Goal: Task Accomplishment & Management: Complete application form

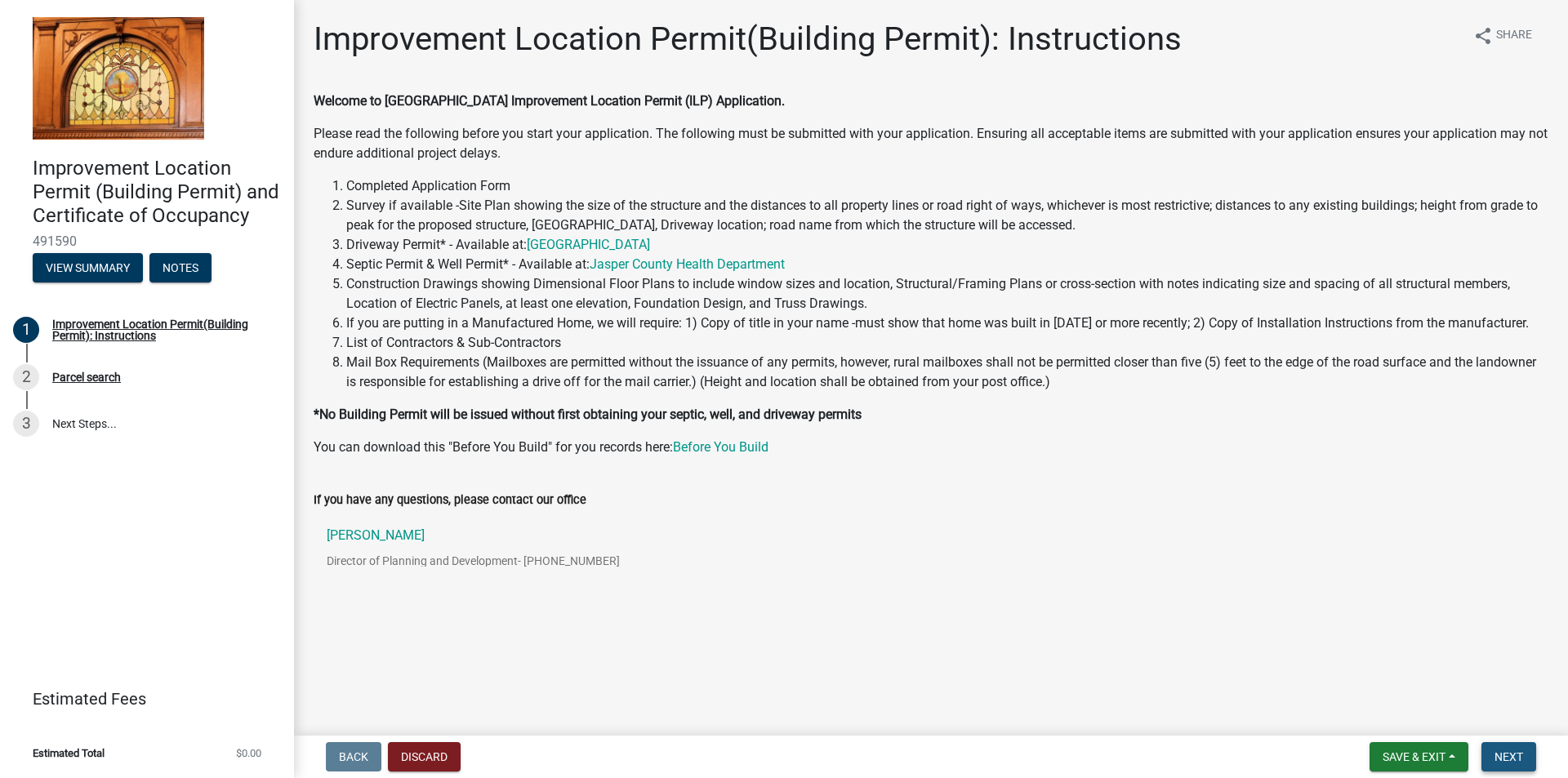
click at [1510, 759] on span "Next" at bounding box center [1509, 757] width 29 height 14
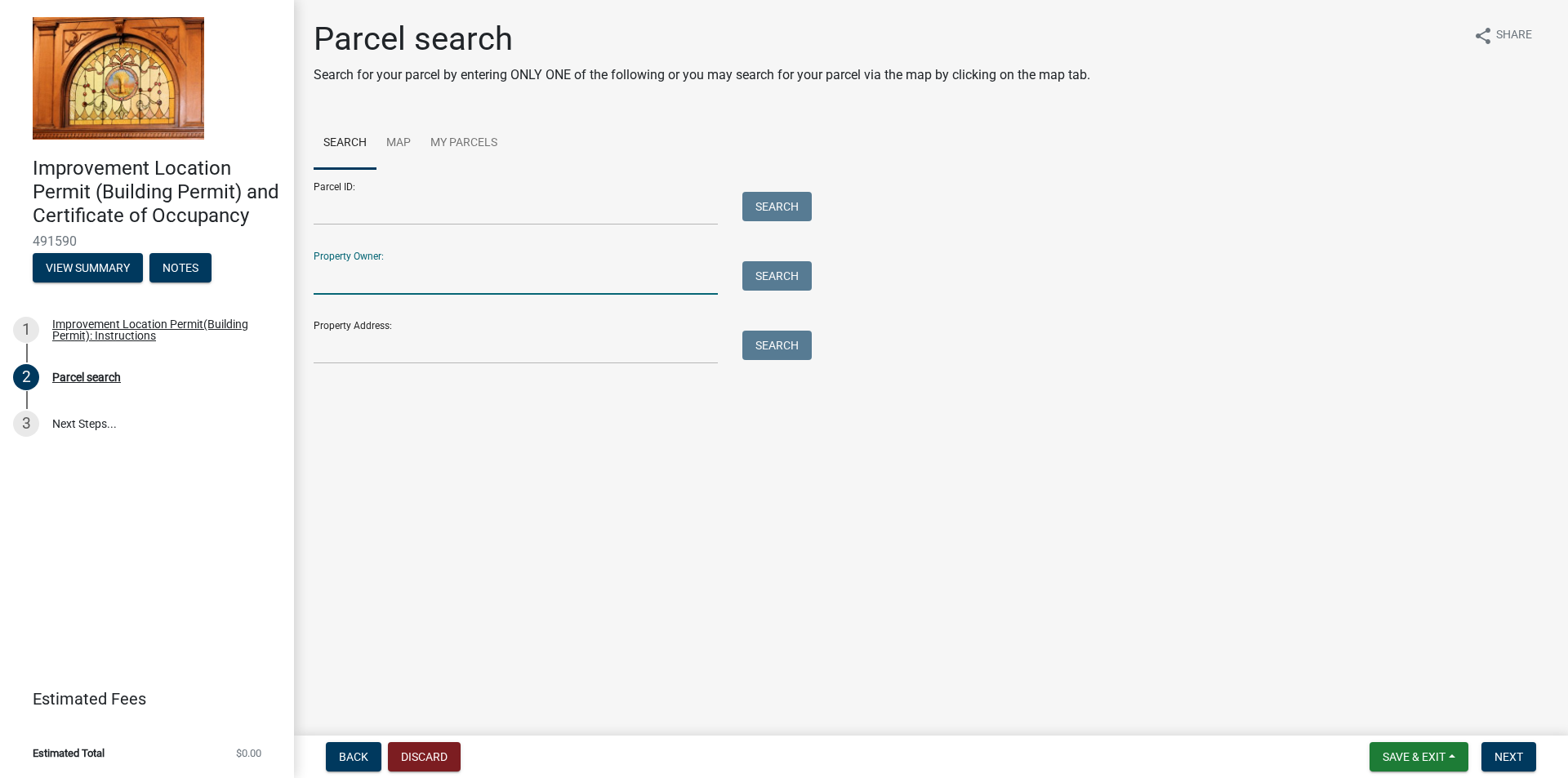
click at [355, 287] on input "Property Owner:" at bounding box center [516, 278] width 405 height 34
click at [316, 274] on input "[PERSON_NAME] and [PERSON_NAME]" at bounding box center [516, 278] width 405 height 34
type input "[PERSON_NAME] and [PERSON_NAME]"
click at [793, 275] on button "Search" at bounding box center [777, 276] width 70 height 29
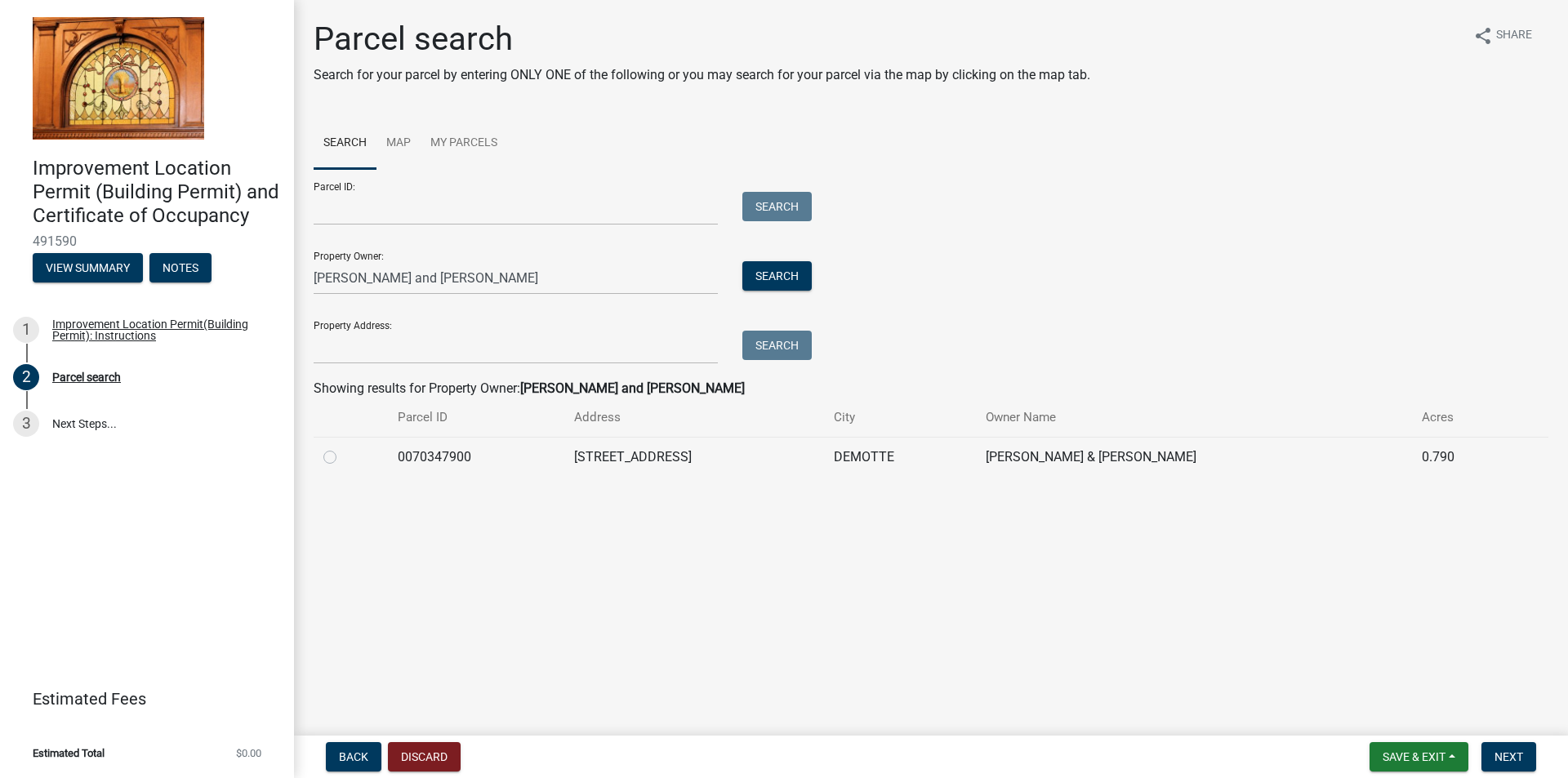
click at [343, 448] on label at bounding box center [343, 448] width 0 height 0
click at [343, 458] on input "radio" at bounding box center [348, 453] width 11 height 11
radio input "true"
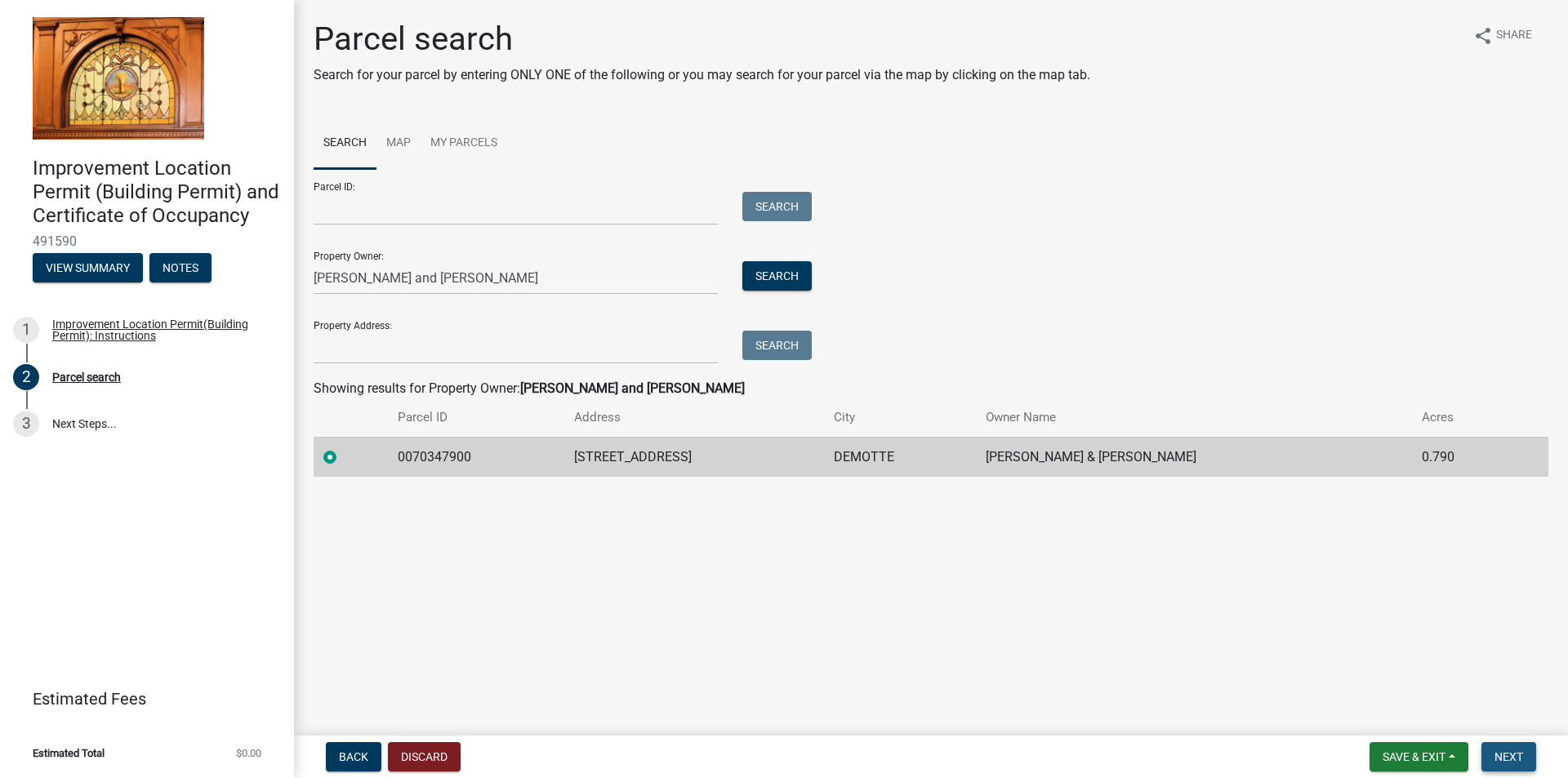
click at [1527, 758] on button "Next" at bounding box center [1508, 757] width 55 height 29
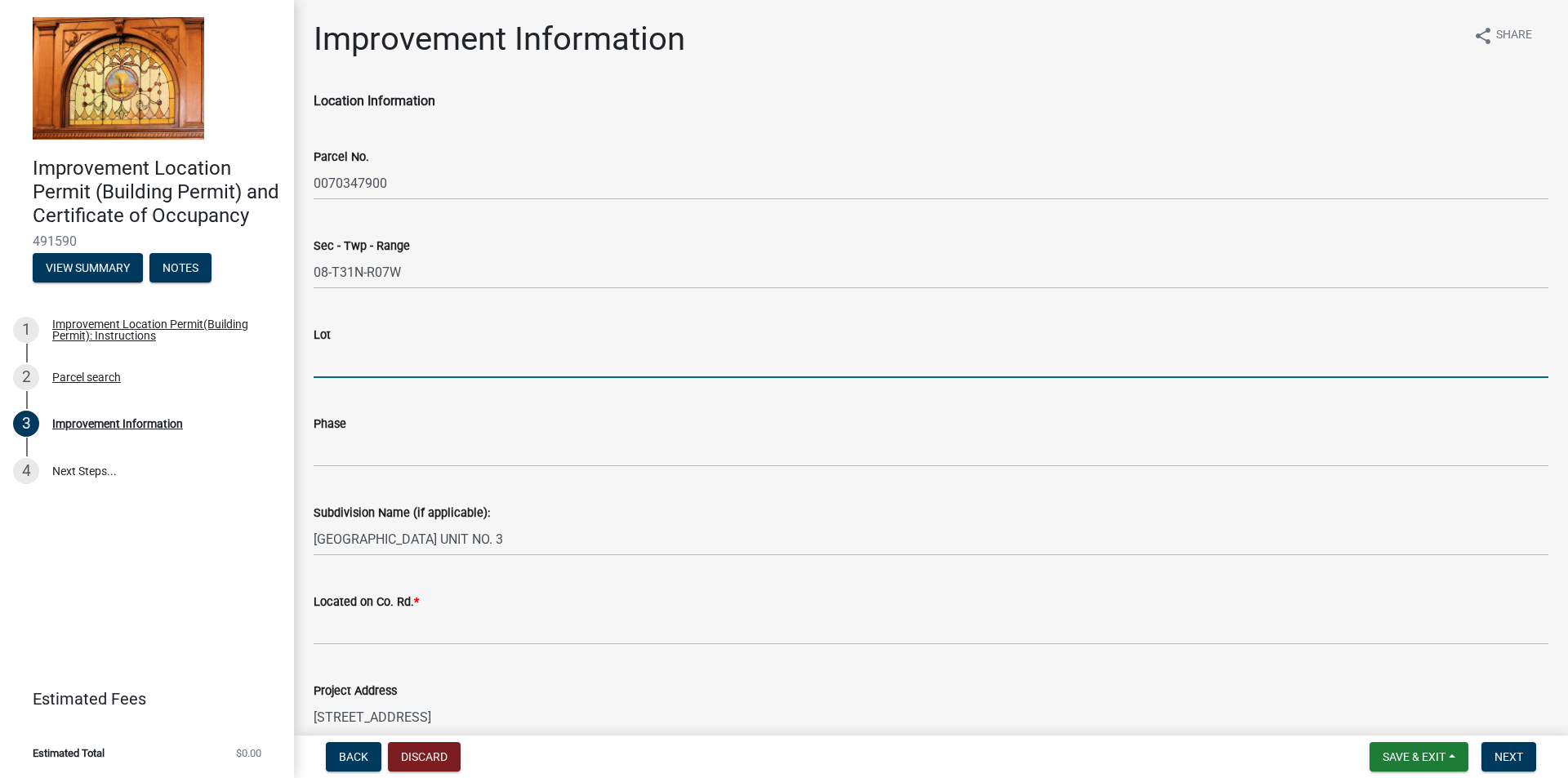
click at [420, 362] on input "Lot" at bounding box center [931, 361] width 1235 height 34
type input "32"
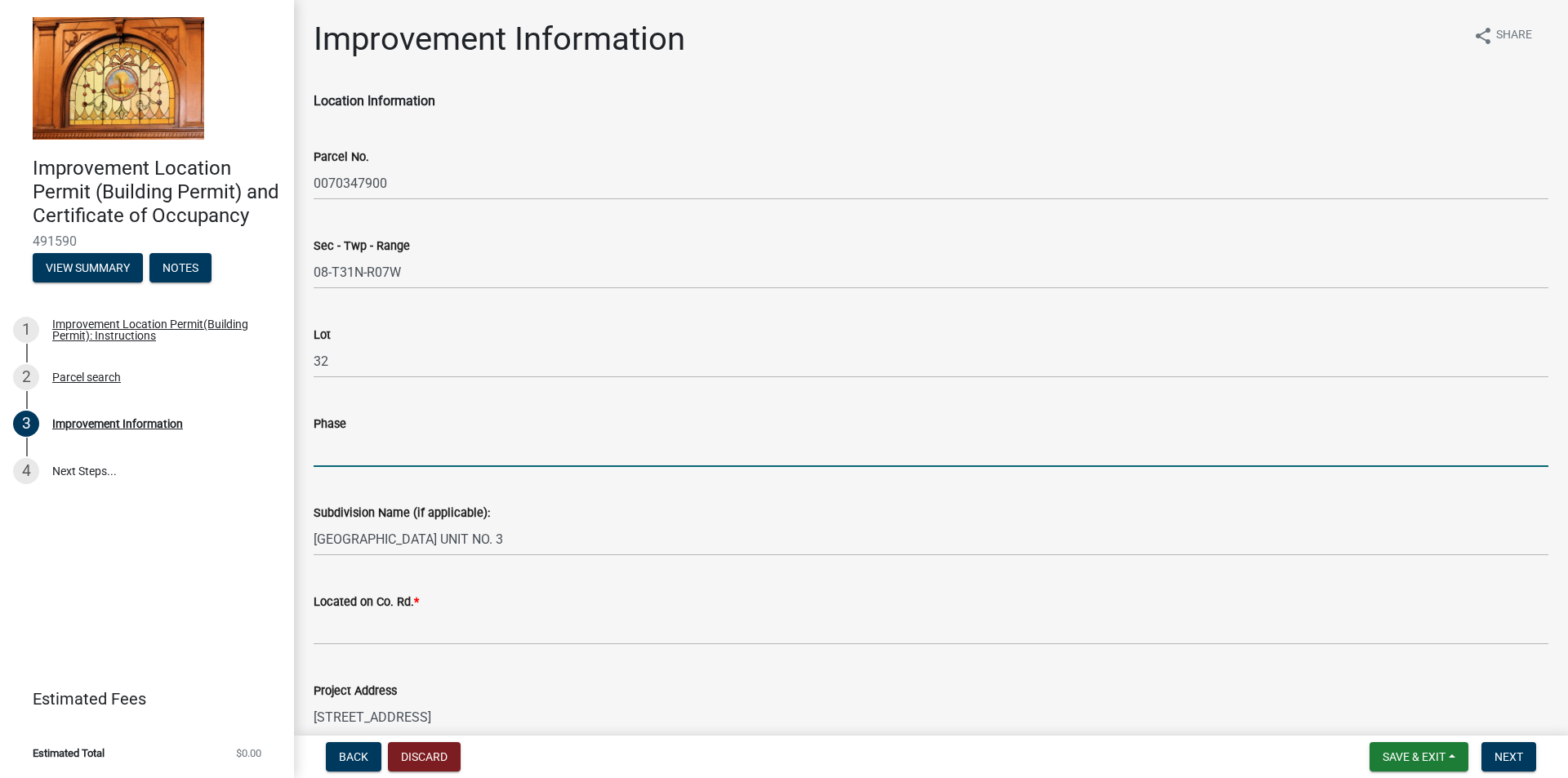
click at [386, 448] on input "Phase" at bounding box center [931, 450] width 1235 height 34
type input "Unit 3"
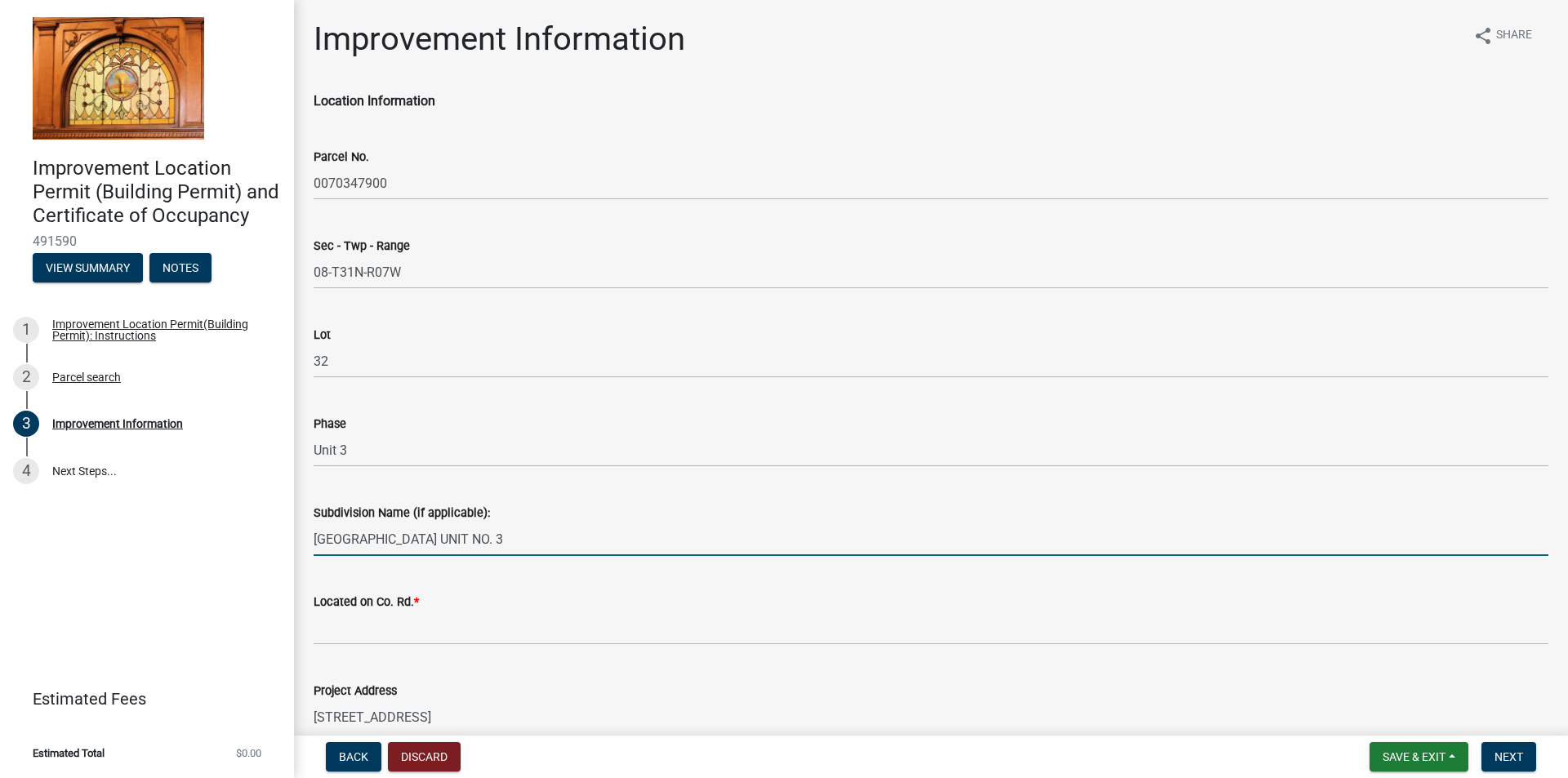
click at [386, 545] on input "[GEOGRAPHIC_DATA] UNIT NO. 3" at bounding box center [931, 539] width 1235 height 34
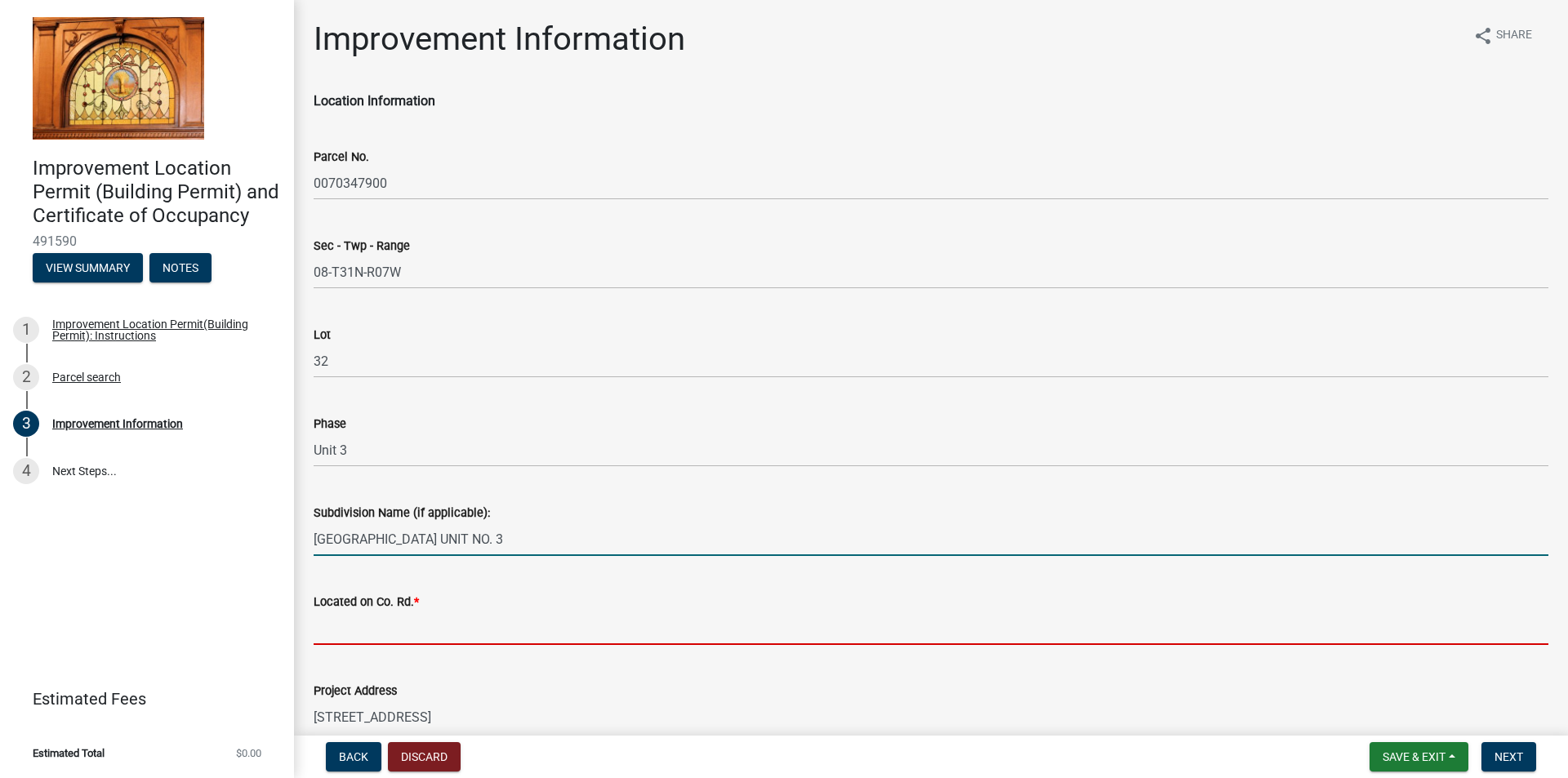
click at [376, 633] on input "Located on Co. Rd. *" at bounding box center [931, 628] width 1235 height 34
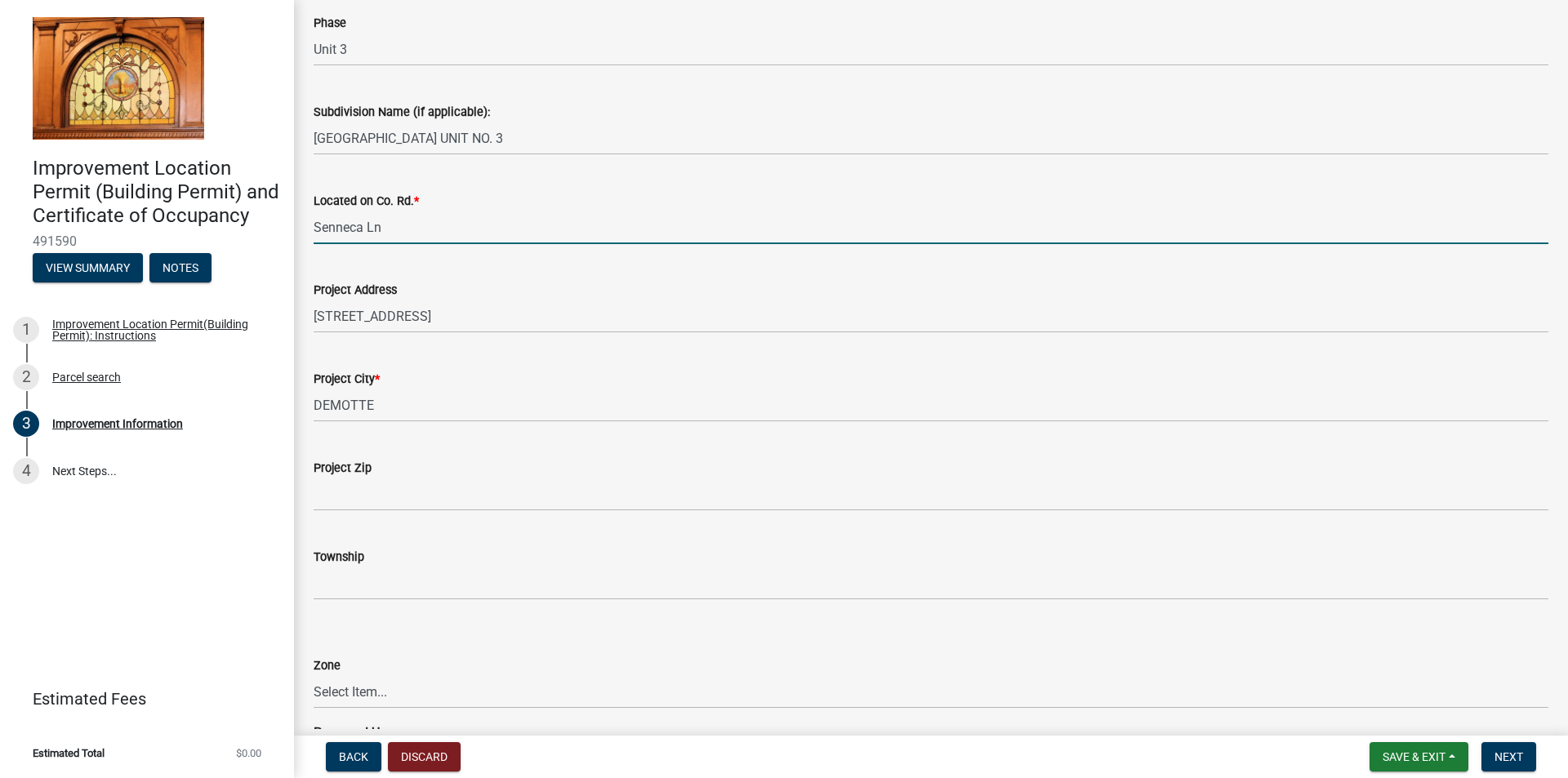
scroll to position [408, 0]
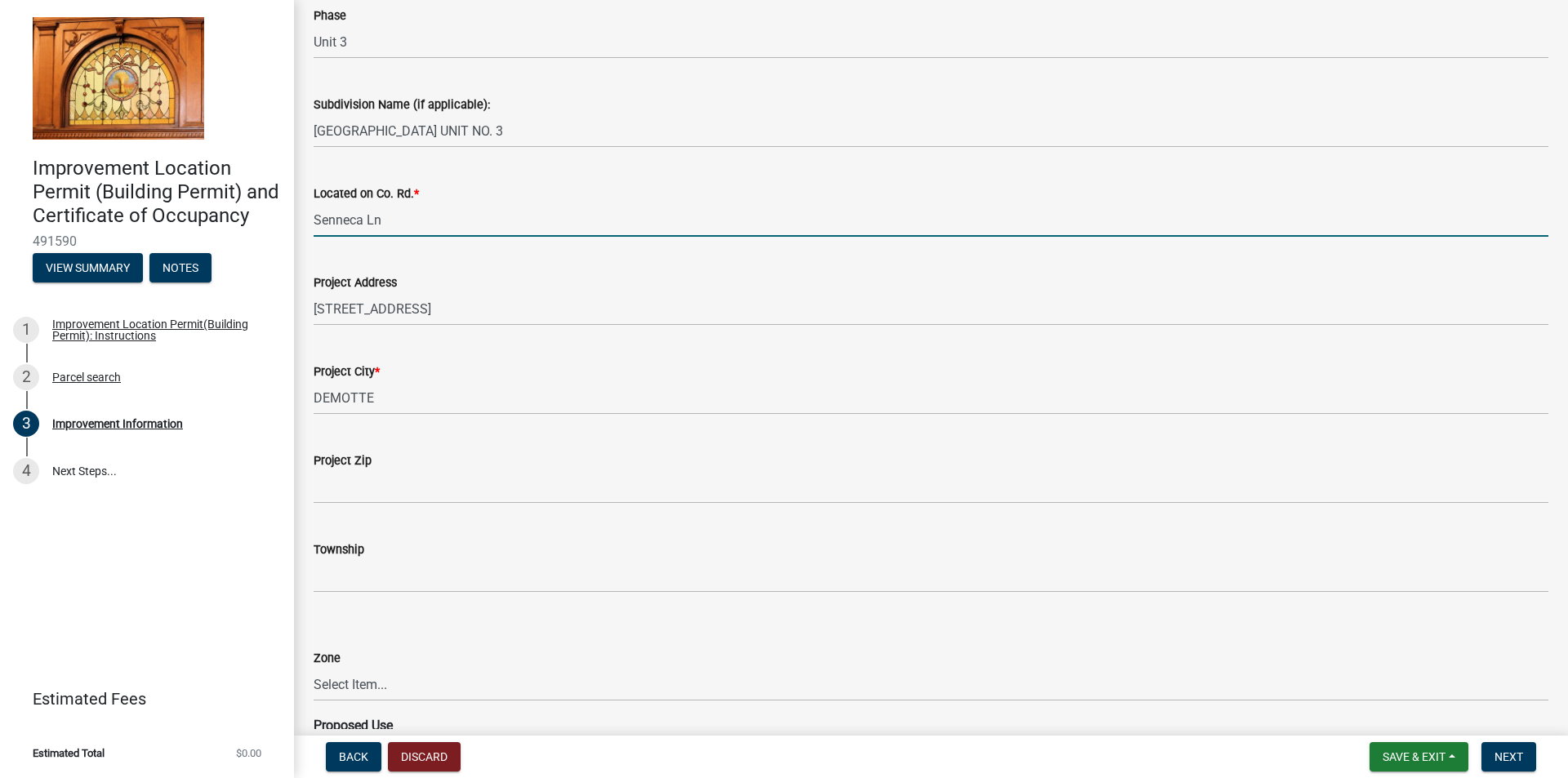
type input "Senneca Ln"
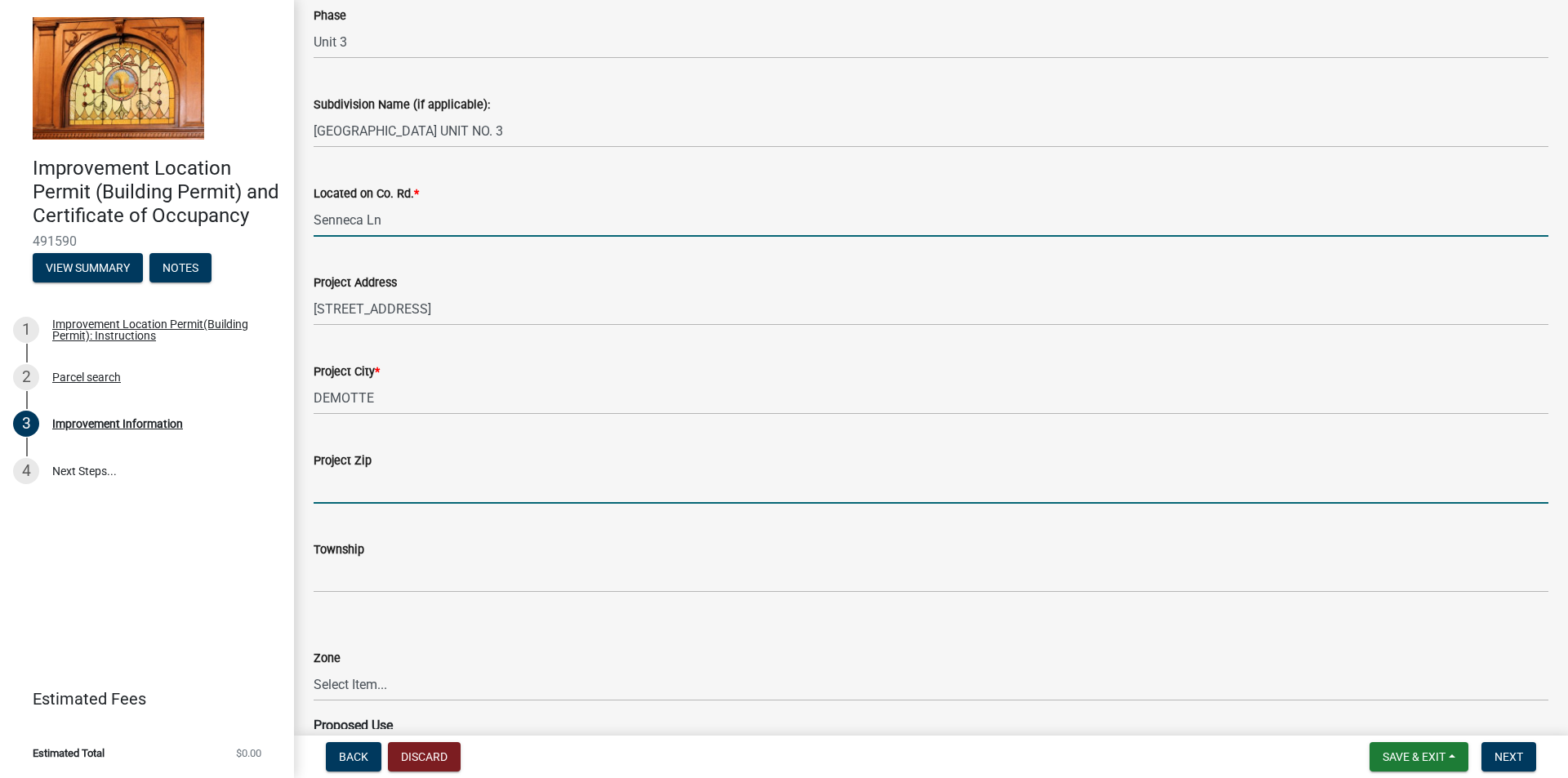
click at [339, 494] on input "Project Zip" at bounding box center [931, 486] width 1235 height 34
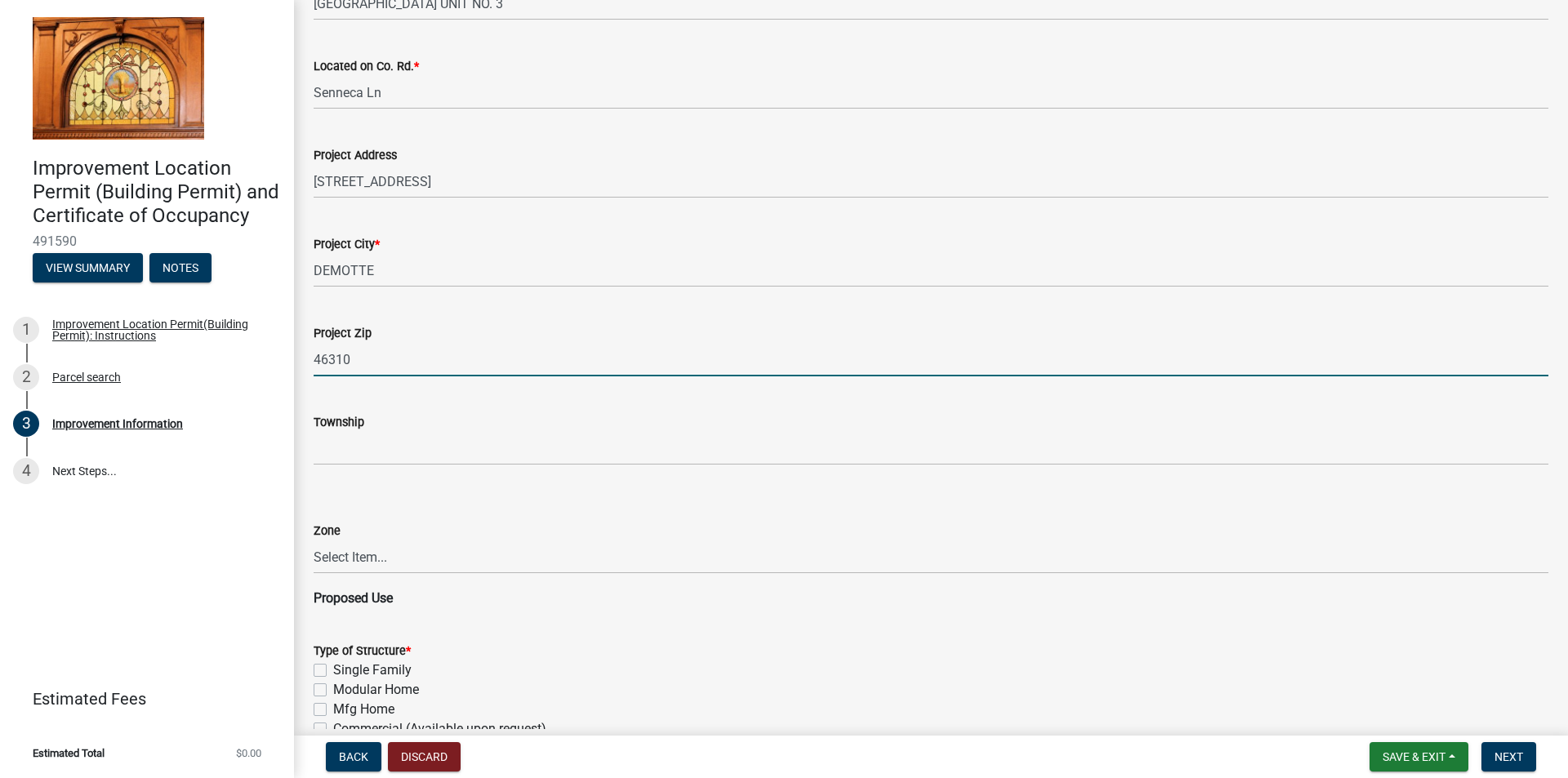
scroll to position [571, 0]
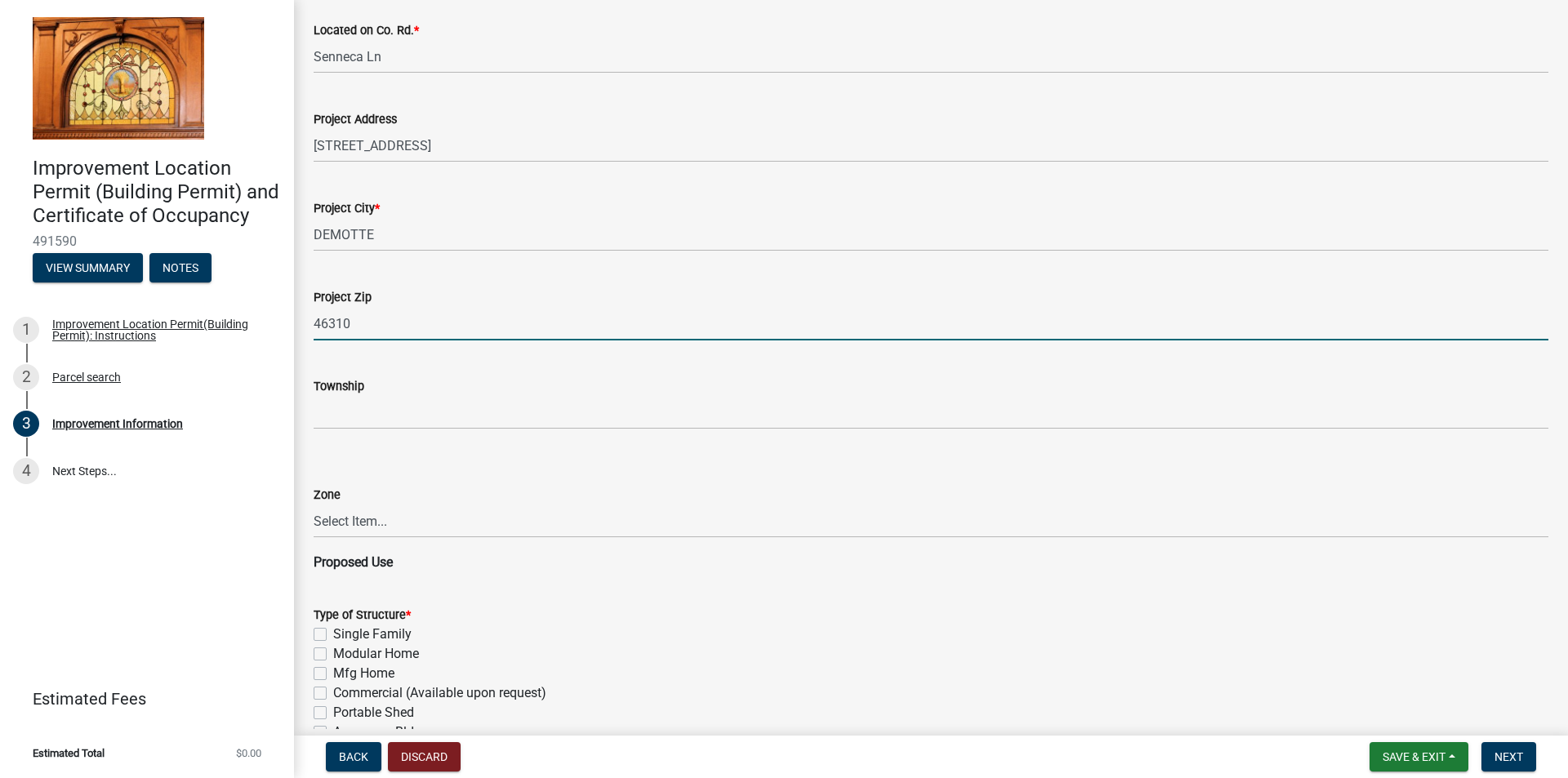
type input "46310"
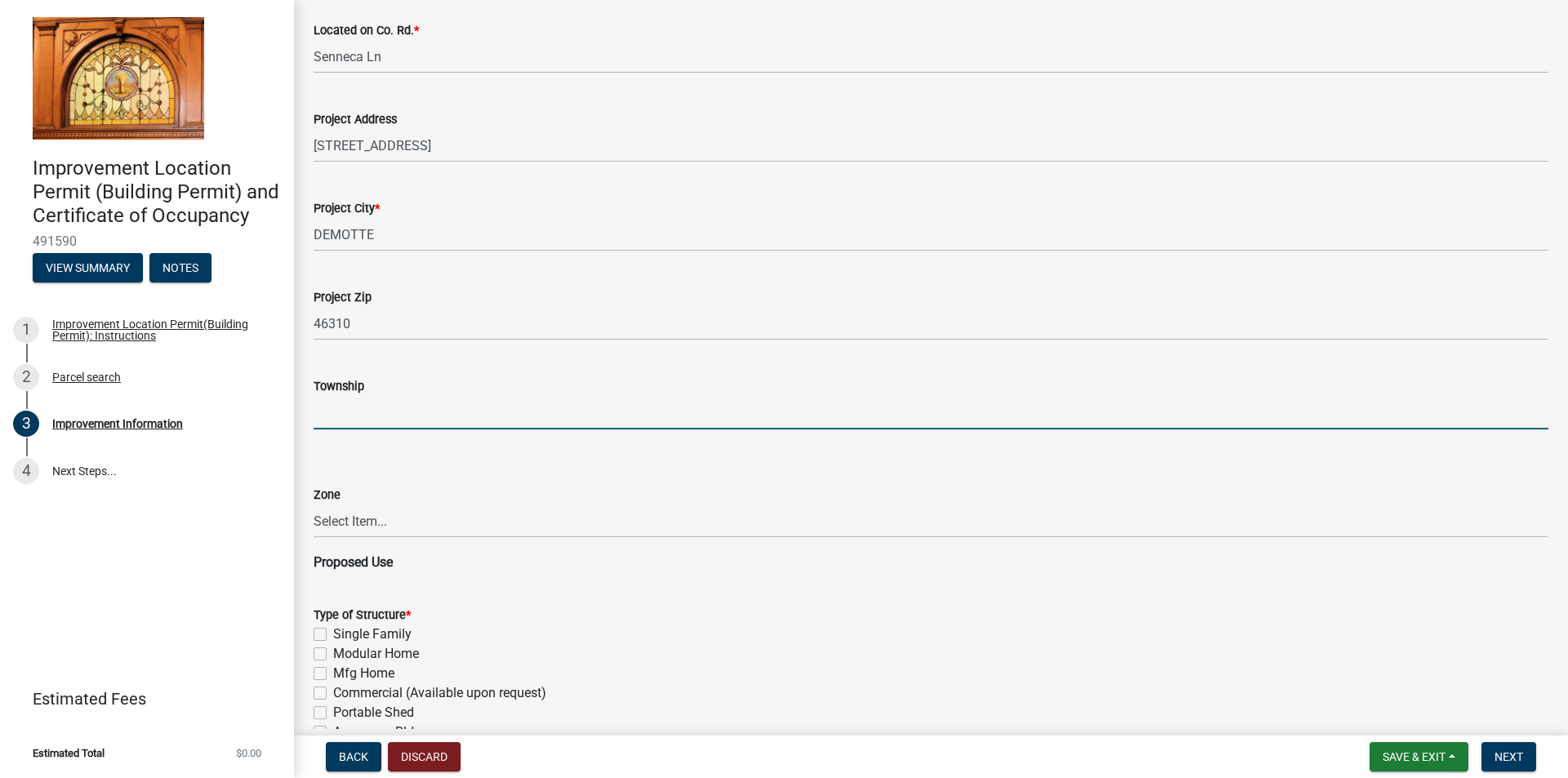
click at [369, 420] on input "Township" at bounding box center [931, 412] width 1235 height 34
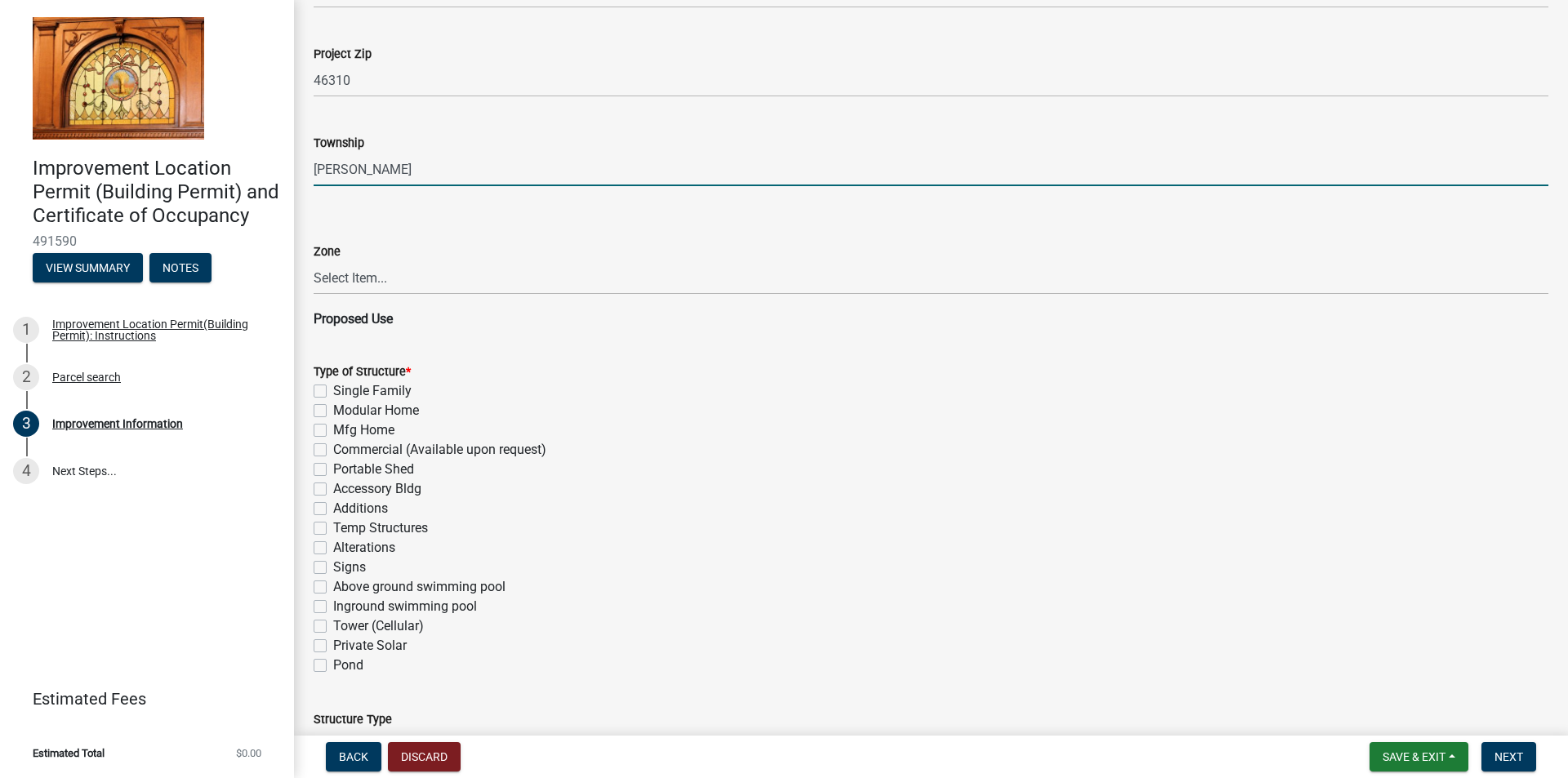
scroll to position [817, 0]
type input "[PERSON_NAME]"
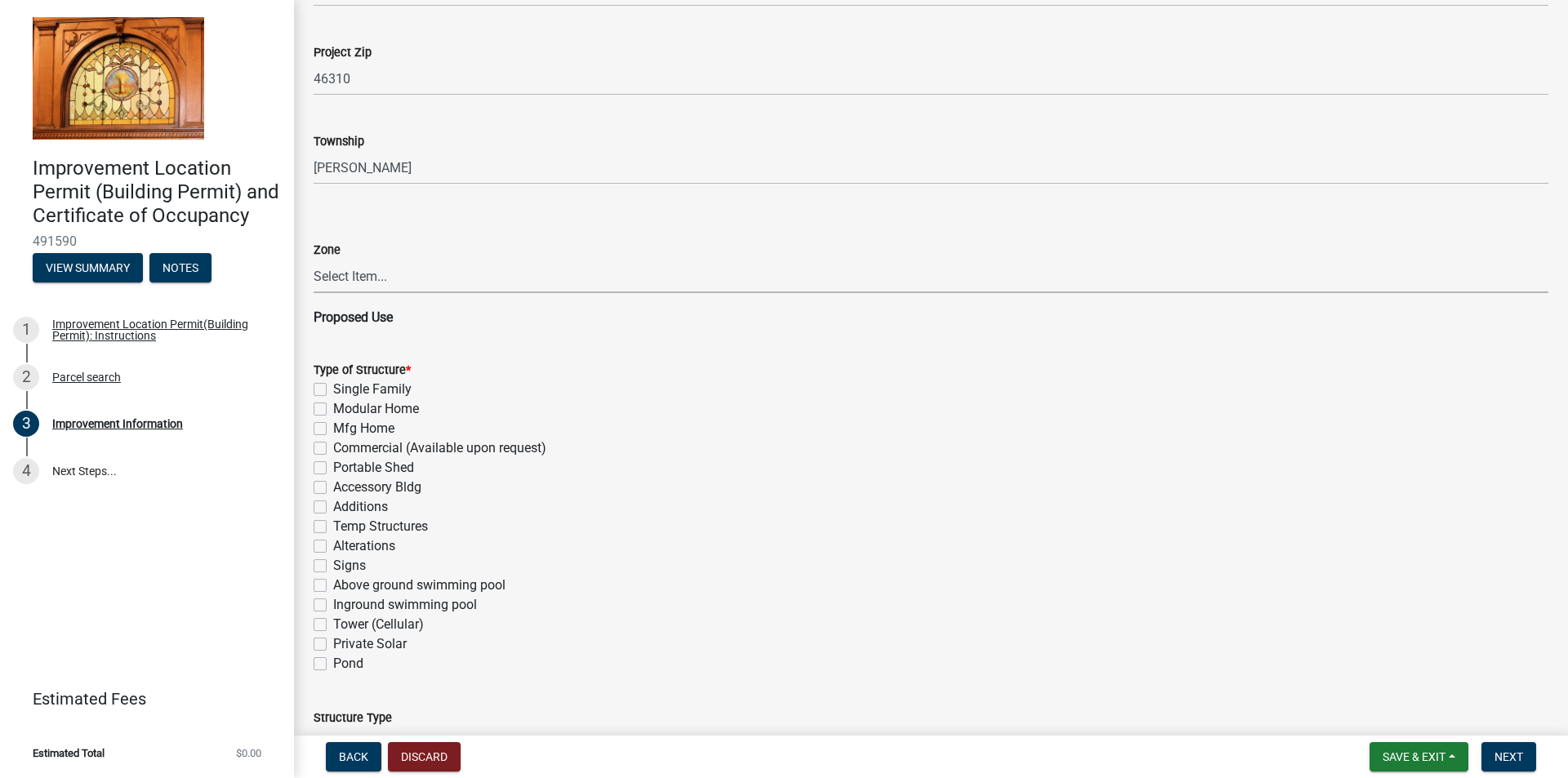
click at [437, 273] on select "Select Item... CO - Conservation PR - Parks & Recreation A1 - Conservation Agri…" at bounding box center [931, 276] width 1235 height 34
click at [314, 260] on select "Select Item... CO - Conservation PR - Parks & Recreation A1 - Conservation Agri…" at bounding box center [931, 276] width 1235 height 34
select select "8223da26-0ac6-488f-81e7-4bb0725dcd0b"
click at [333, 389] on label "Single Family" at bounding box center [372, 389] width 78 height 19
click at [333, 389] on input "Single Family" at bounding box center [338, 384] width 11 height 11
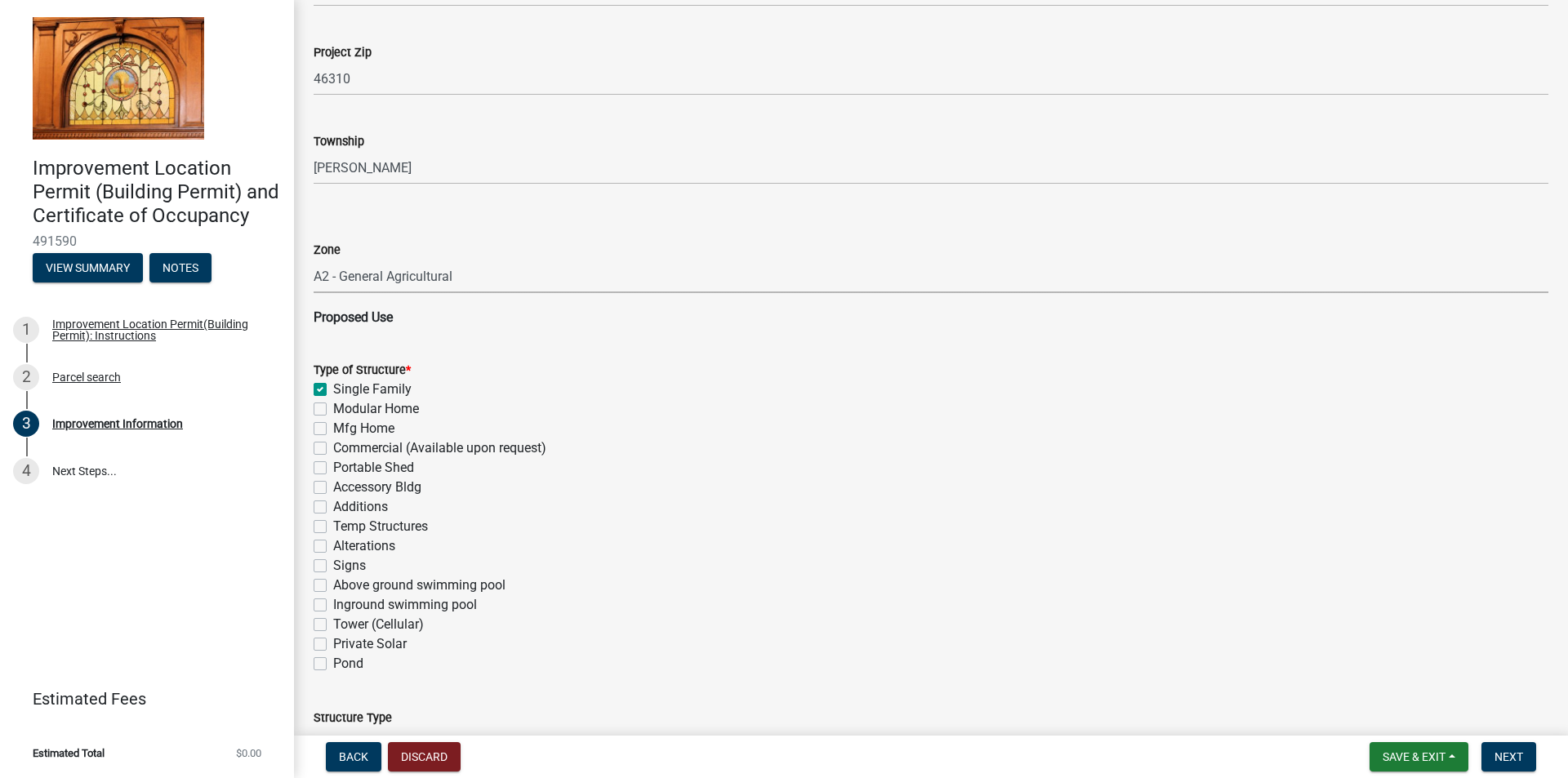
checkbox input "true"
checkbox input "false"
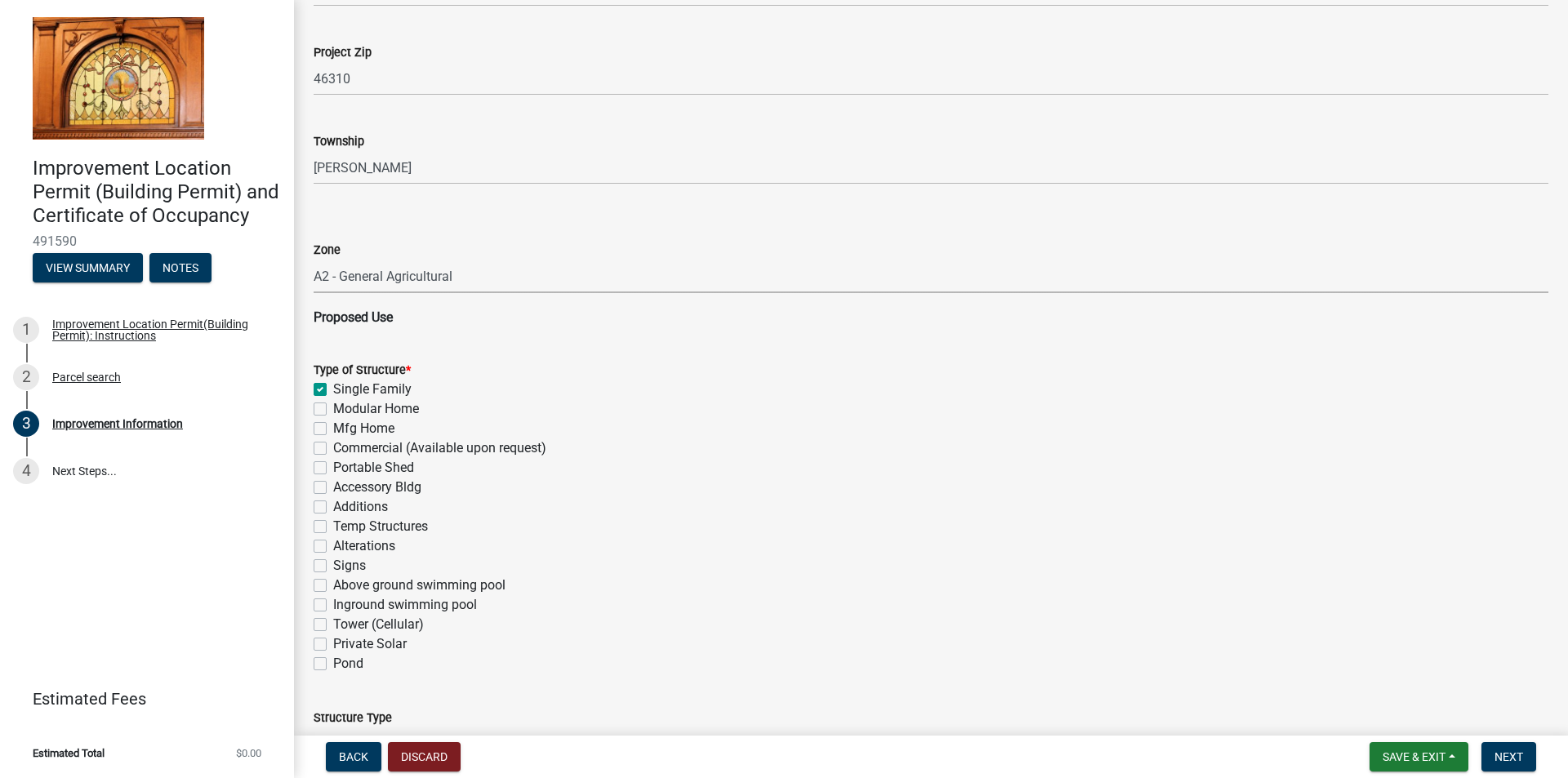
checkbox input "false"
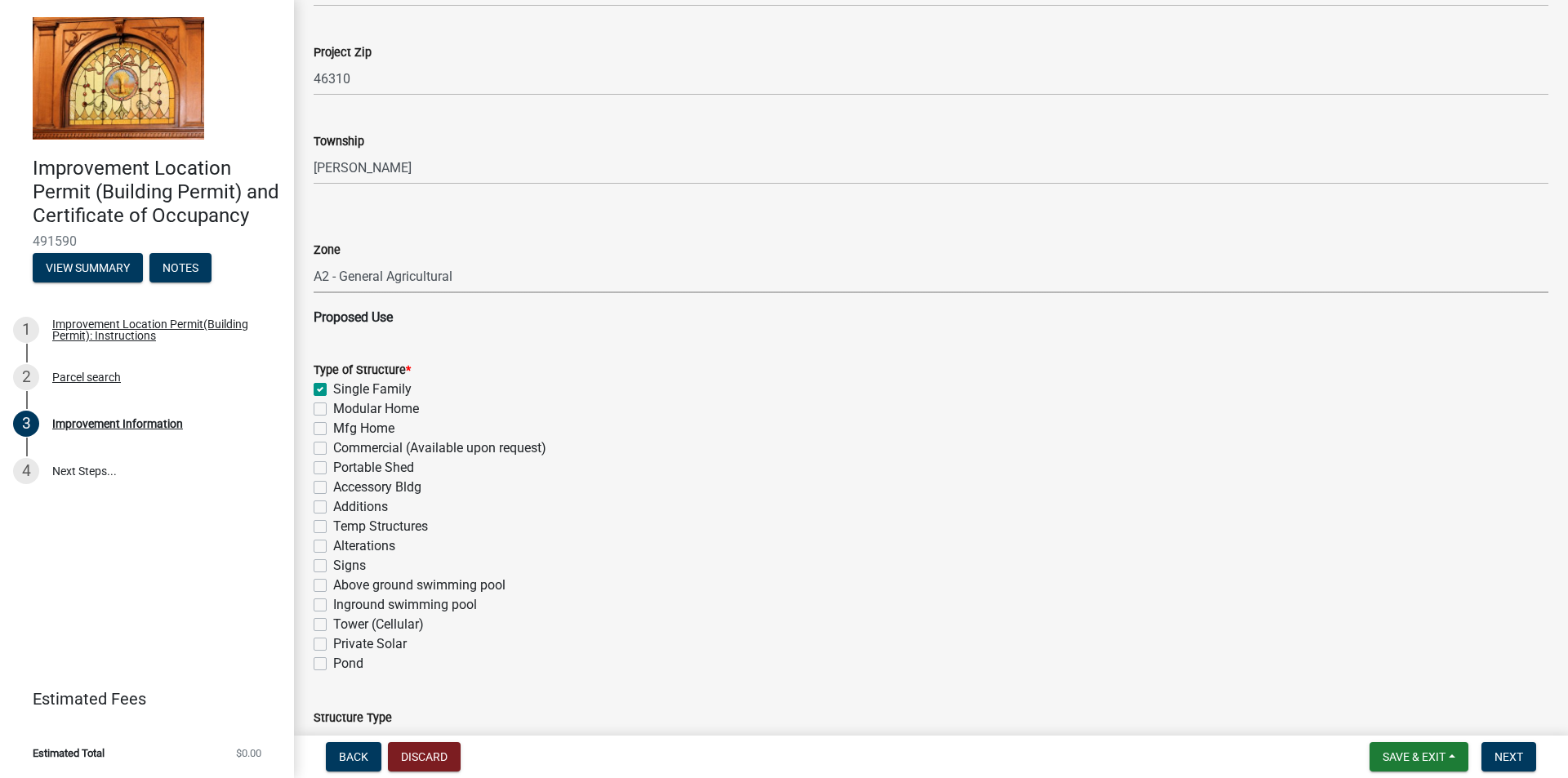
checkbox input "false"
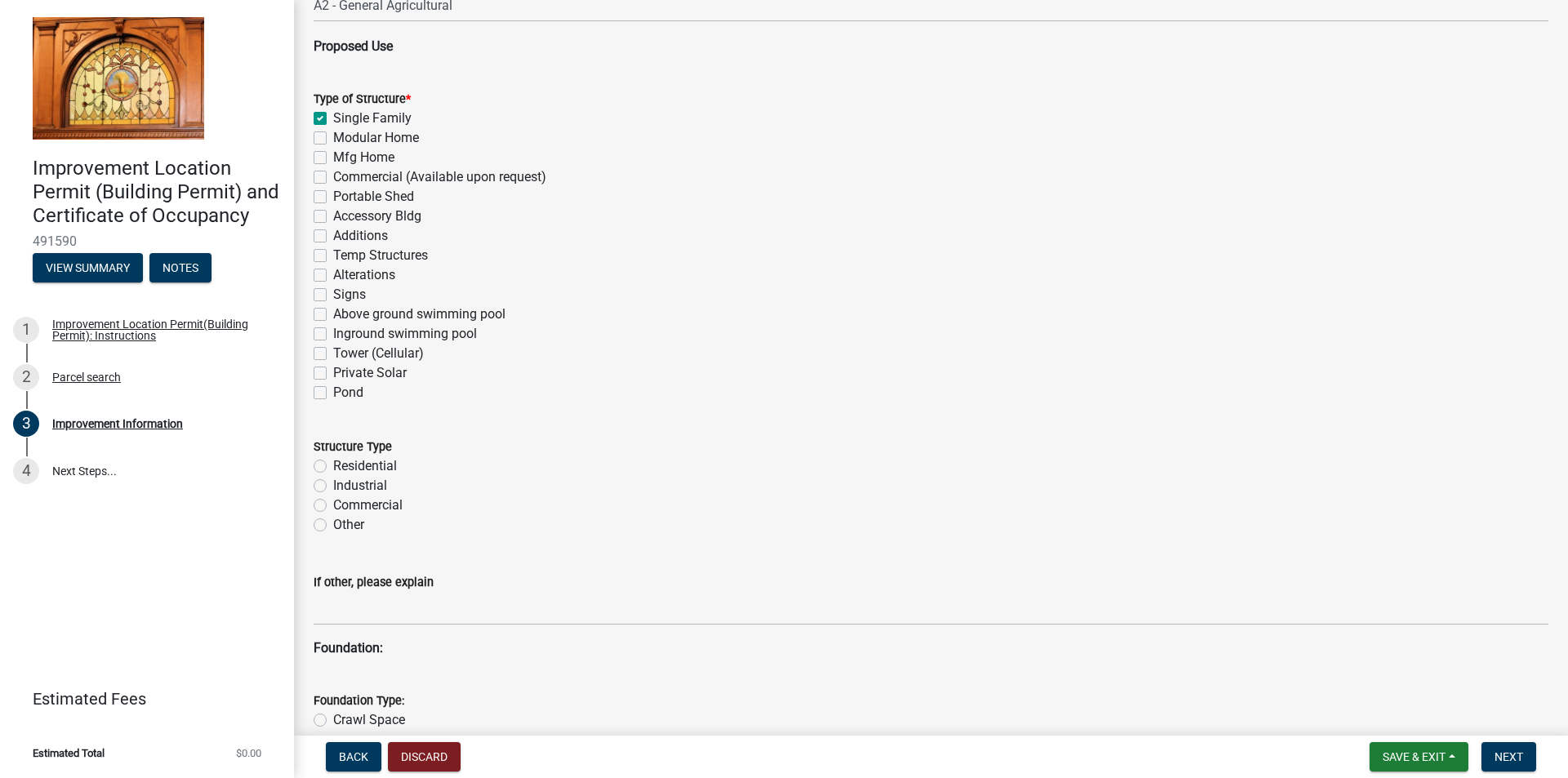
scroll to position [1143, 0]
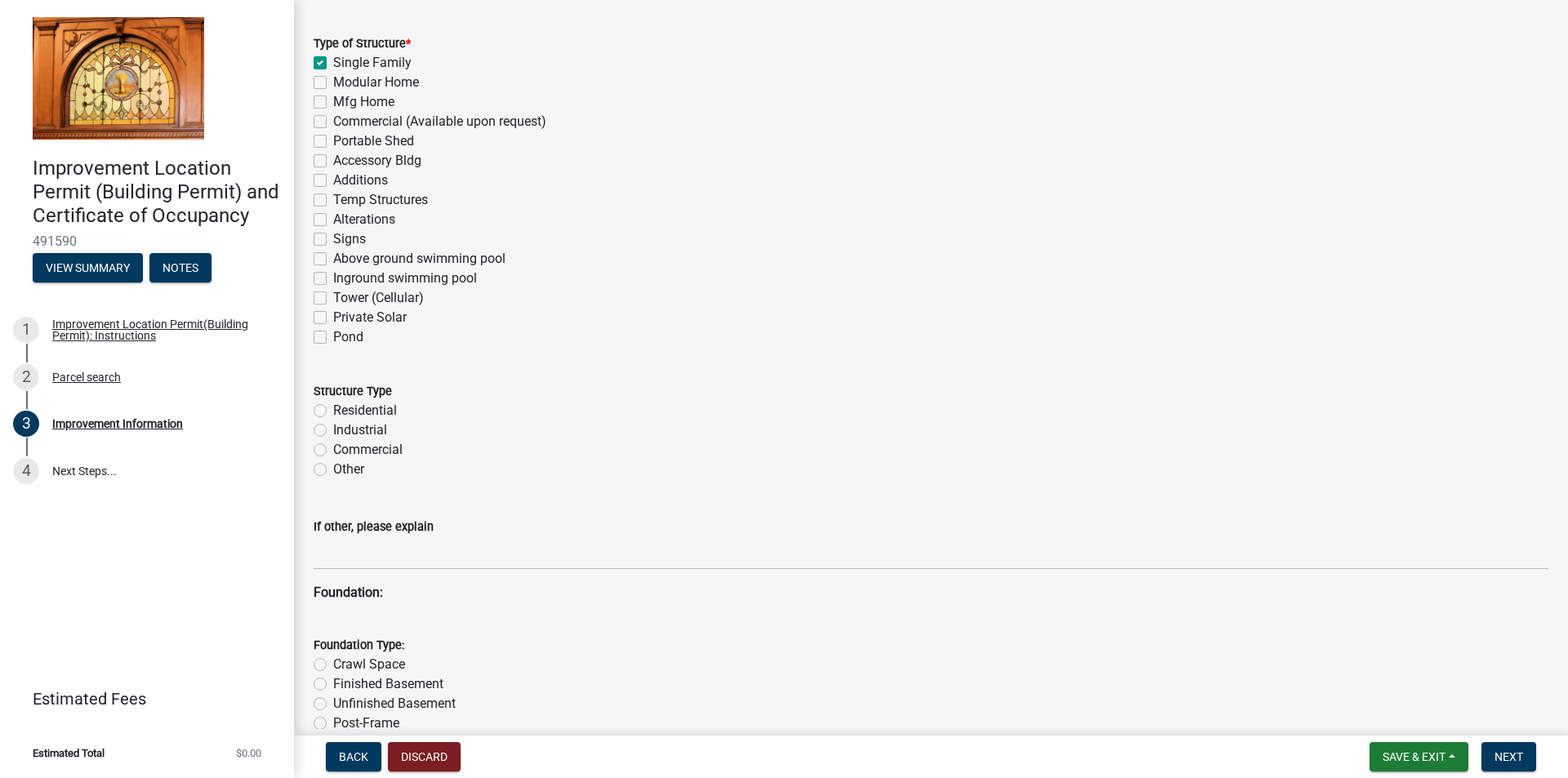
click at [333, 408] on label "Residential" at bounding box center [365, 410] width 64 height 19
click at [333, 408] on input "Residential" at bounding box center [338, 405] width 11 height 11
radio input "true"
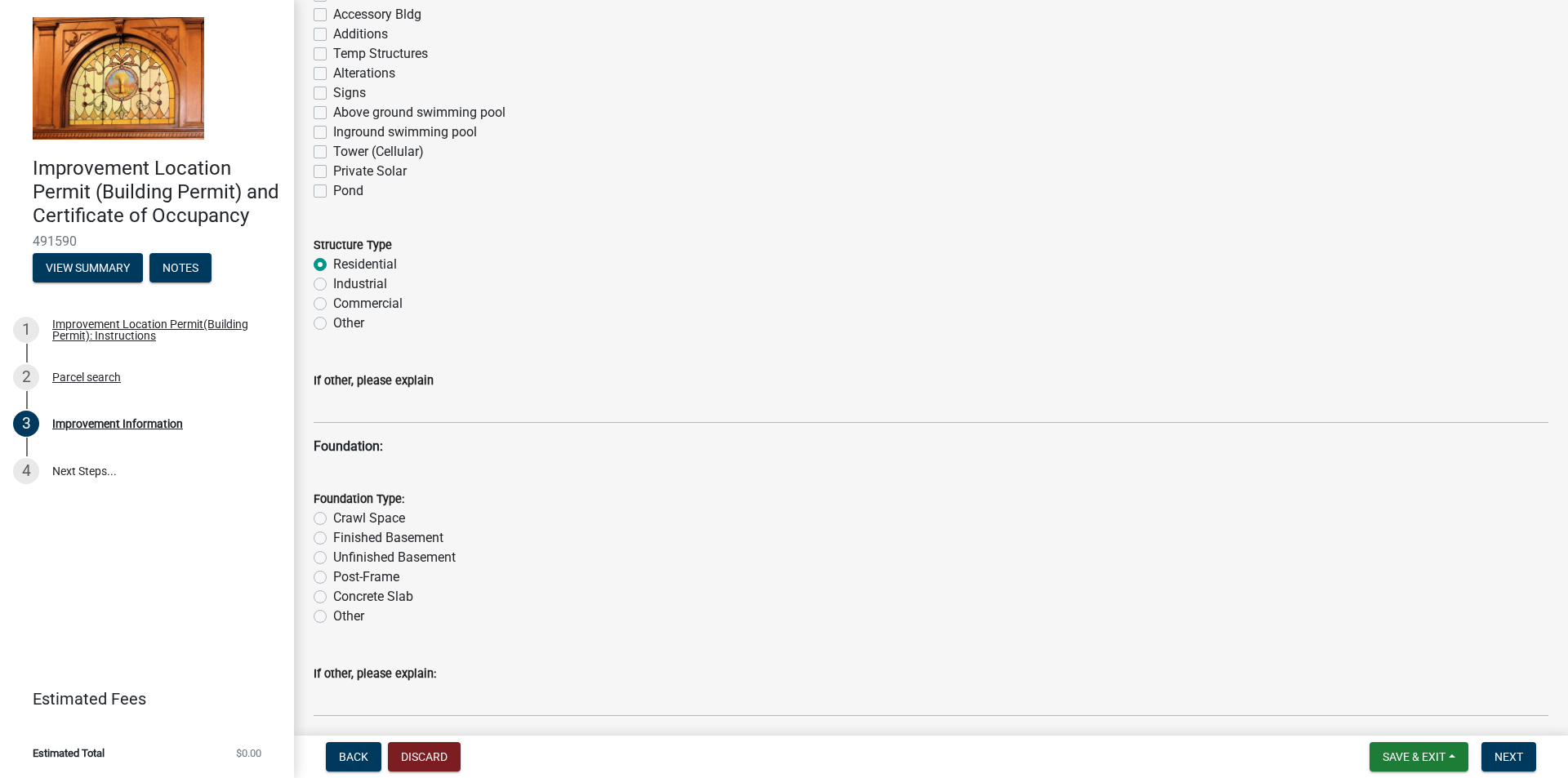
scroll to position [1306, 0]
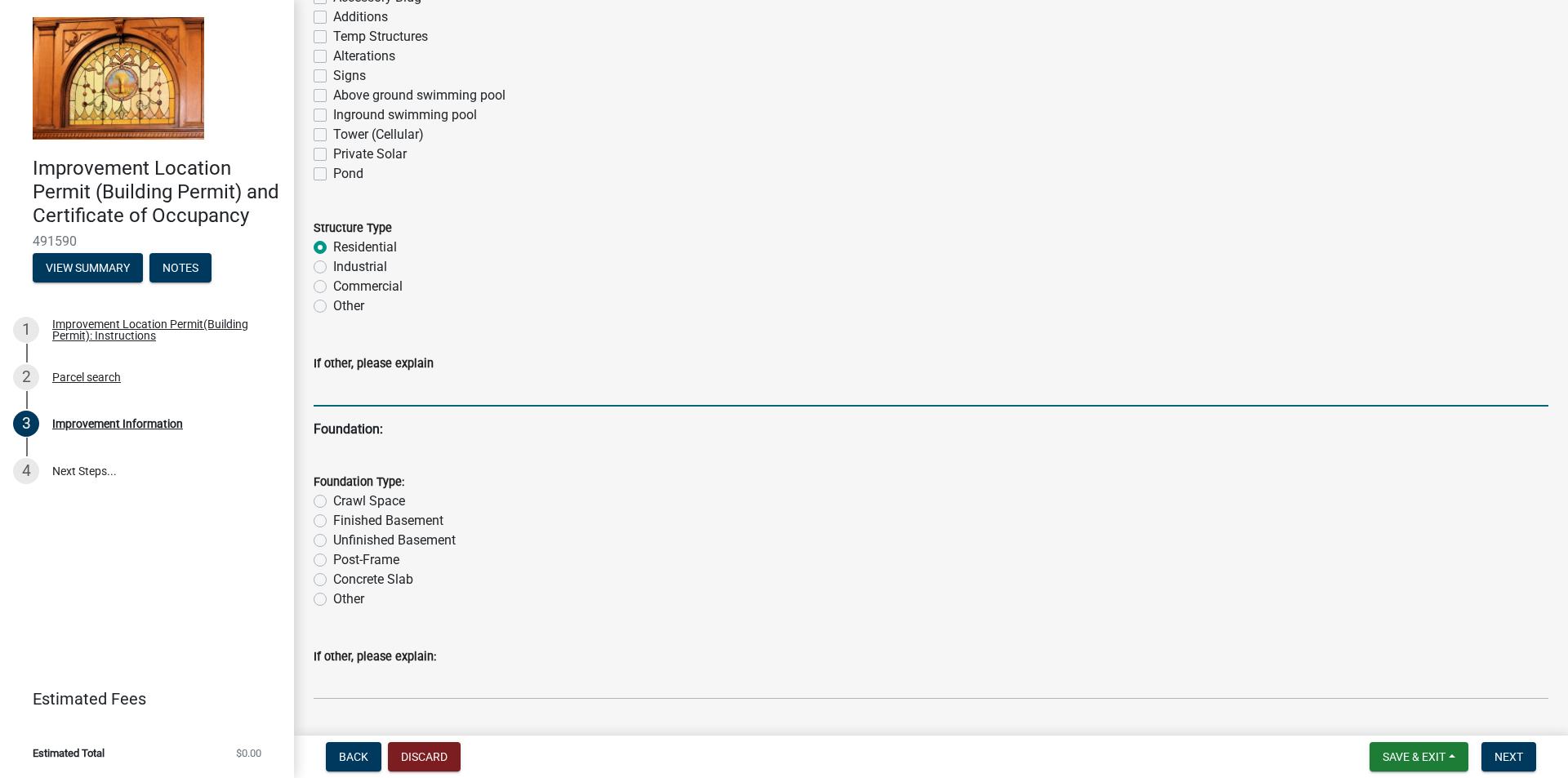
click at [362, 393] on input "If other, please explain" at bounding box center [931, 390] width 1235 height 34
type input "addition"
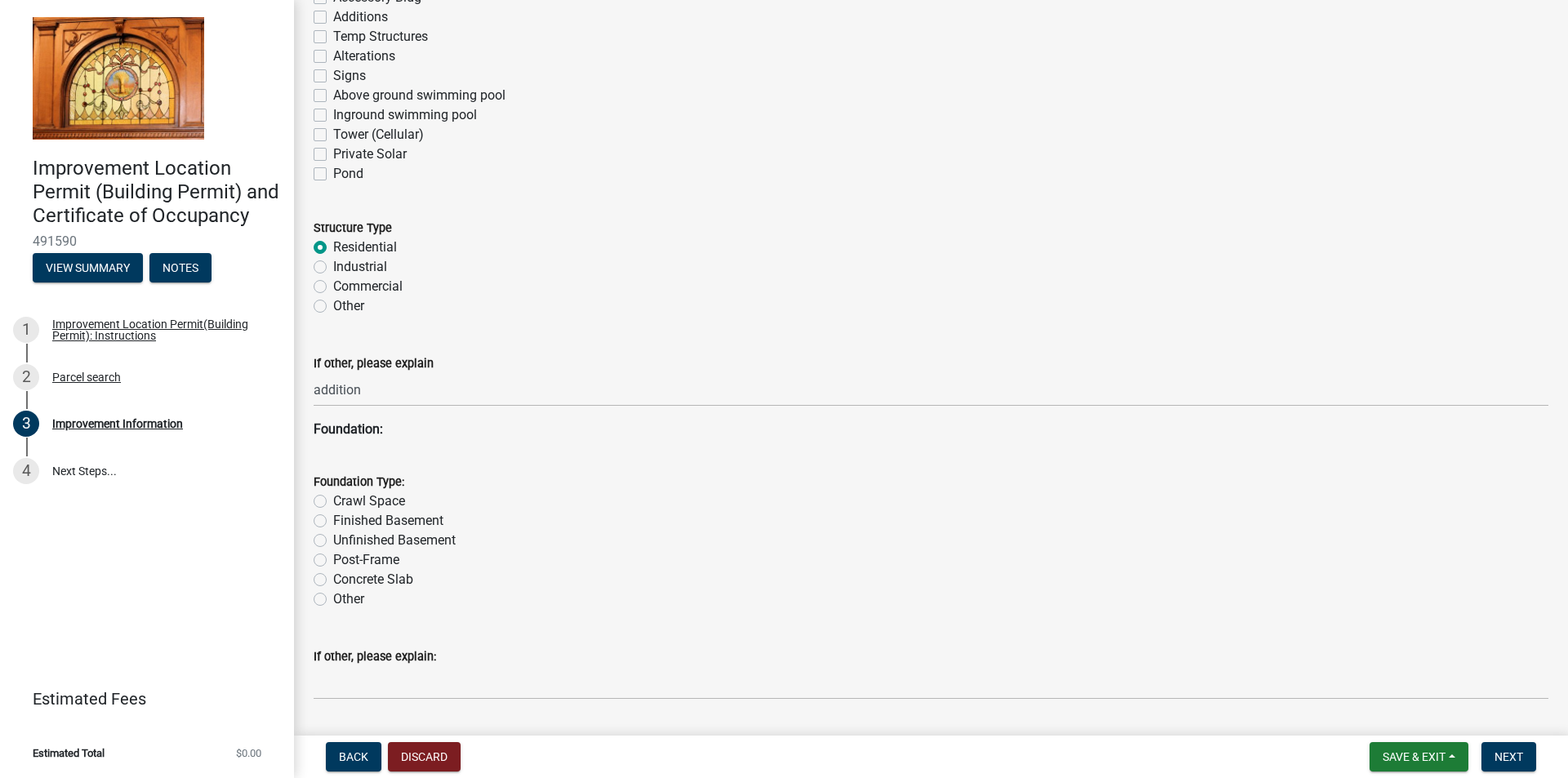
click at [333, 500] on label "Crawl Space" at bounding box center [369, 501] width 71 height 19
click at [333, 500] on input "Crawl Space" at bounding box center [338, 496] width 11 height 11
radio input "true"
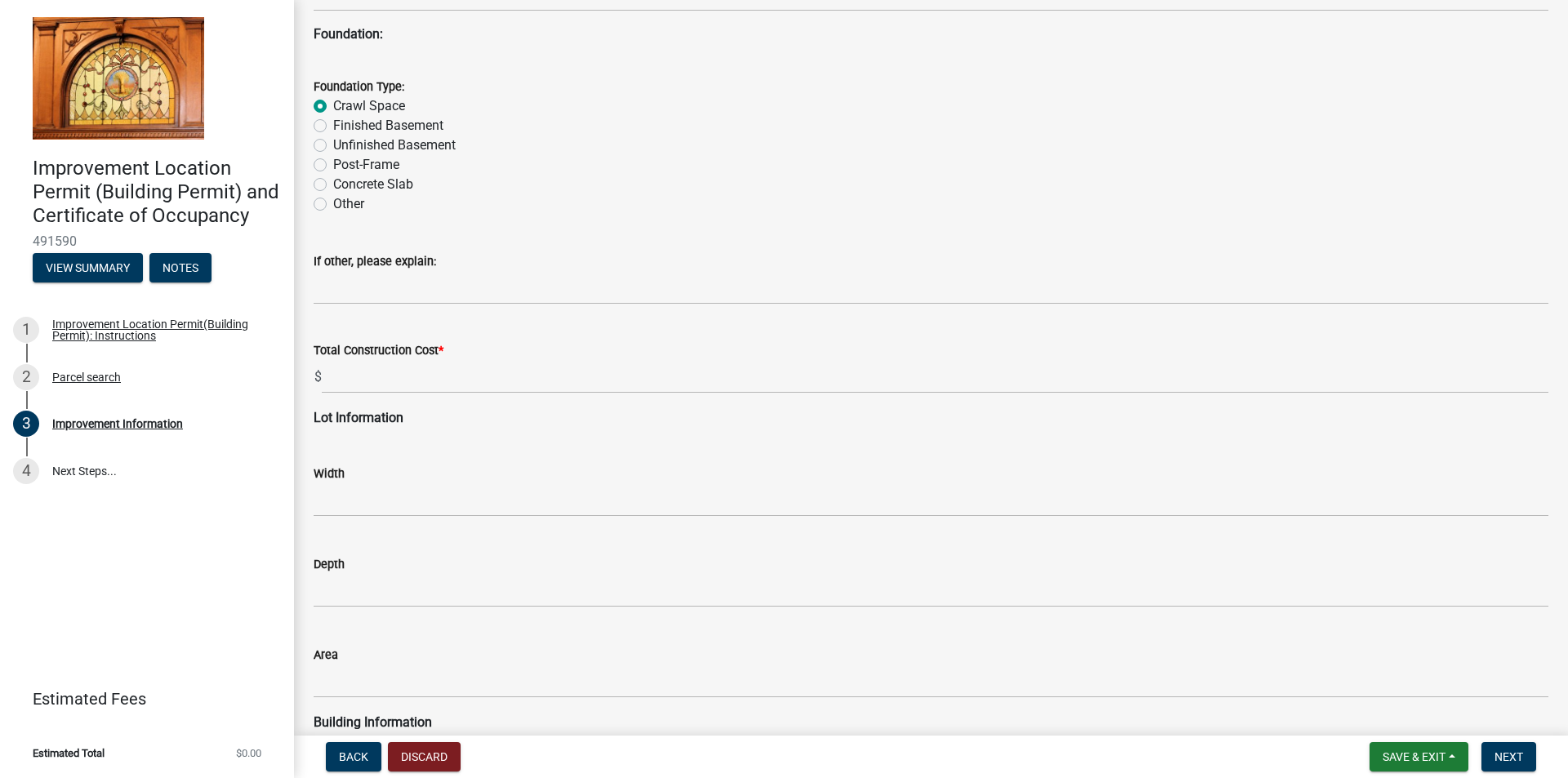
scroll to position [1714, 0]
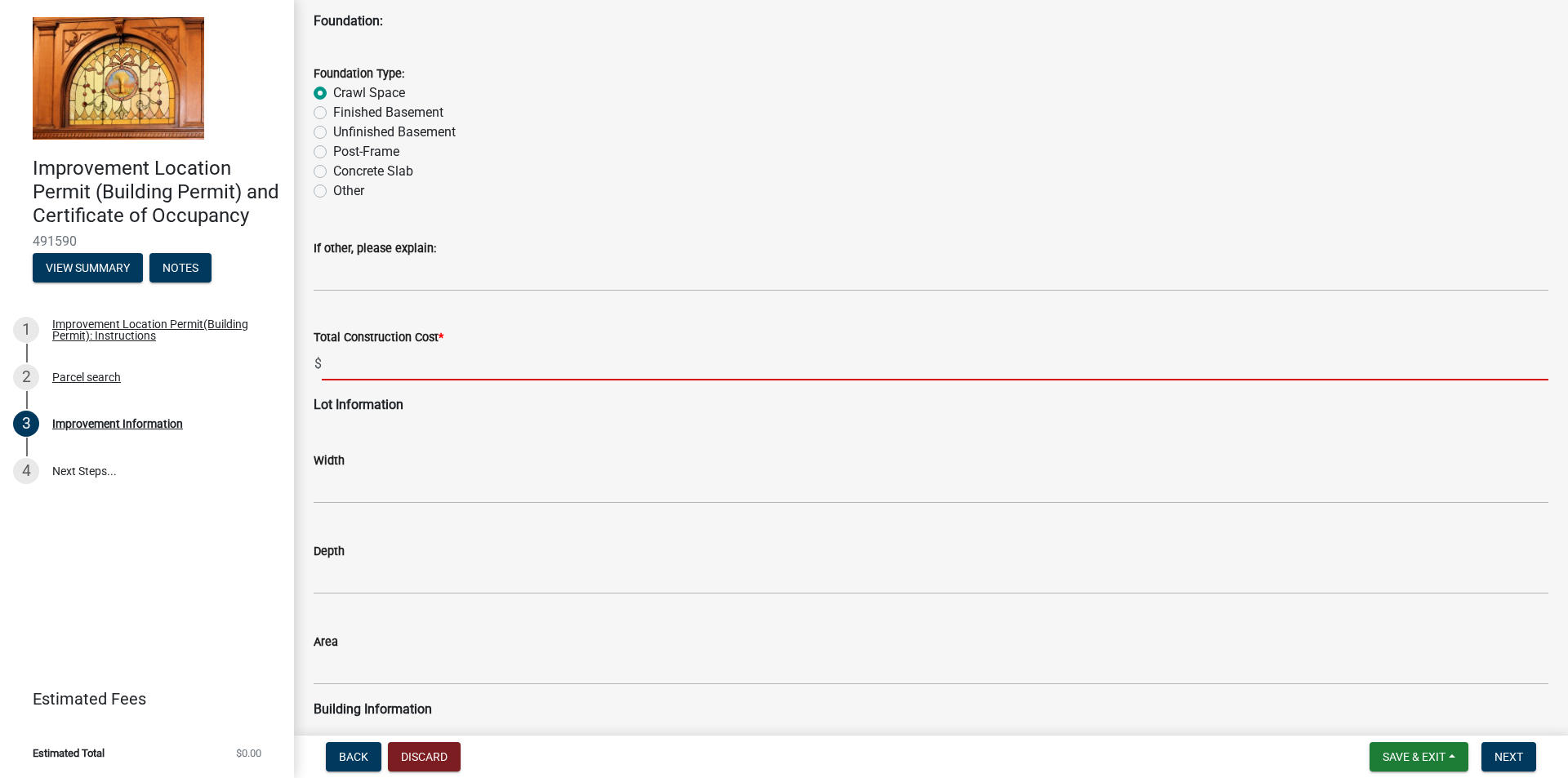
click at [358, 371] on input "text" at bounding box center [935, 363] width 1226 height 34
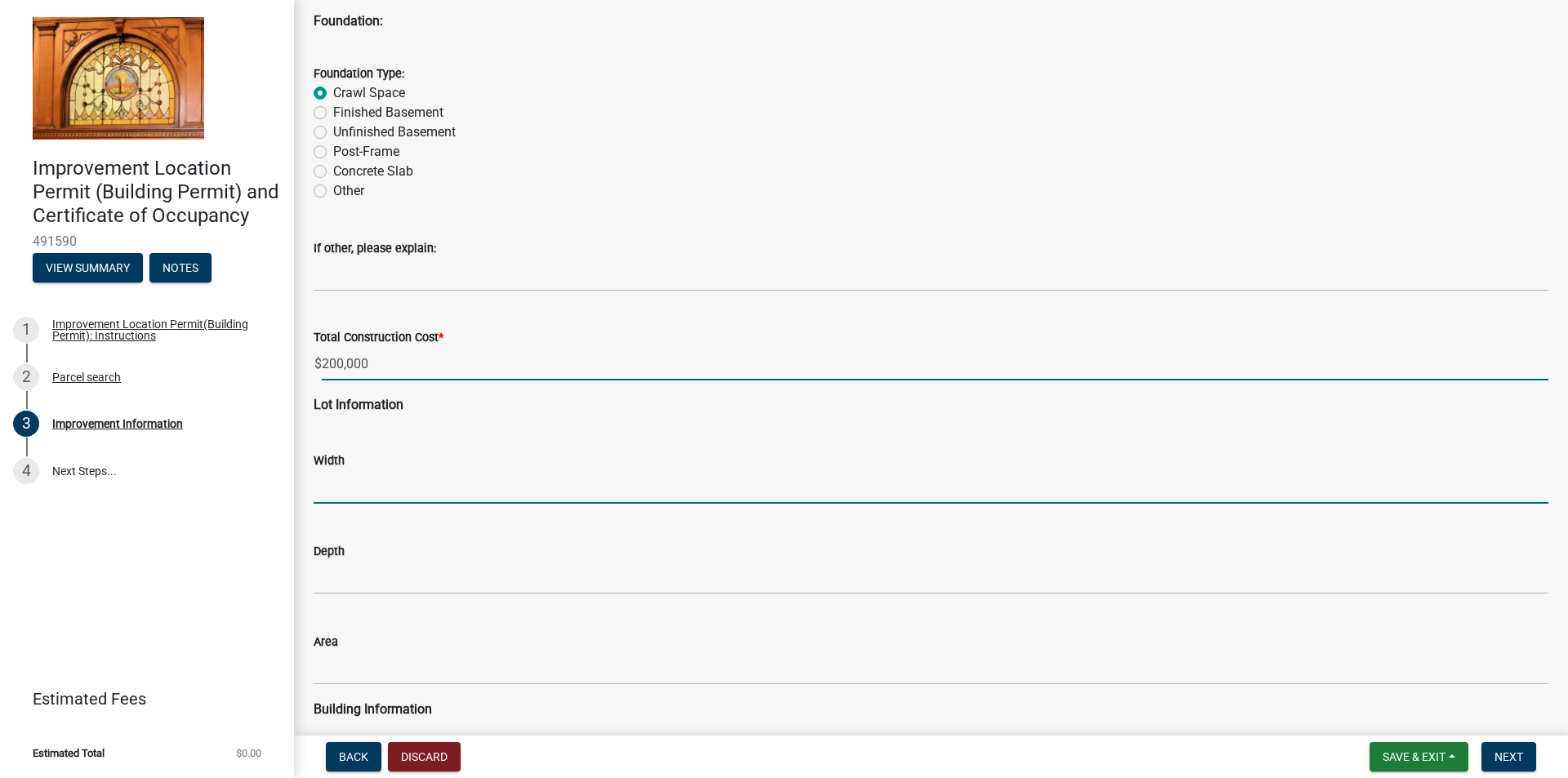
type input "200000"
click at [350, 485] on input "text" at bounding box center [931, 486] width 1235 height 34
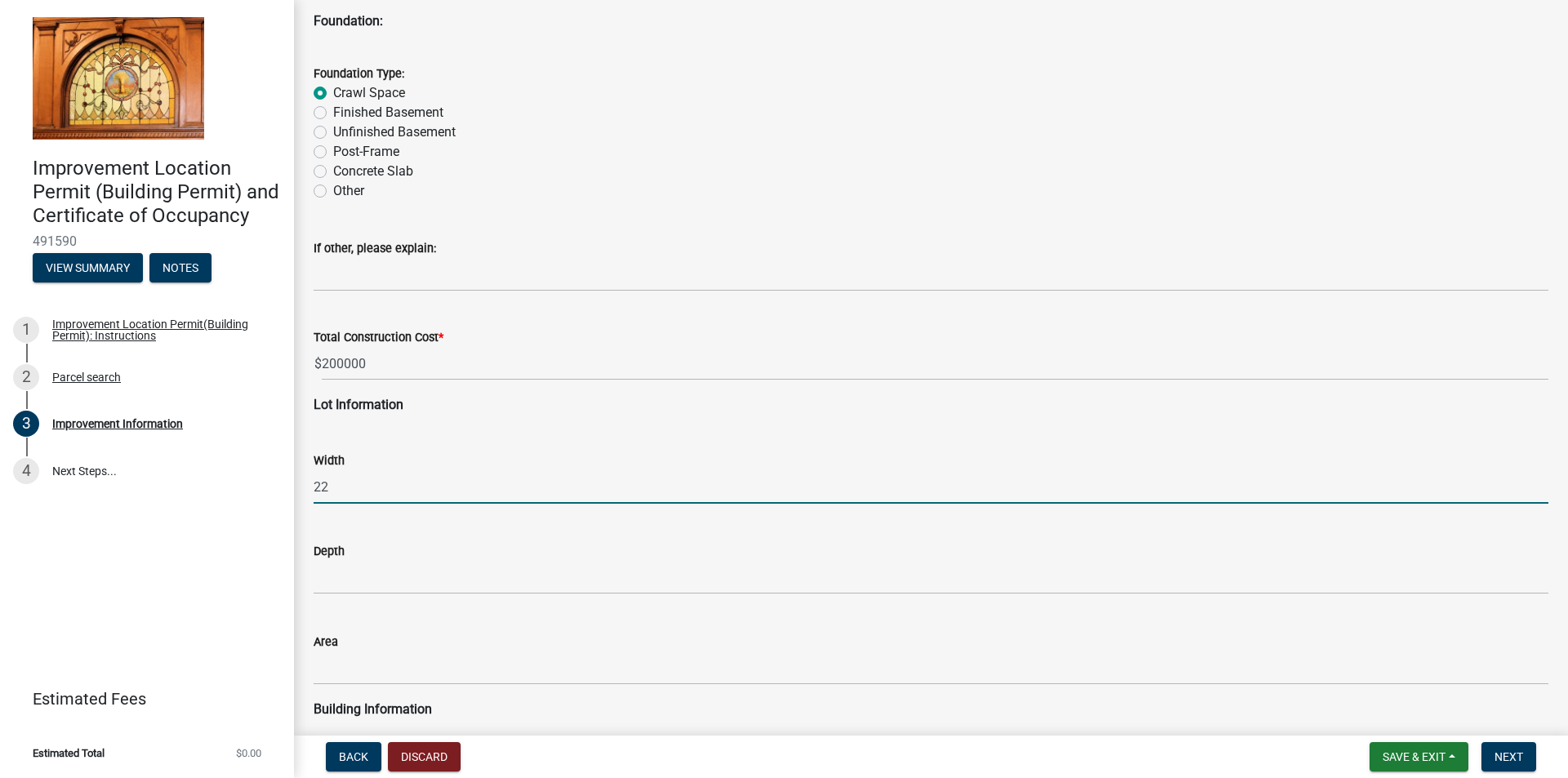
type input "22"
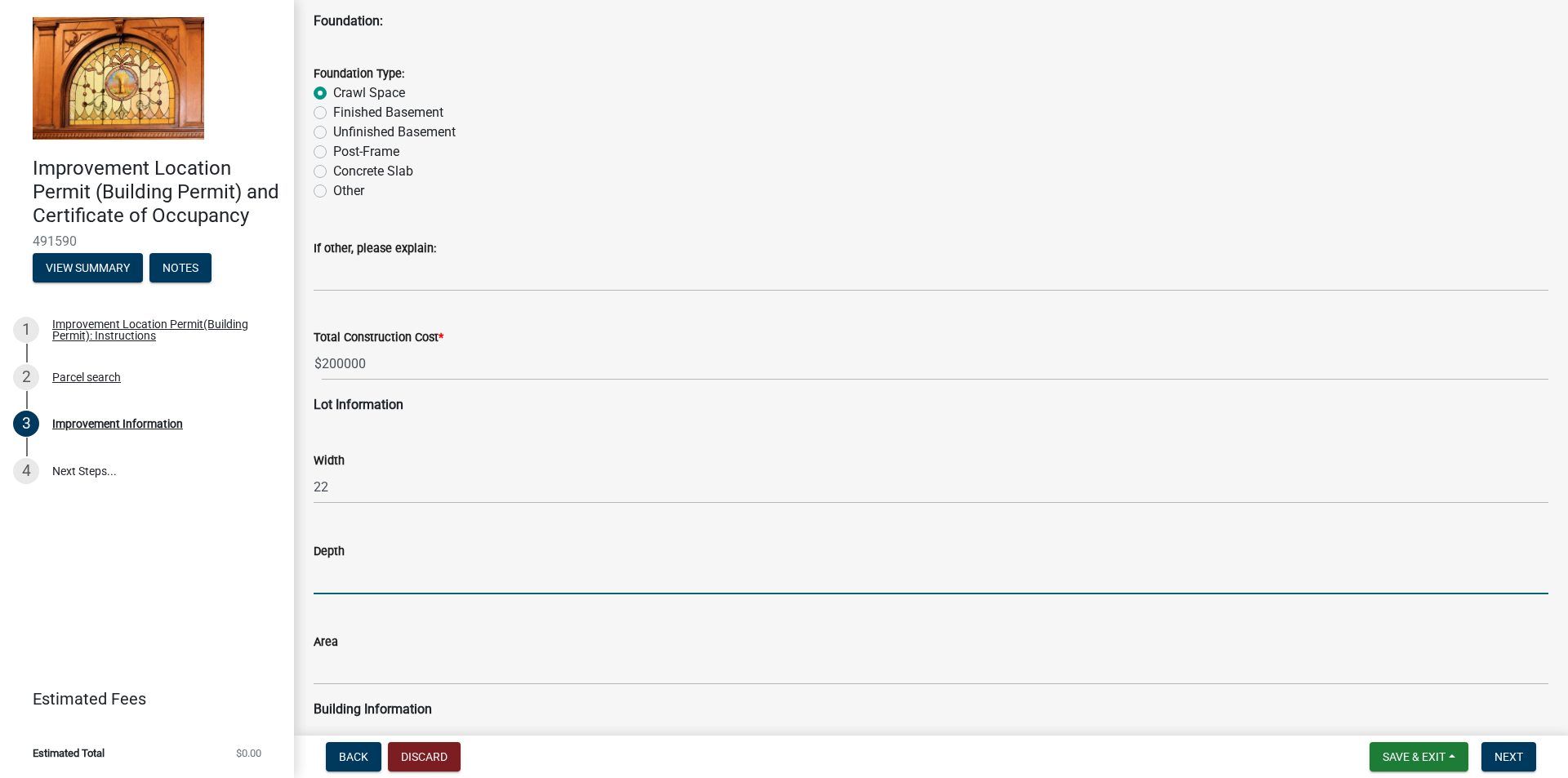
click at [361, 571] on input "text" at bounding box center [931, 577] width 1235 height 34
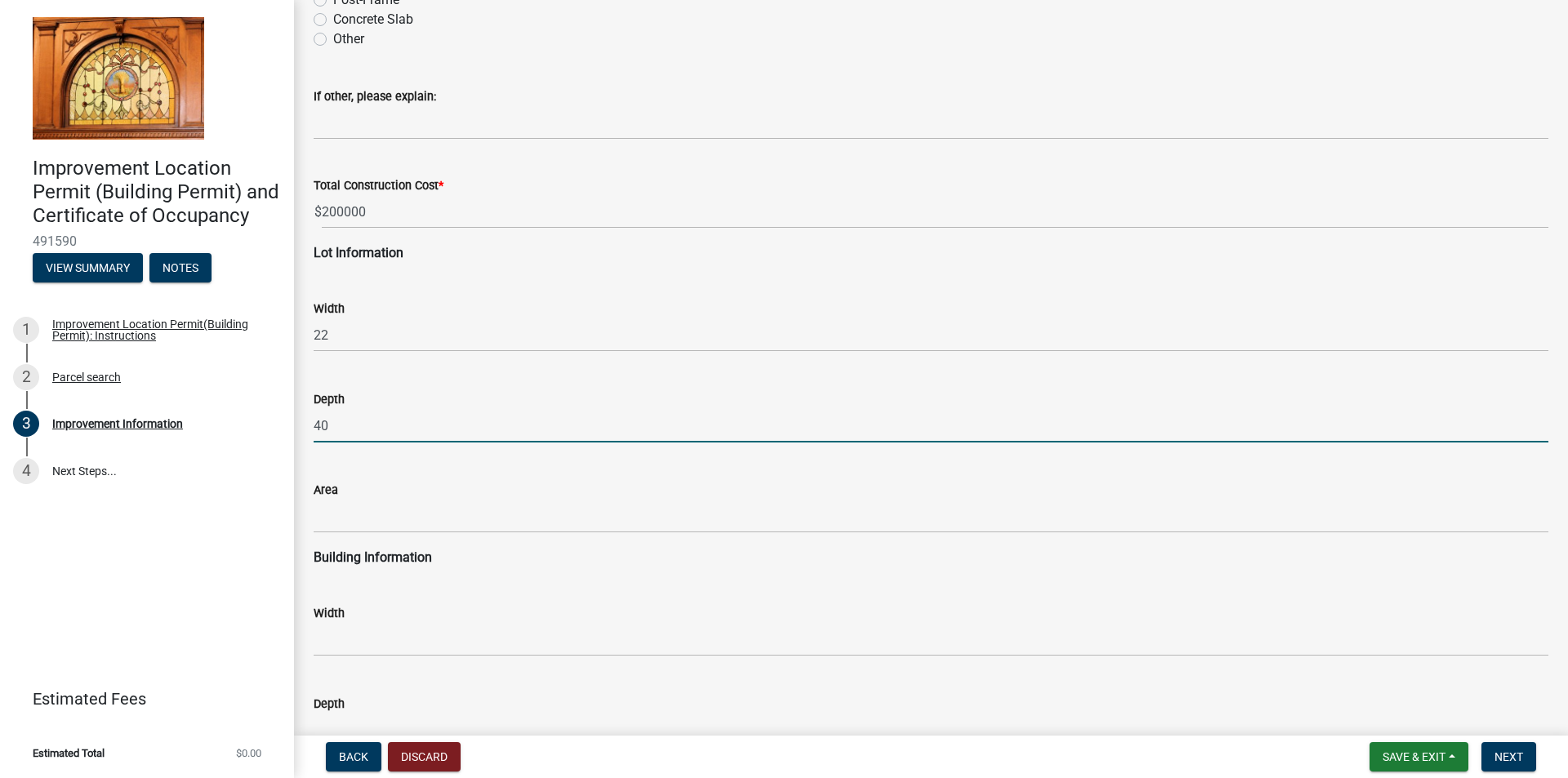
scroll to position [1877, 0]
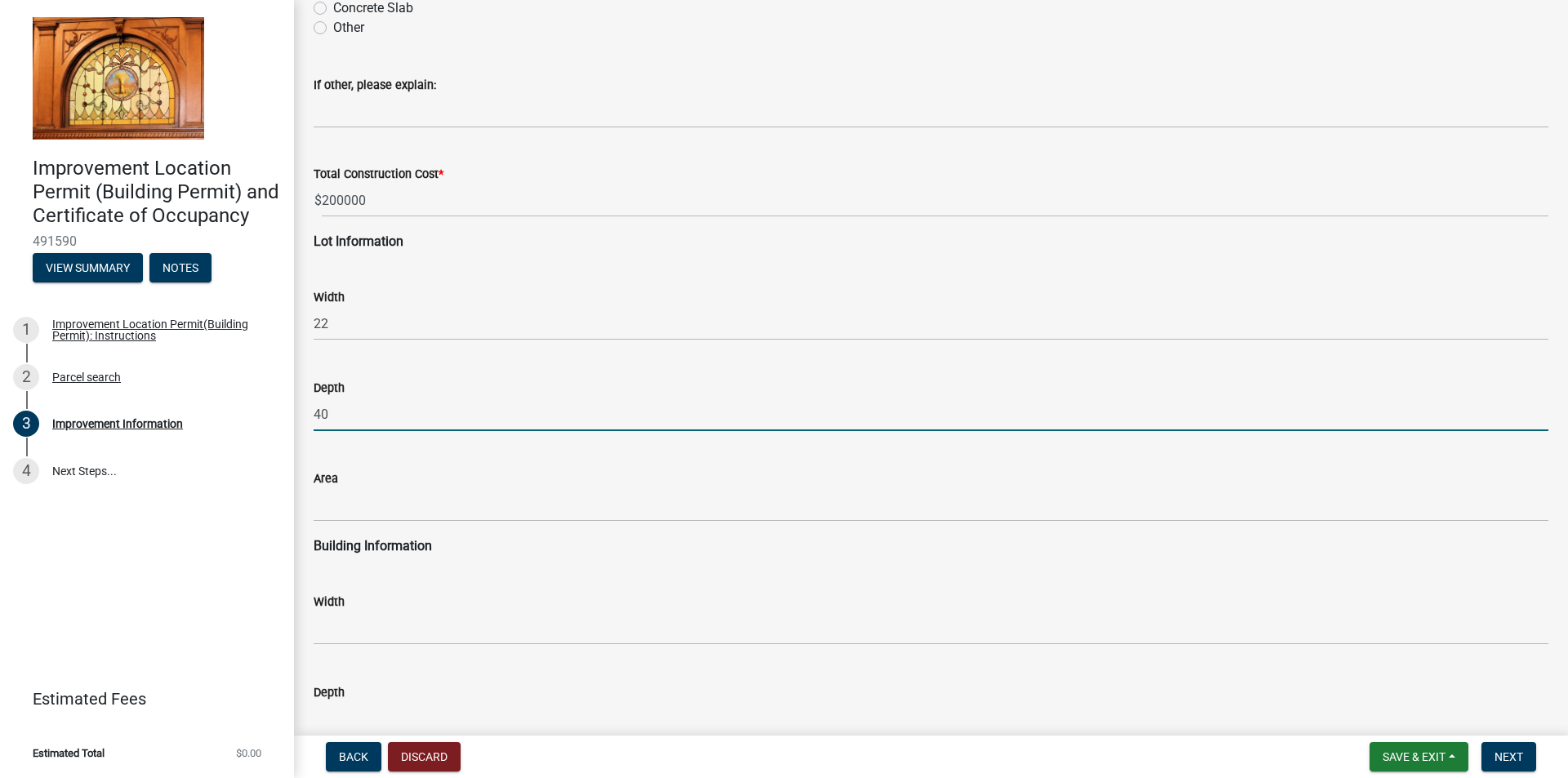
type input "40"
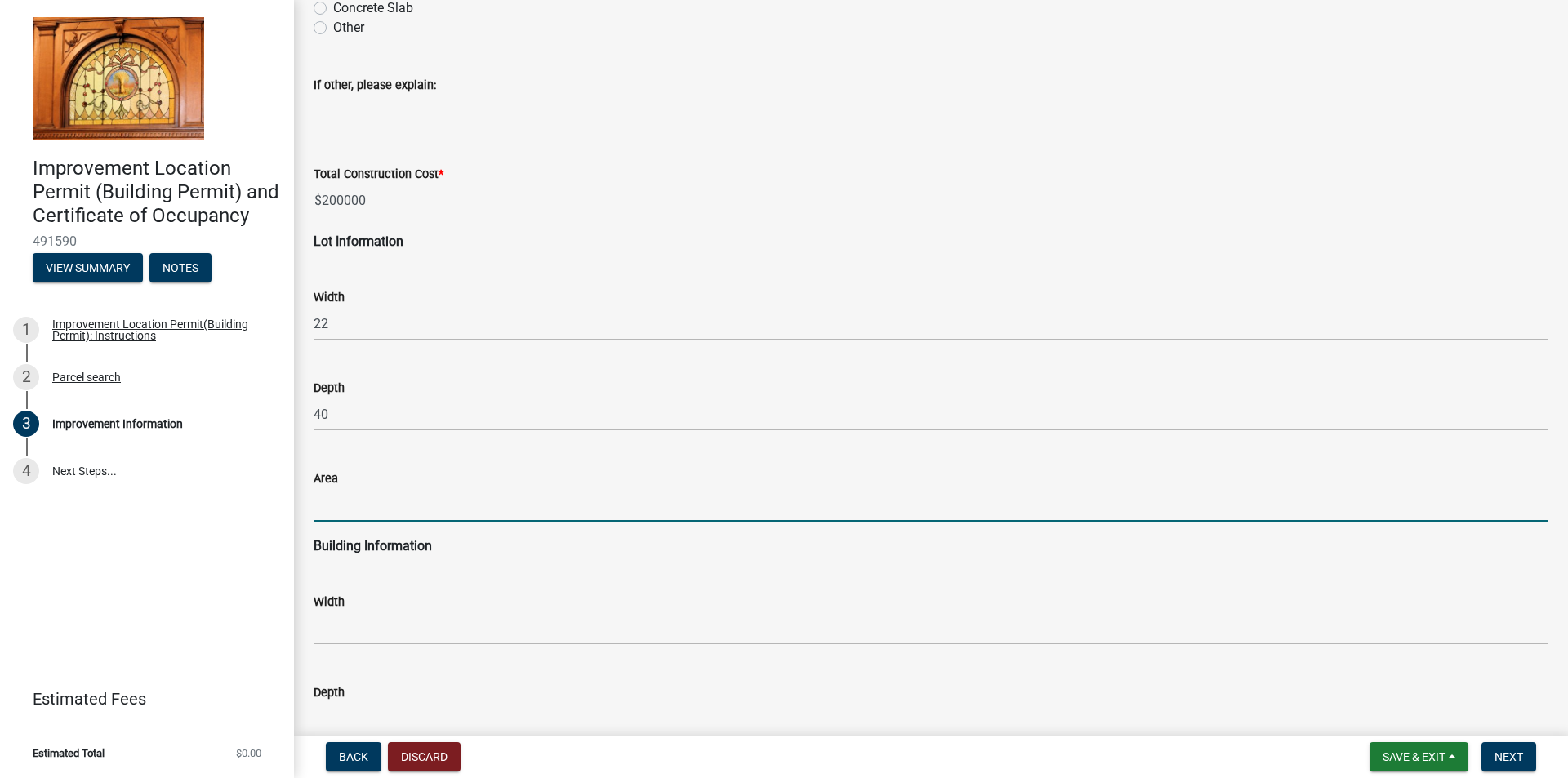
click at [336, 513] on input "text" at bounding box center [931, 505] width 1235 height 34
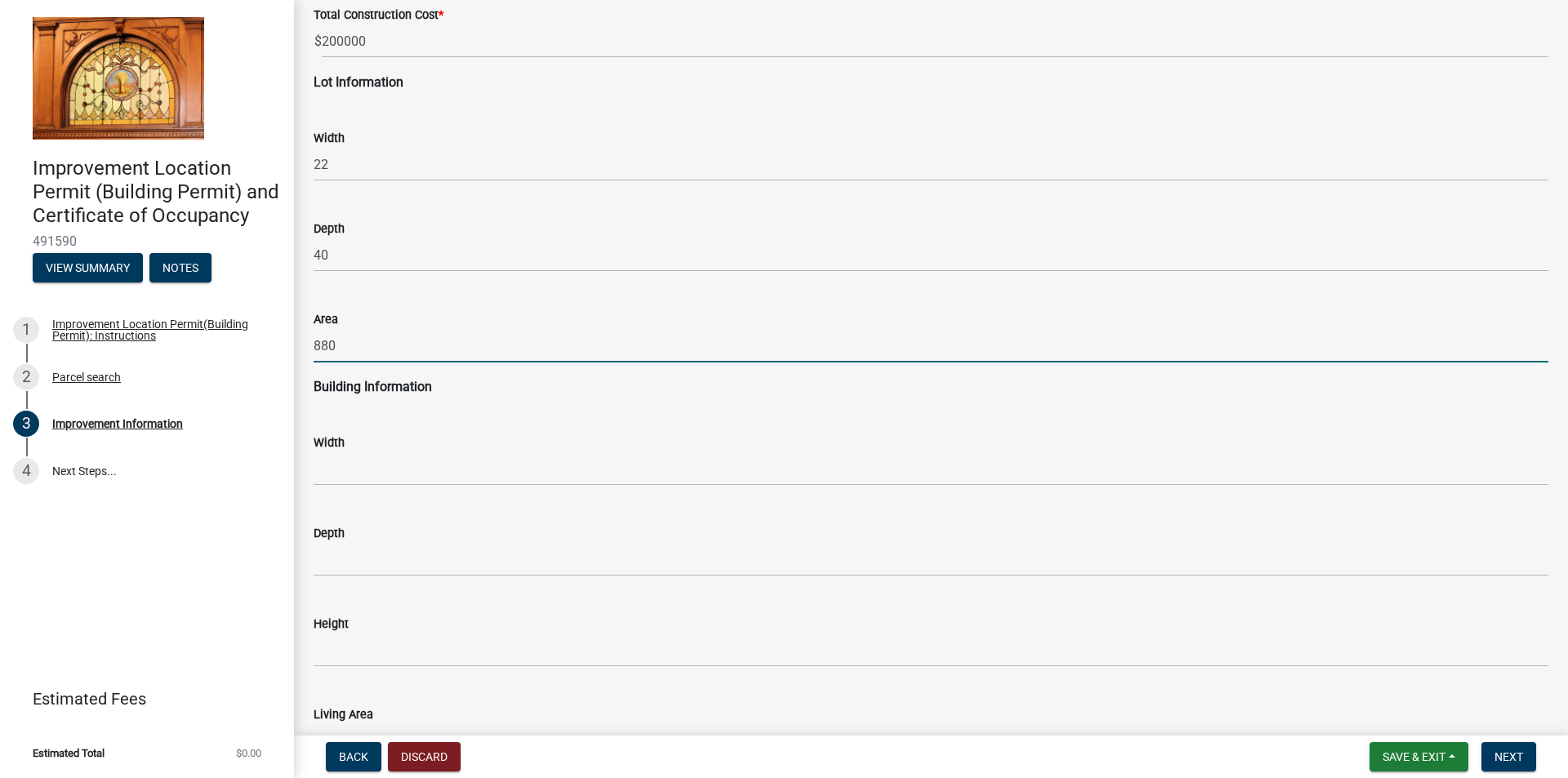
scroll to position [2042, 0]
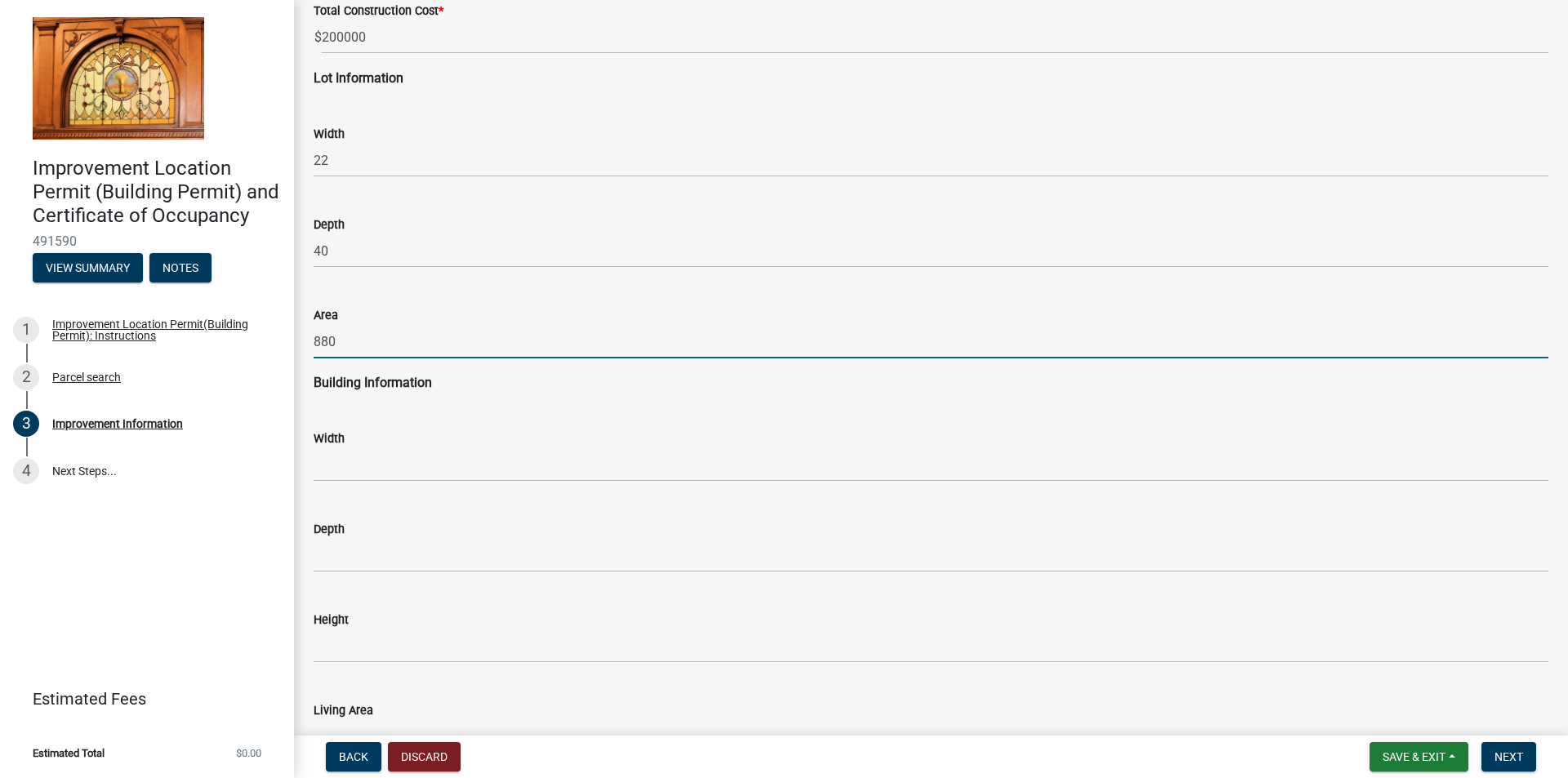
type input "880"
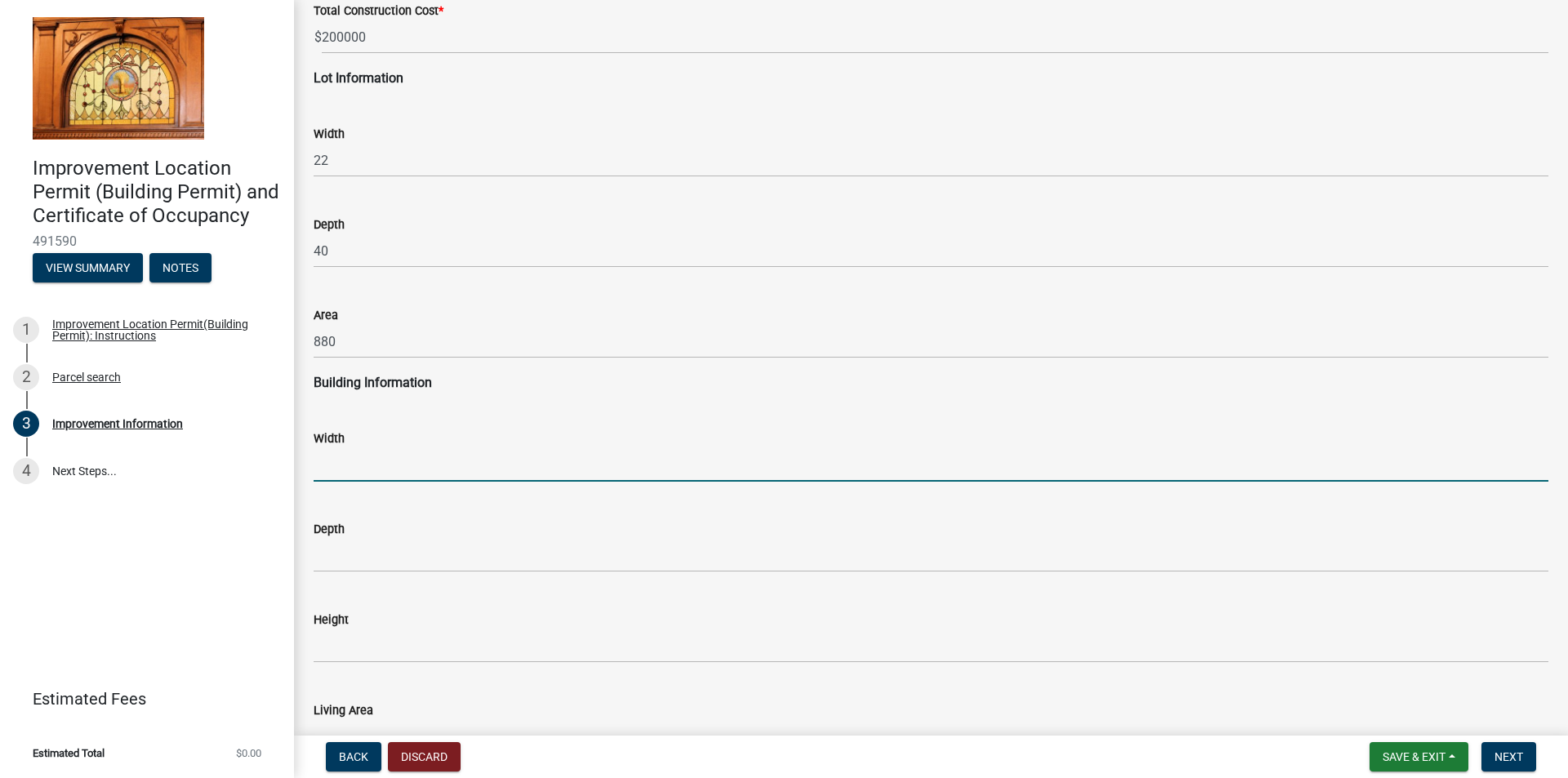
click at [352, 463] on input "text" at bounding box center [931, 464] width 1235 height 34
type input "22"
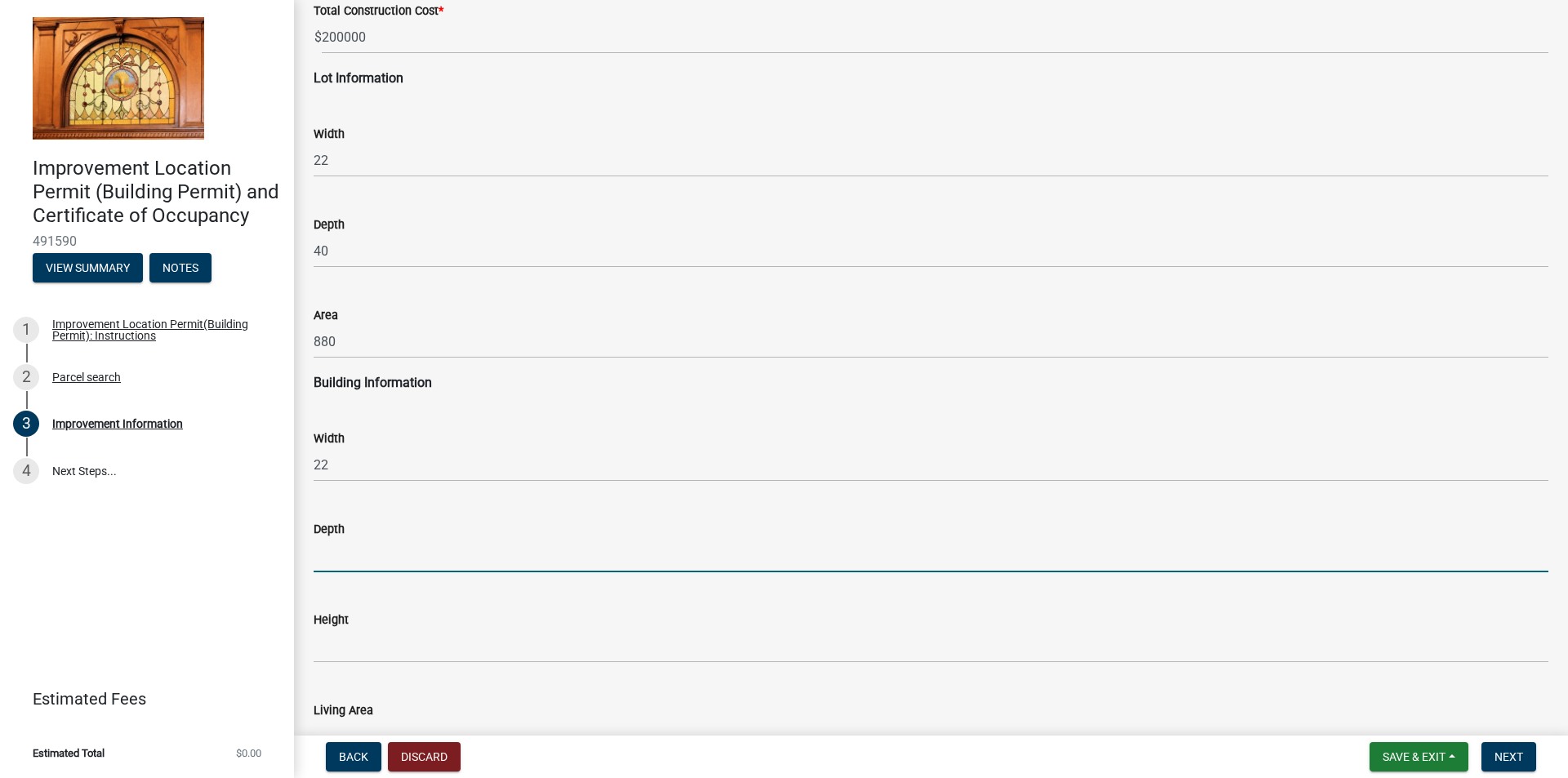
click at [343, 556] on input "text" at bounding box center [931, 555] width 1235 height 34
type input "40"
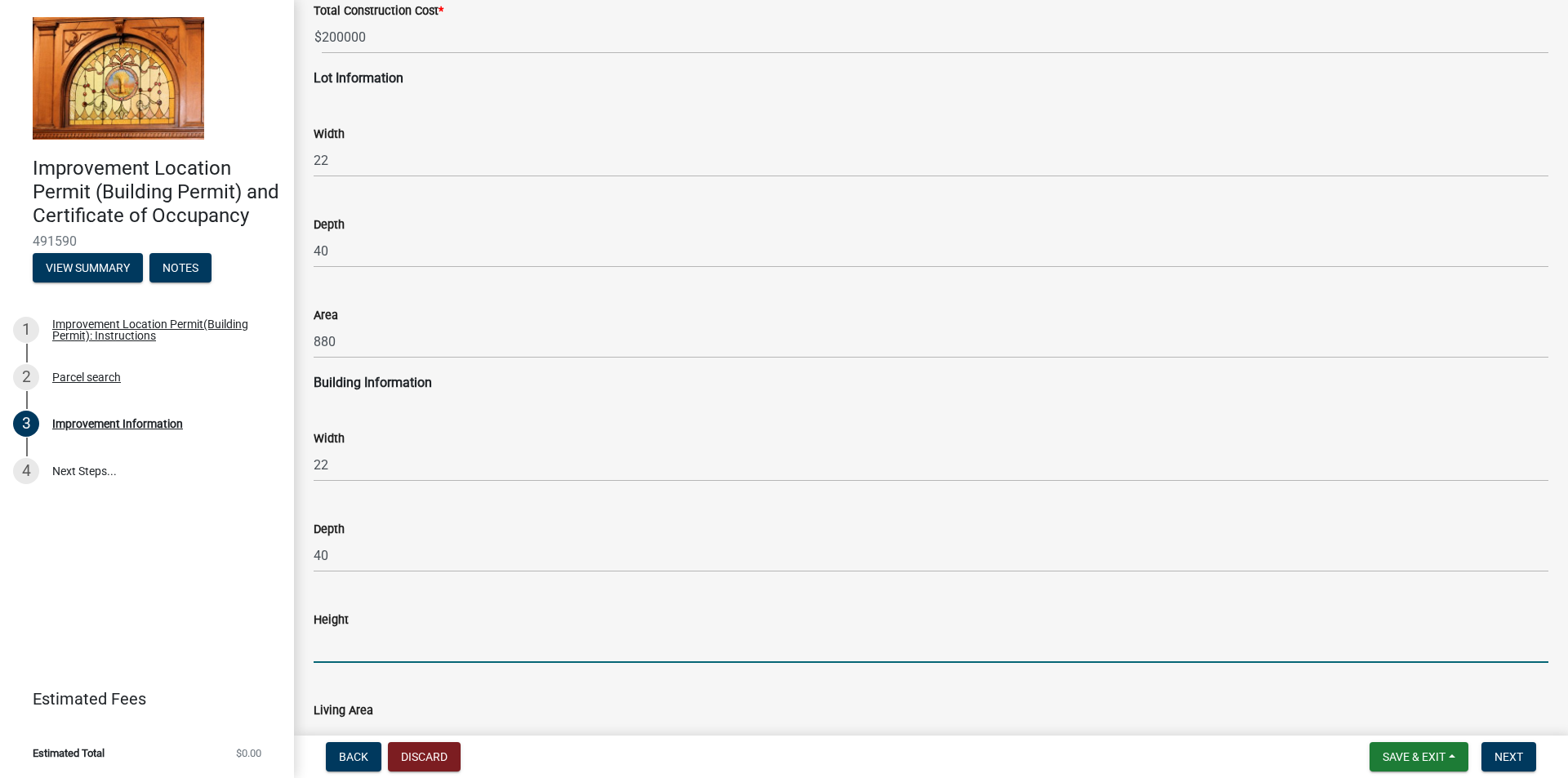
click at [354, 638] on input "text" at bounding box center [931, 646] width 1235 height 34
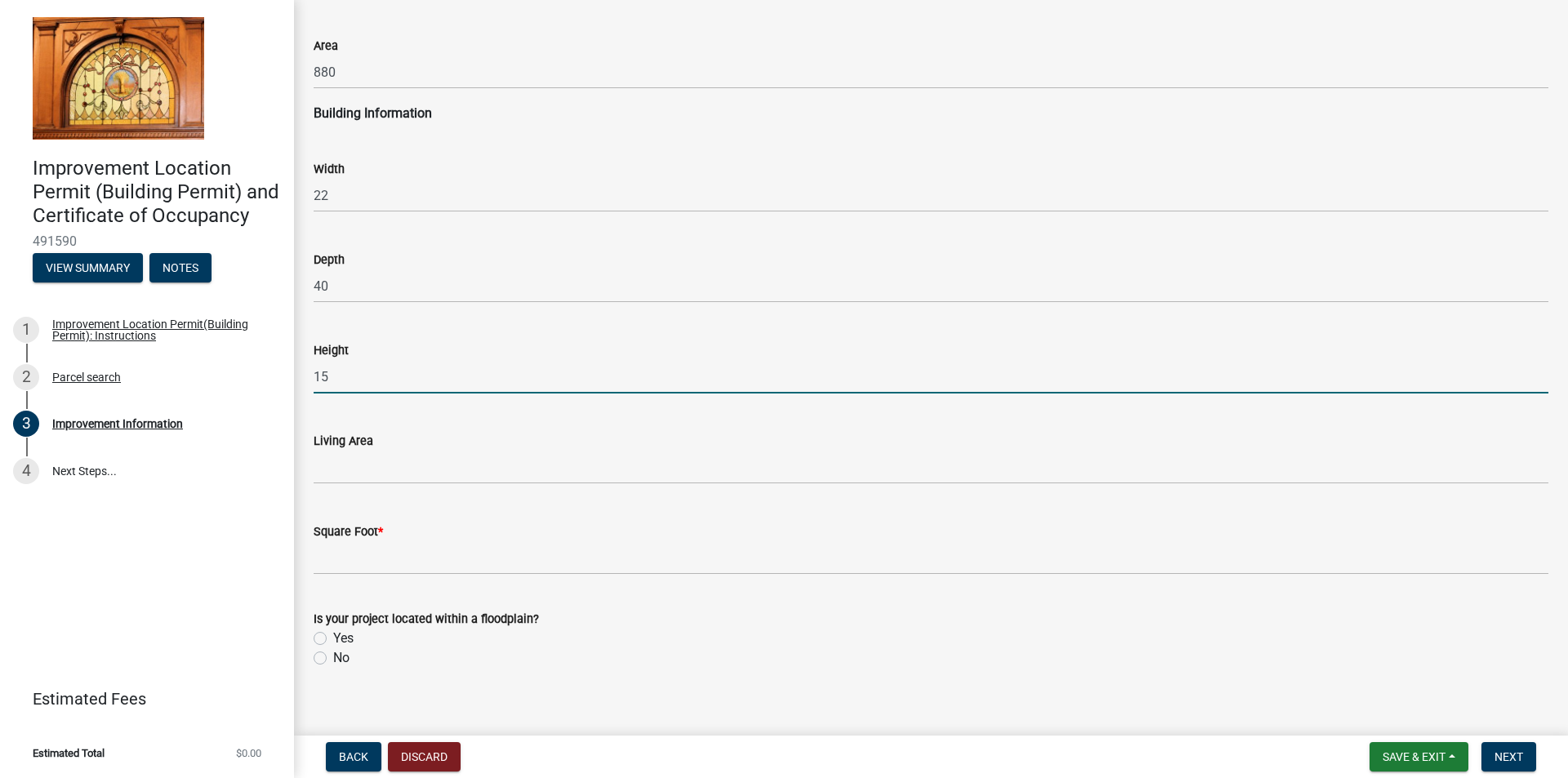
scroll to position [2328, 0]
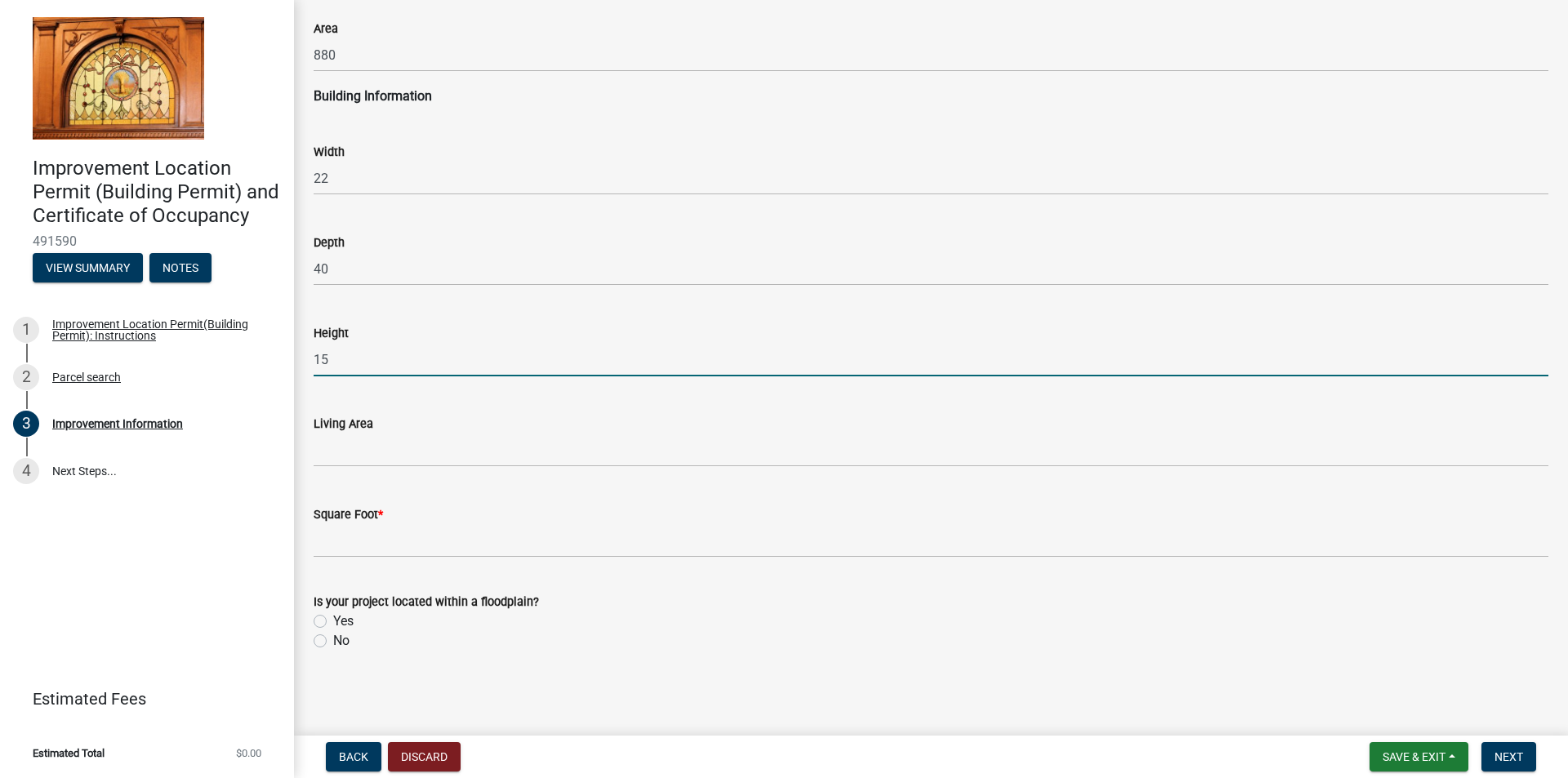
type input "15"
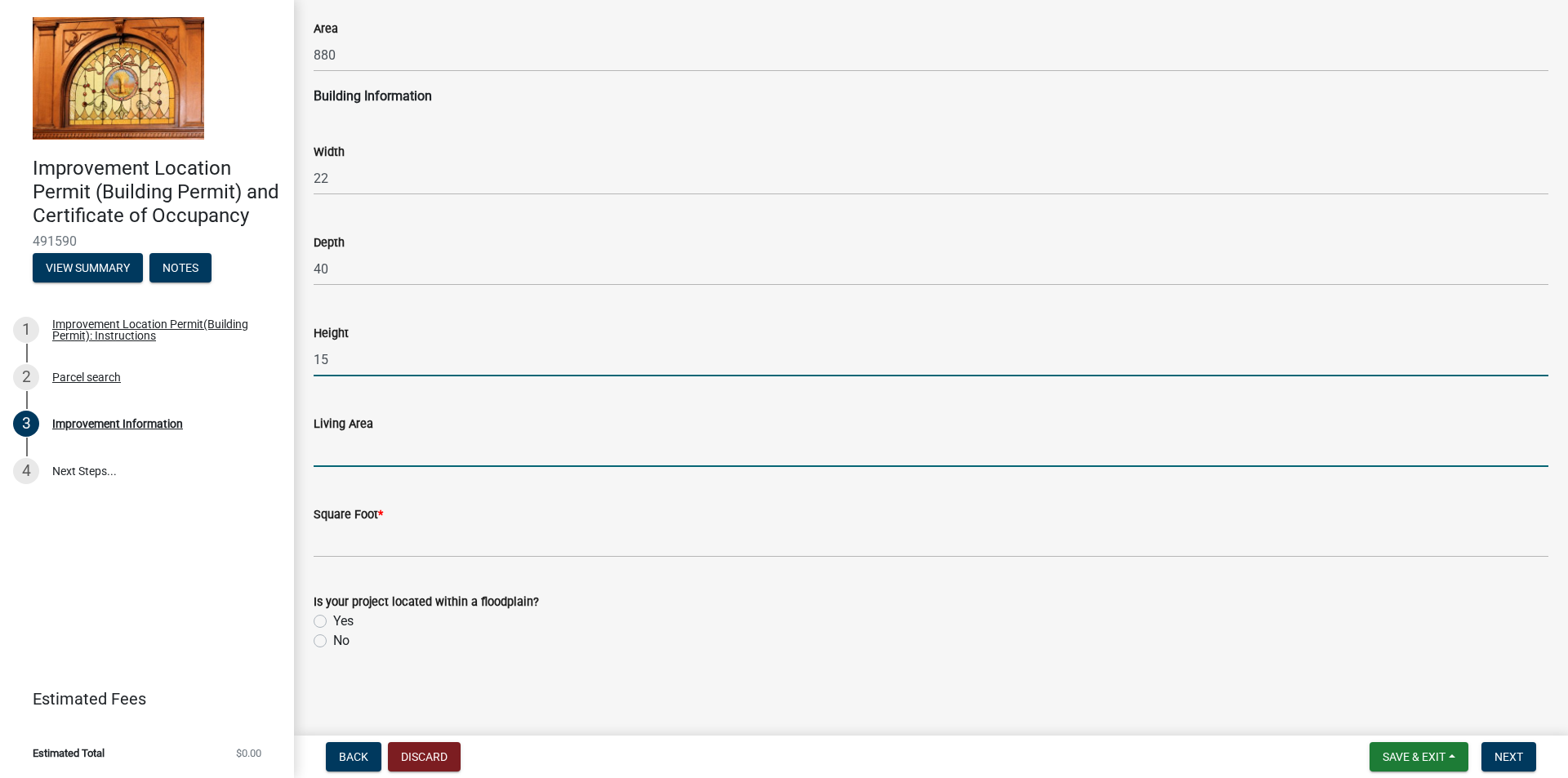
click at [354, 456] on input "text" at bounding box center [931, 450] width 1235 height 34
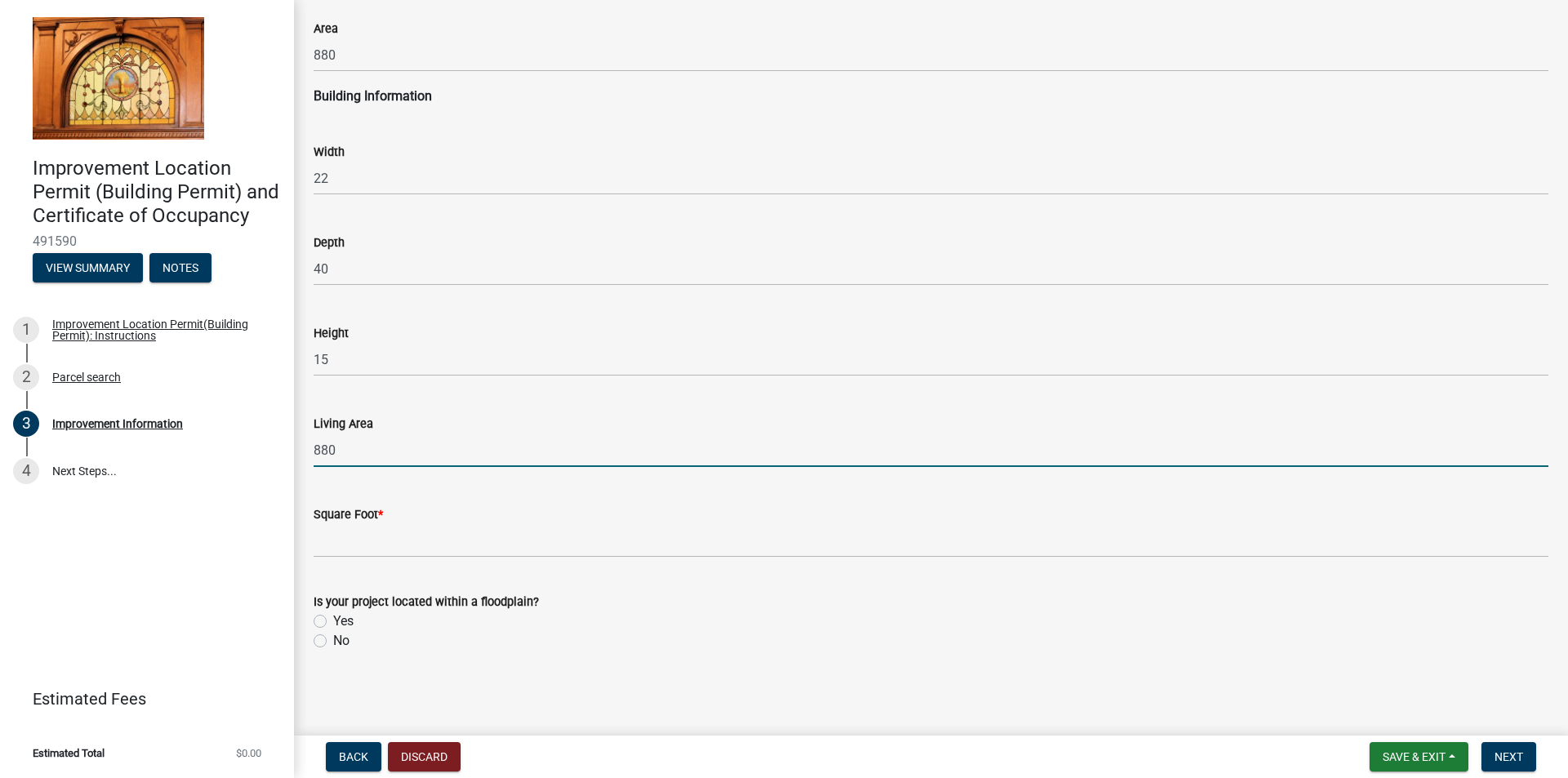
type input "880"
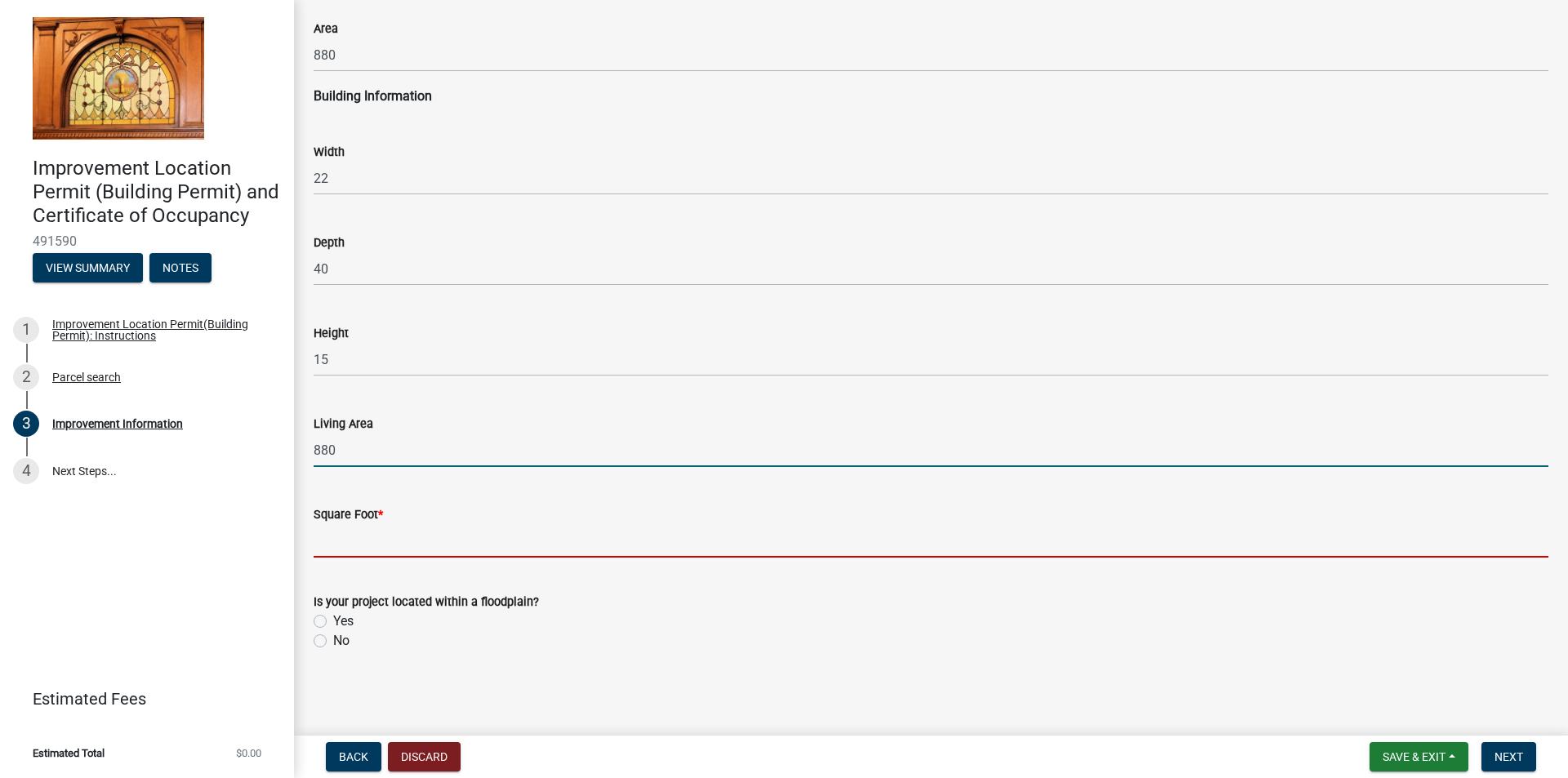
click at [341, 555] on input "text" at bounding box center [931, 541] width 1235 height 34
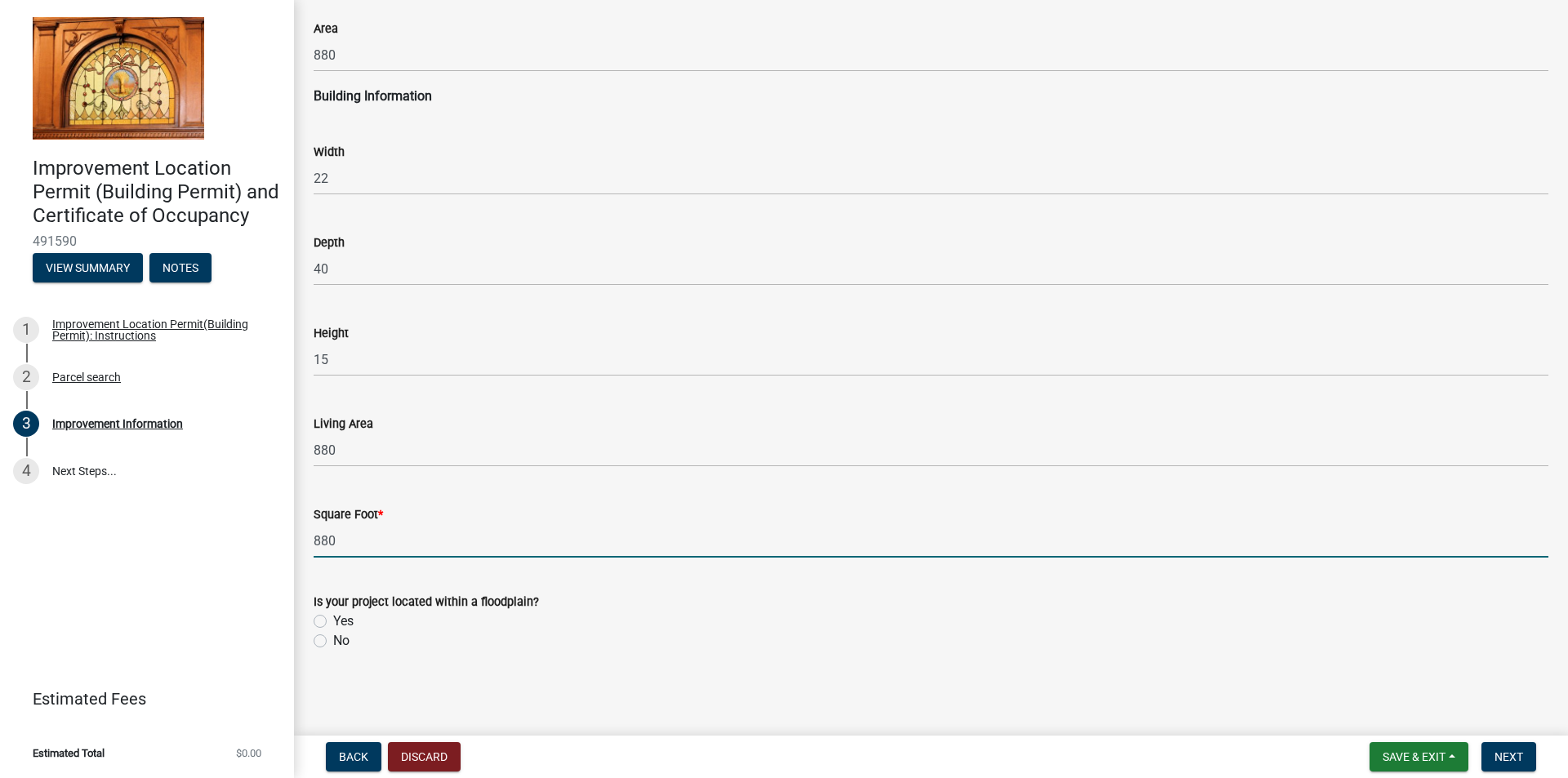
type input "880"
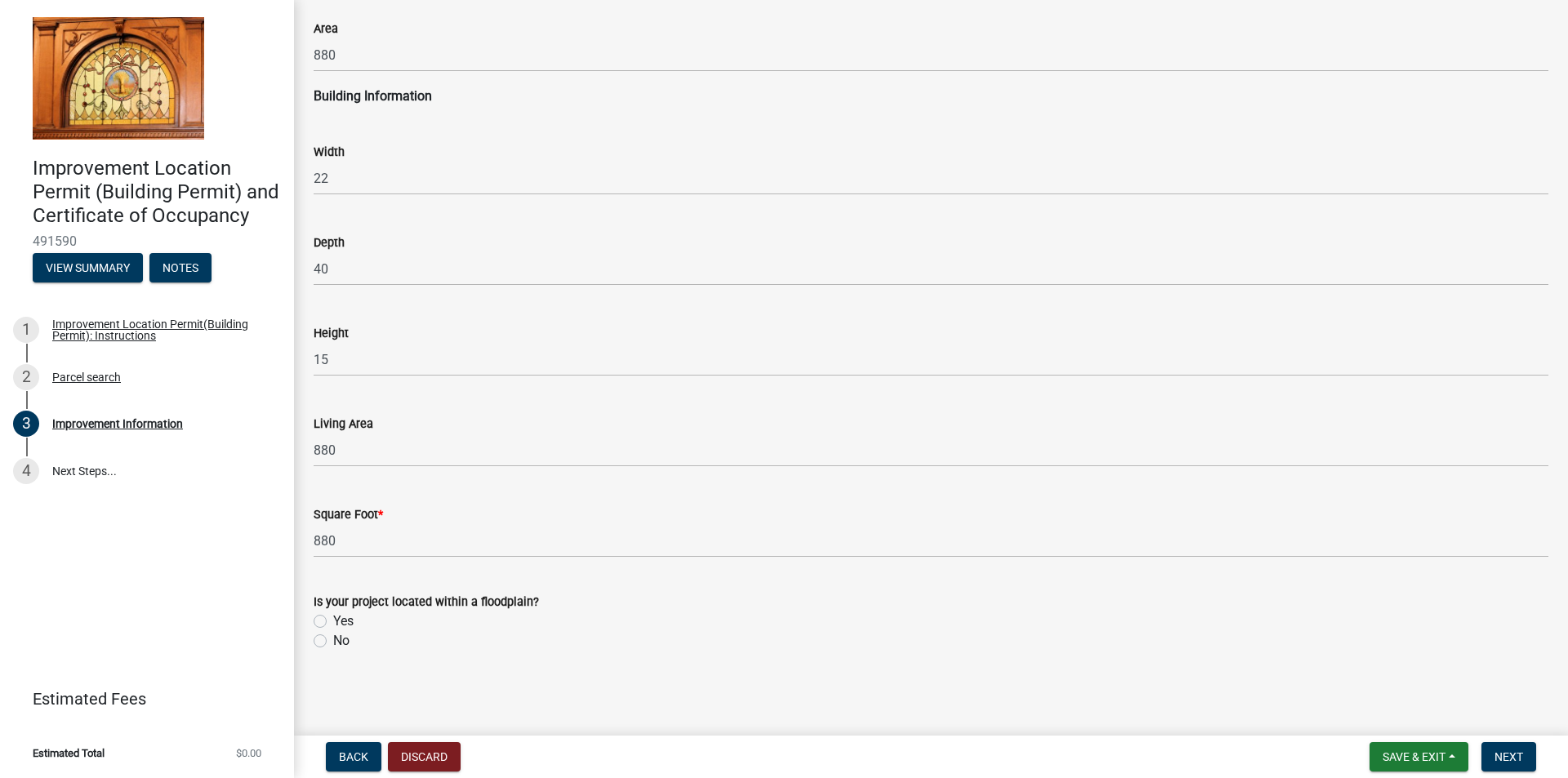
click at [333, 642] on label "No" at bounding box center [341, 641] width 16 height 19
click at [333, 642] on input "No" at bounding box center [338, 636] width 11 height 11
radio input "true"
click at [1512, 762] on span "Next" at bounding box center [1509, 757] width 29 height 14
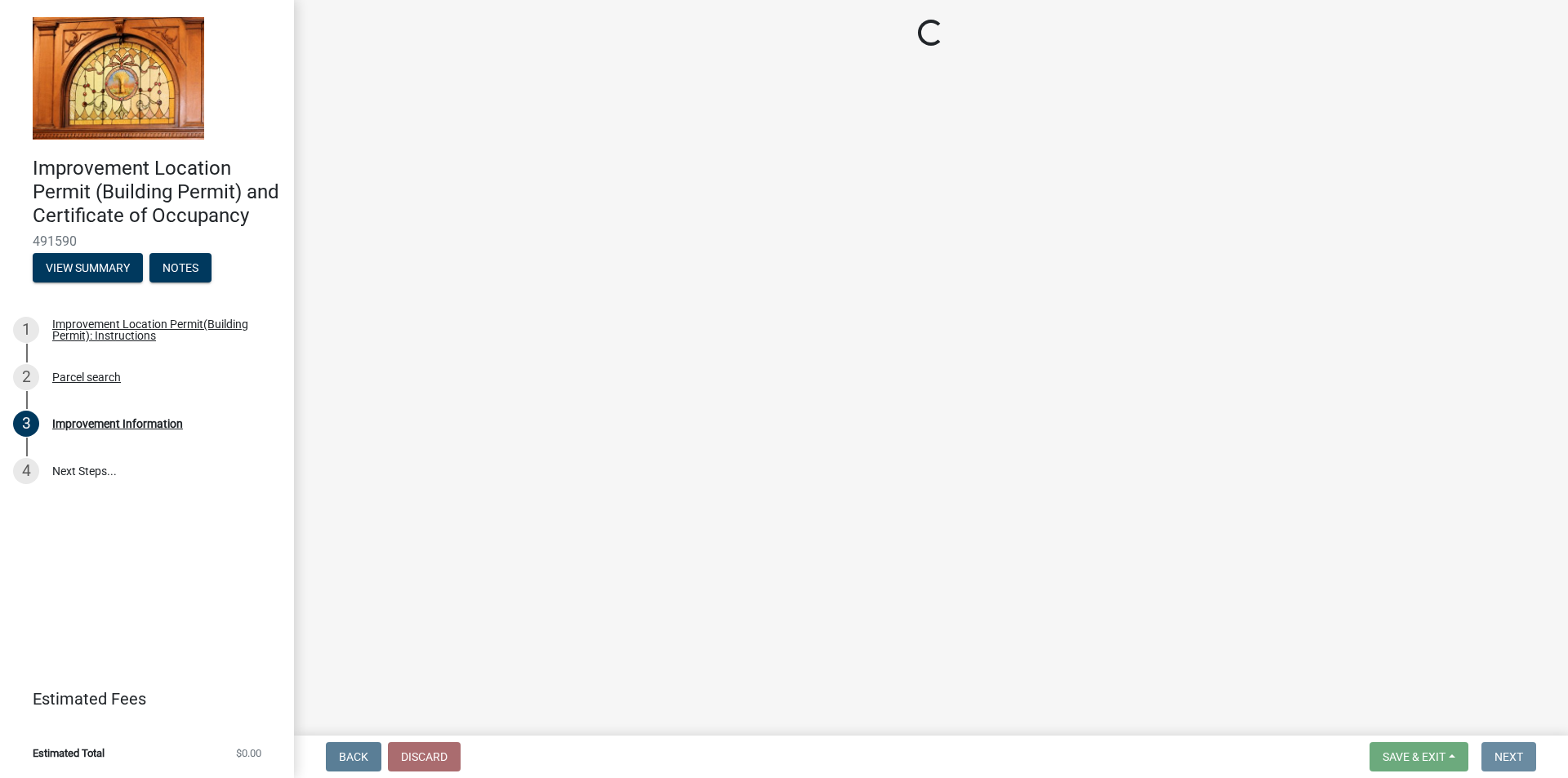
scroll to position [0, 0]
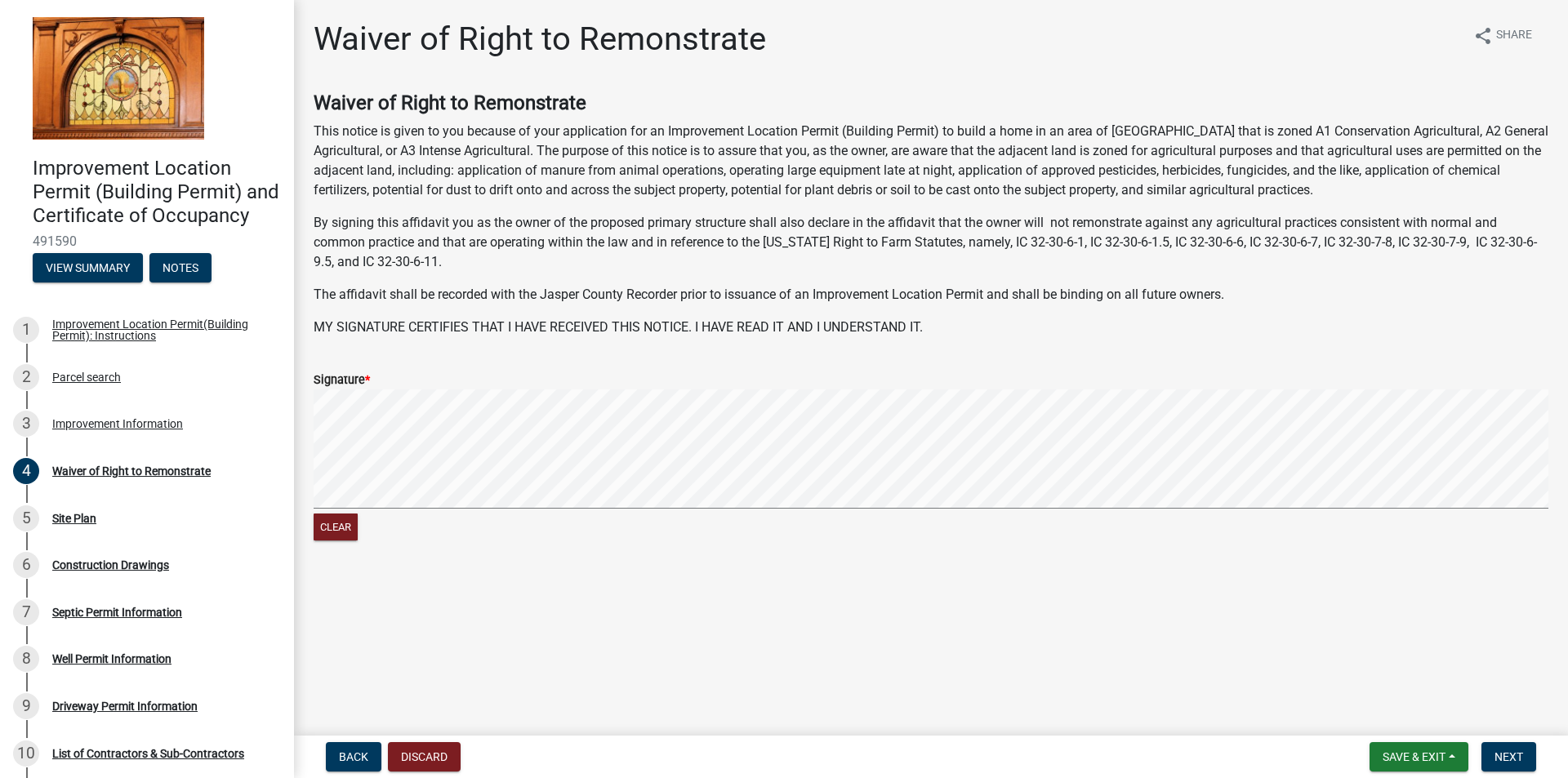
click at [389, 376] on div "Signature *" at bounding box center [931, 379] width 1235 height 19
click at [378, 390] on form "Signature * Clear" at bounding box center [931, 447] width 1235 height 194
drag, startPoint x: 399, startPoint y: 368, endPoint x: 384, endPoint y: 375, distance: 16.6
click at [384, 375] on form "Signature * Clear" at bounding box center [931, 447] width 1235 height 194
click at [357, 379] on label "Signature *" at bounding box center [342, 380] width 56 height 12
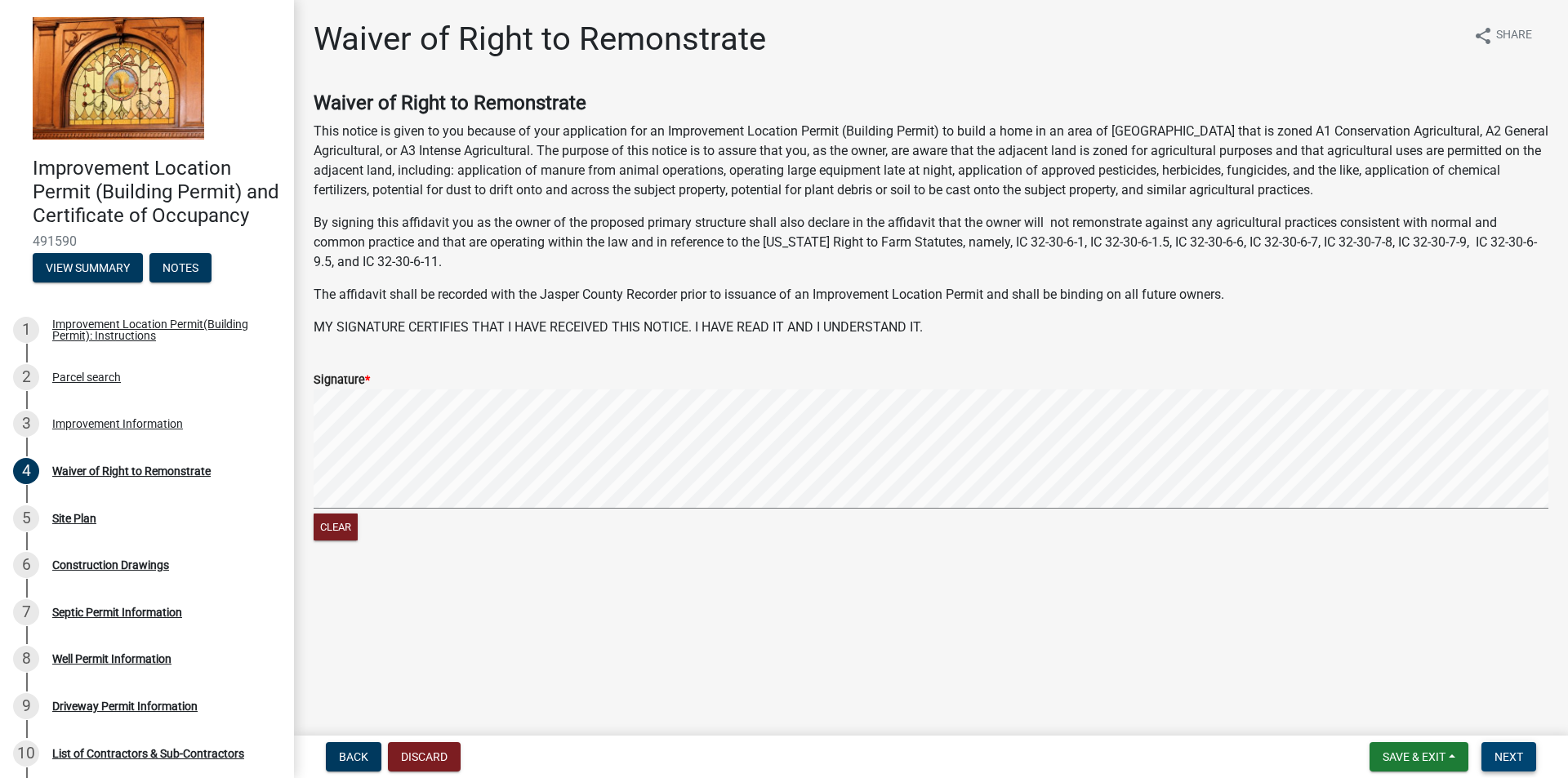
click at [1498, 755] on span "Next" at bounding box center [1509, 757] width 29 height 14
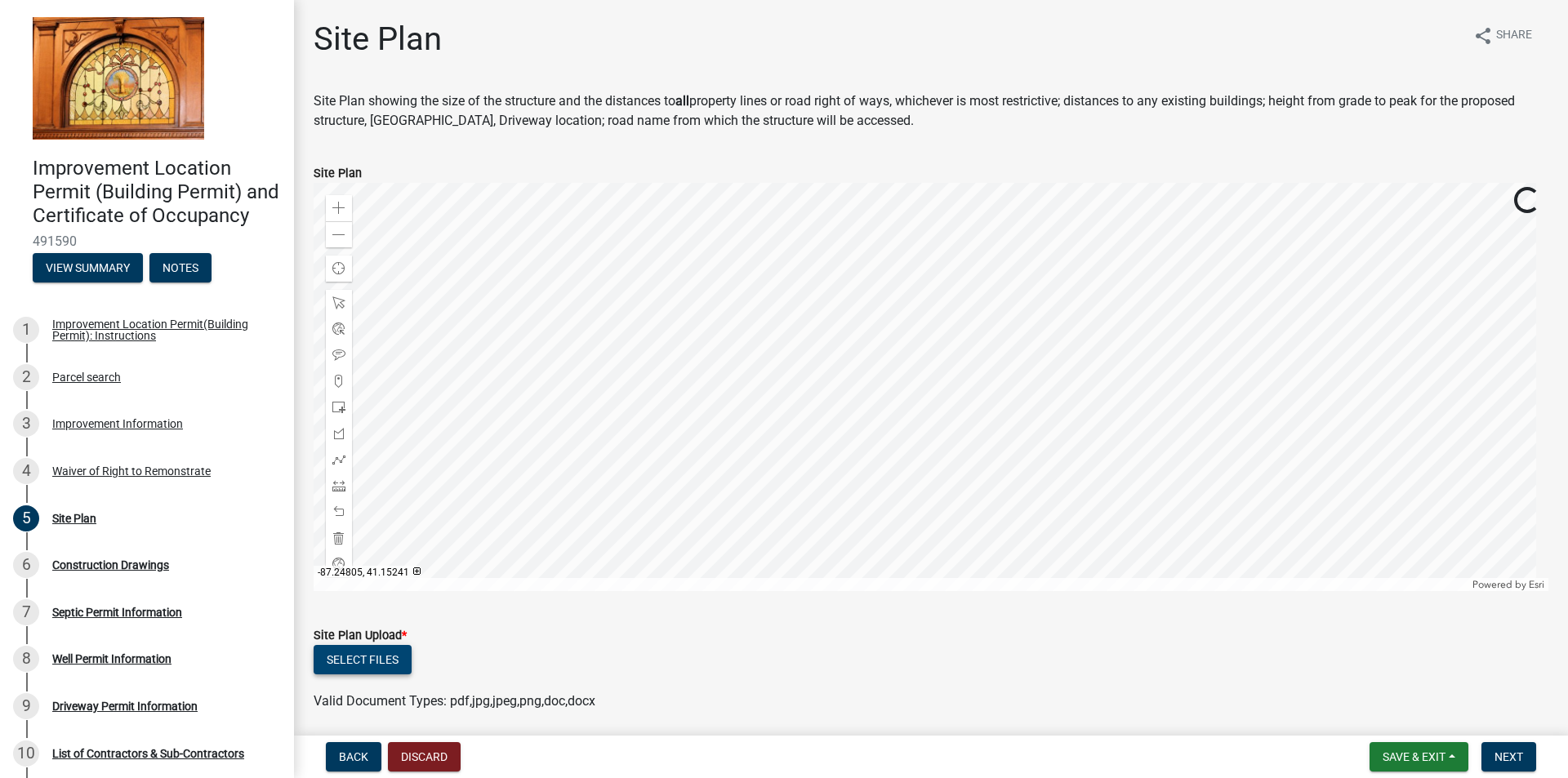
click at [368, 654] on button "Select files" at bounding box center [363, 659] width 98 height 29
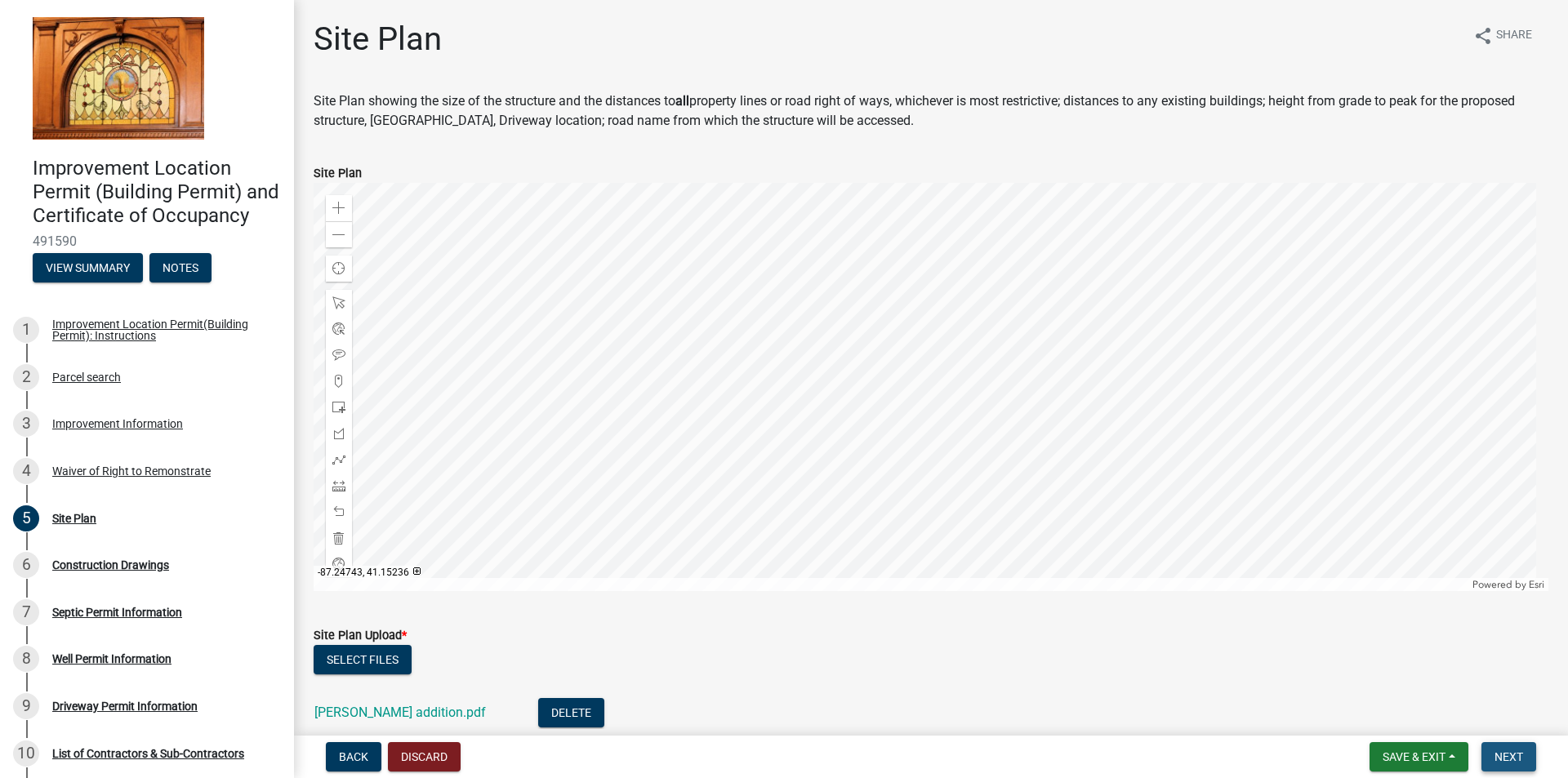
click at [1505, 751] on span "Next" at bounding box center [1509, 757] width 29 height 14
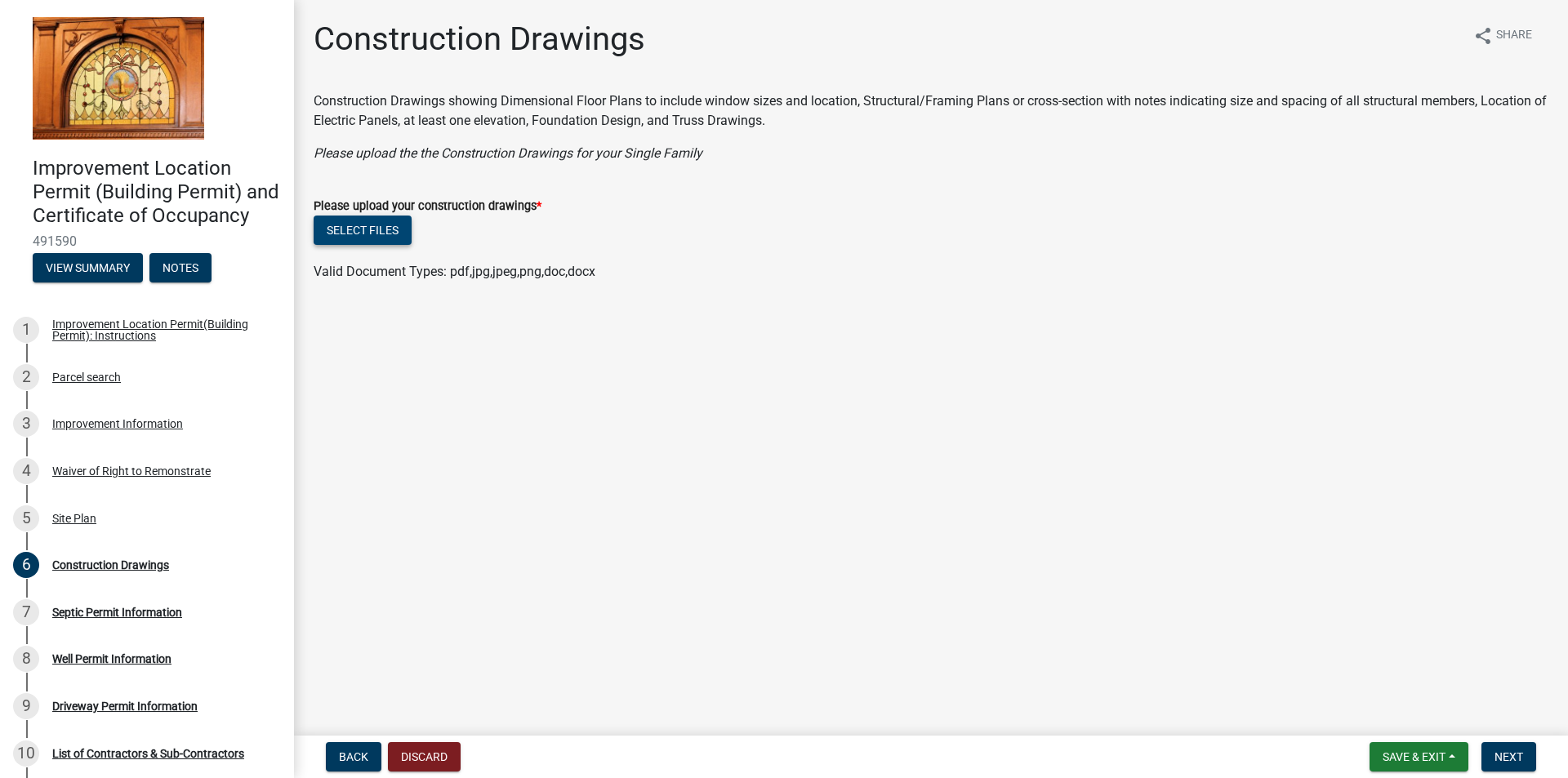
click at [345, 233] on button "Select files" at bounding box center [363, 230] width 98 height 29
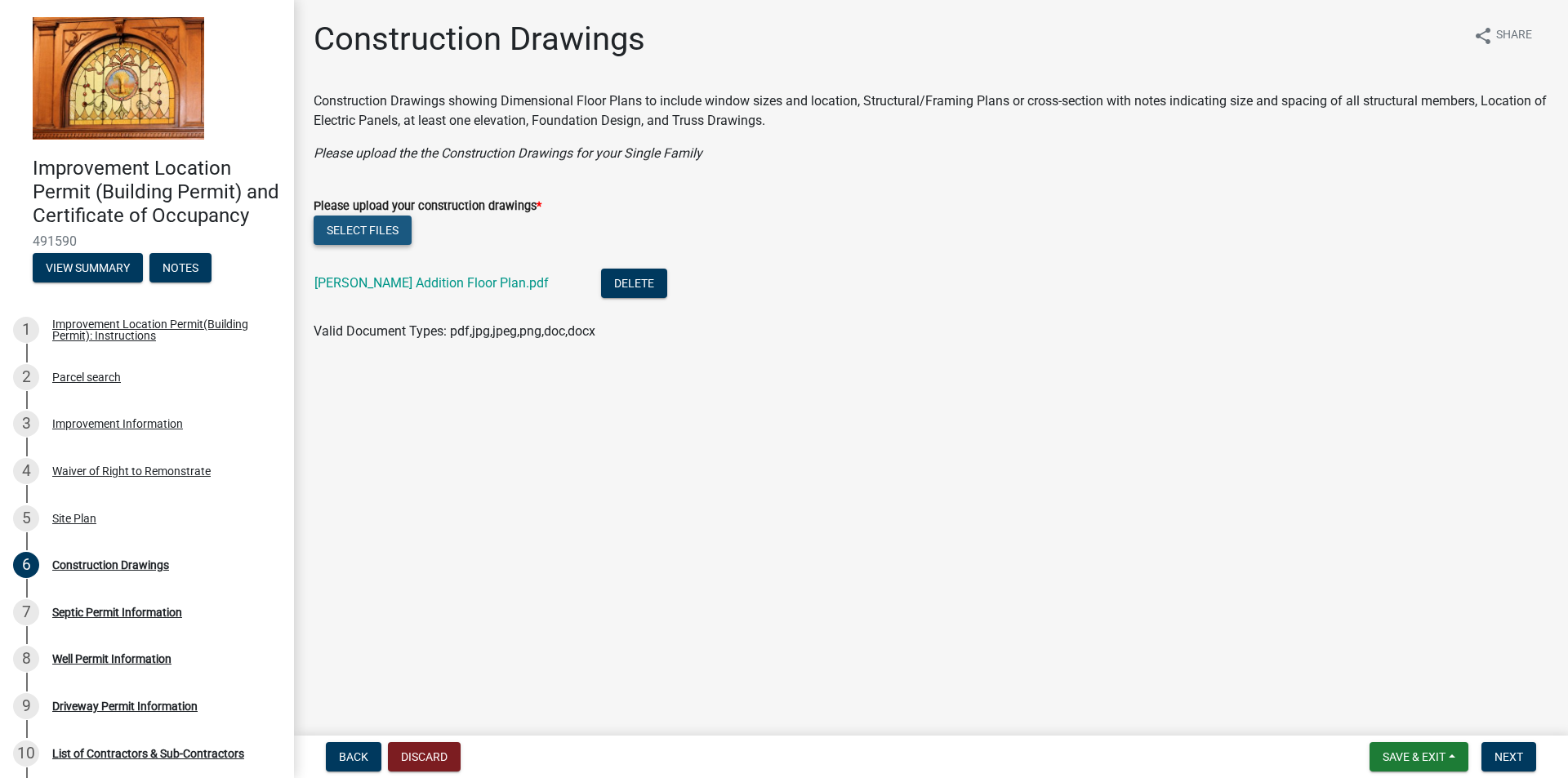
click at [387, 227] on button "Select files" at bounding box center [363, 230] width 98 height 29
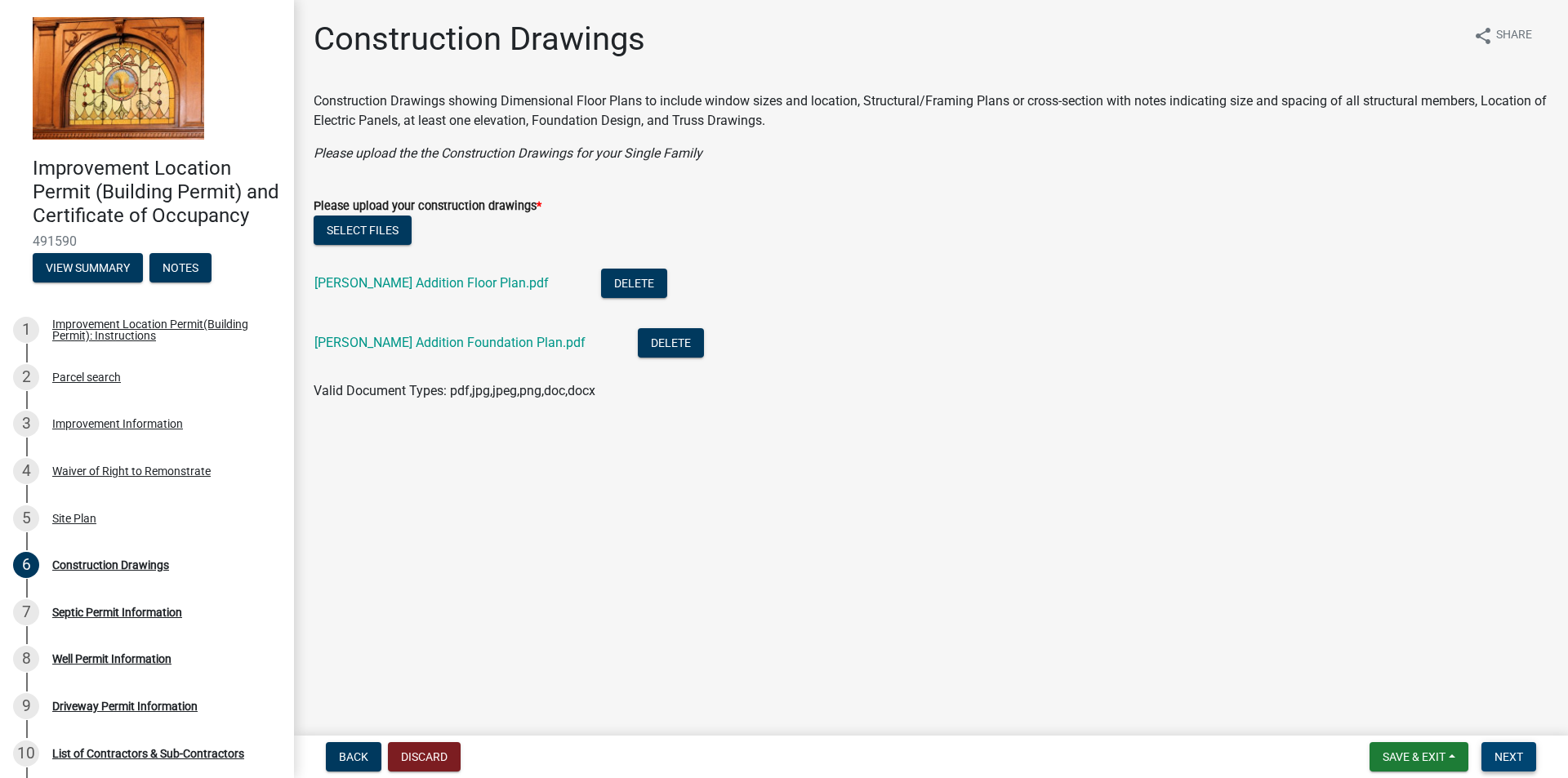
click at [1502, 760] on span "Next" at bounding box center [1509, 757] width 29 height 14
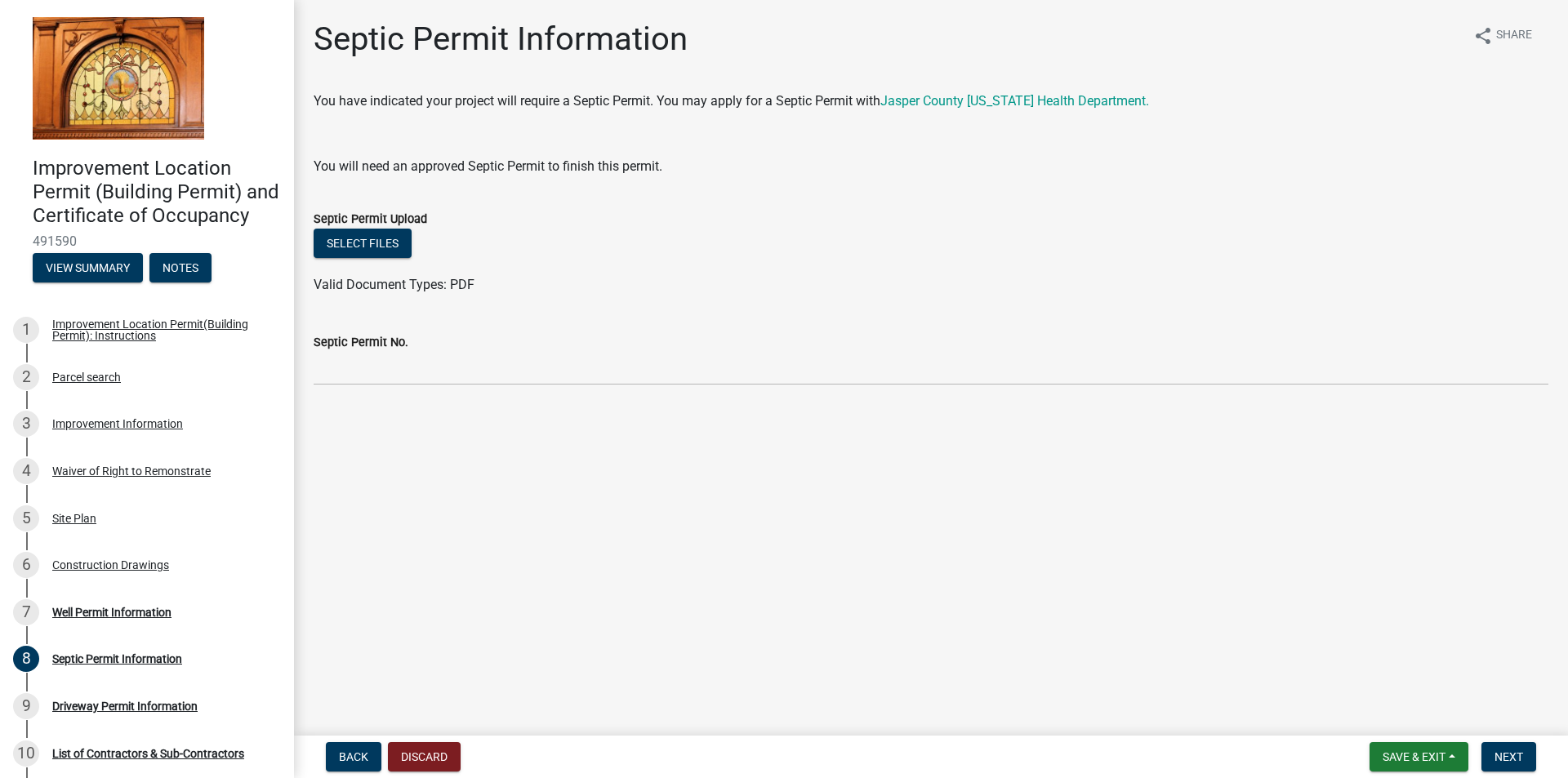
click at [381, 409] on div "Septic Permit Information share Share You have indicated your project will requ…" at bounding box center [931, 216] width 1259 height 394
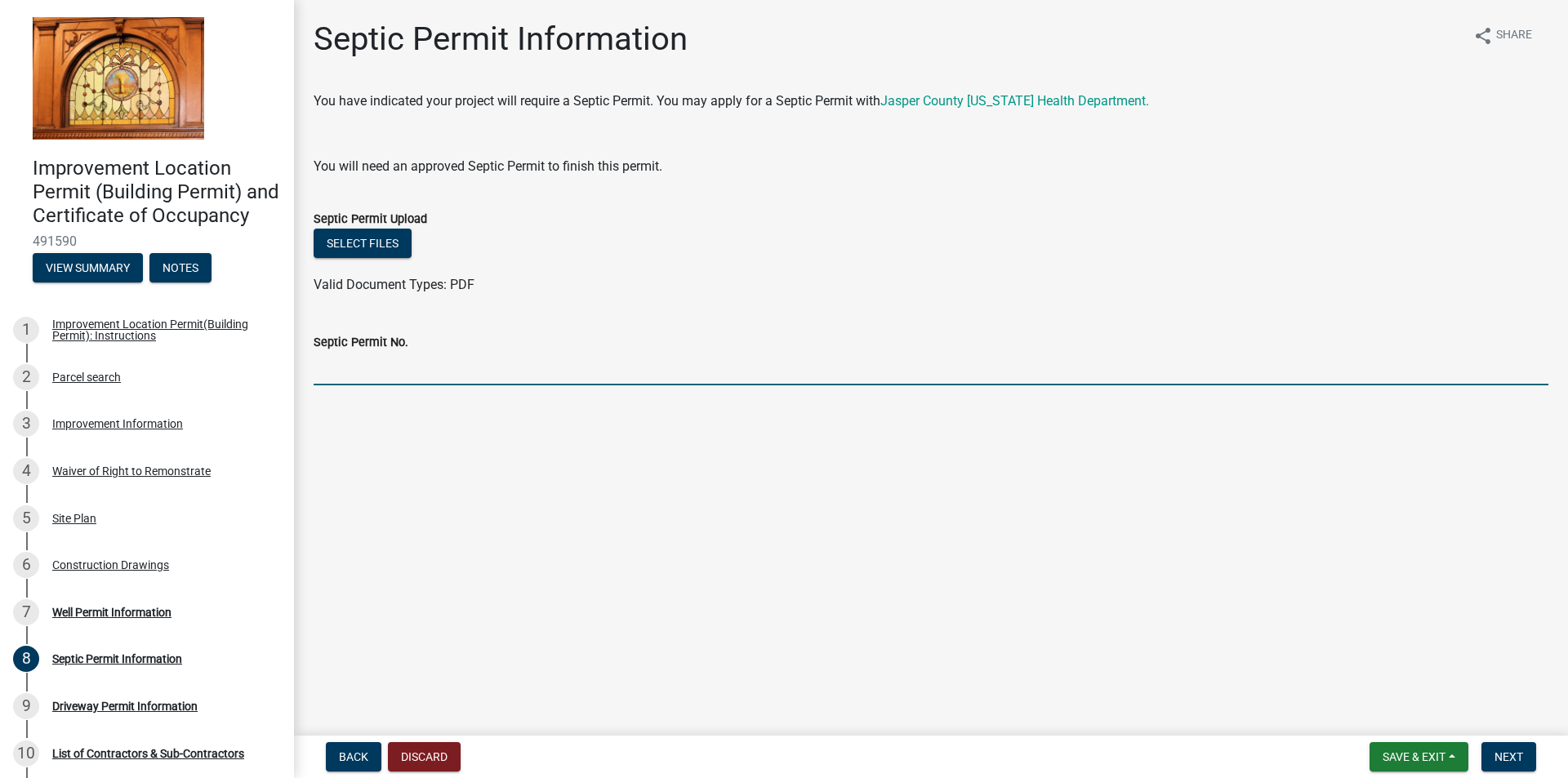
click at [432, 364] on input "Septic Permit No." at bounding box center [931, 369] width 1235 height 34
type input "None"
click at [1517, 750] on span "Next" at bounding box center [1509, 757] width 29 height 14
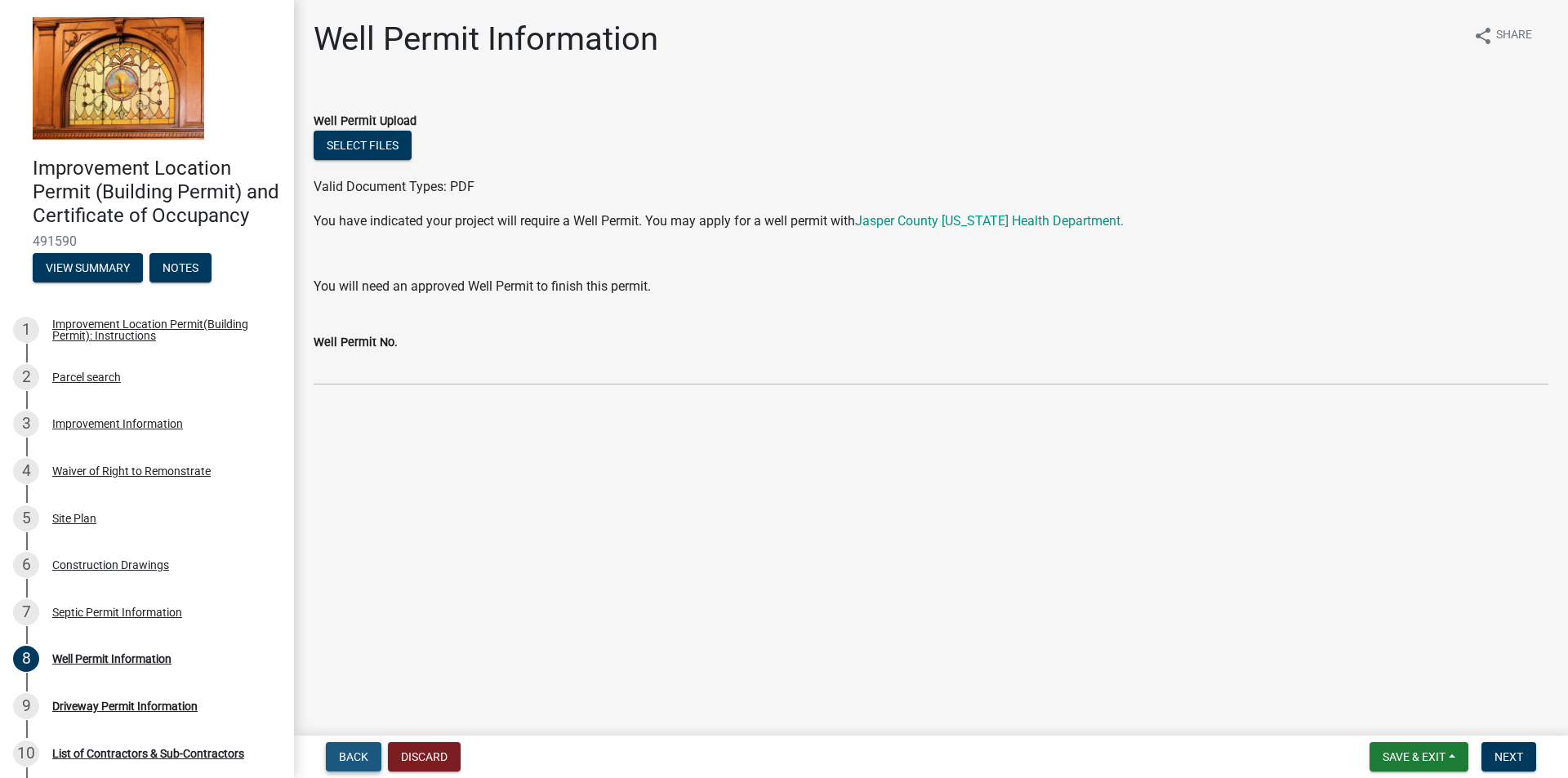
click at [360, 755] on span "Back" at bounding box center [353, 757] width 29 height 14
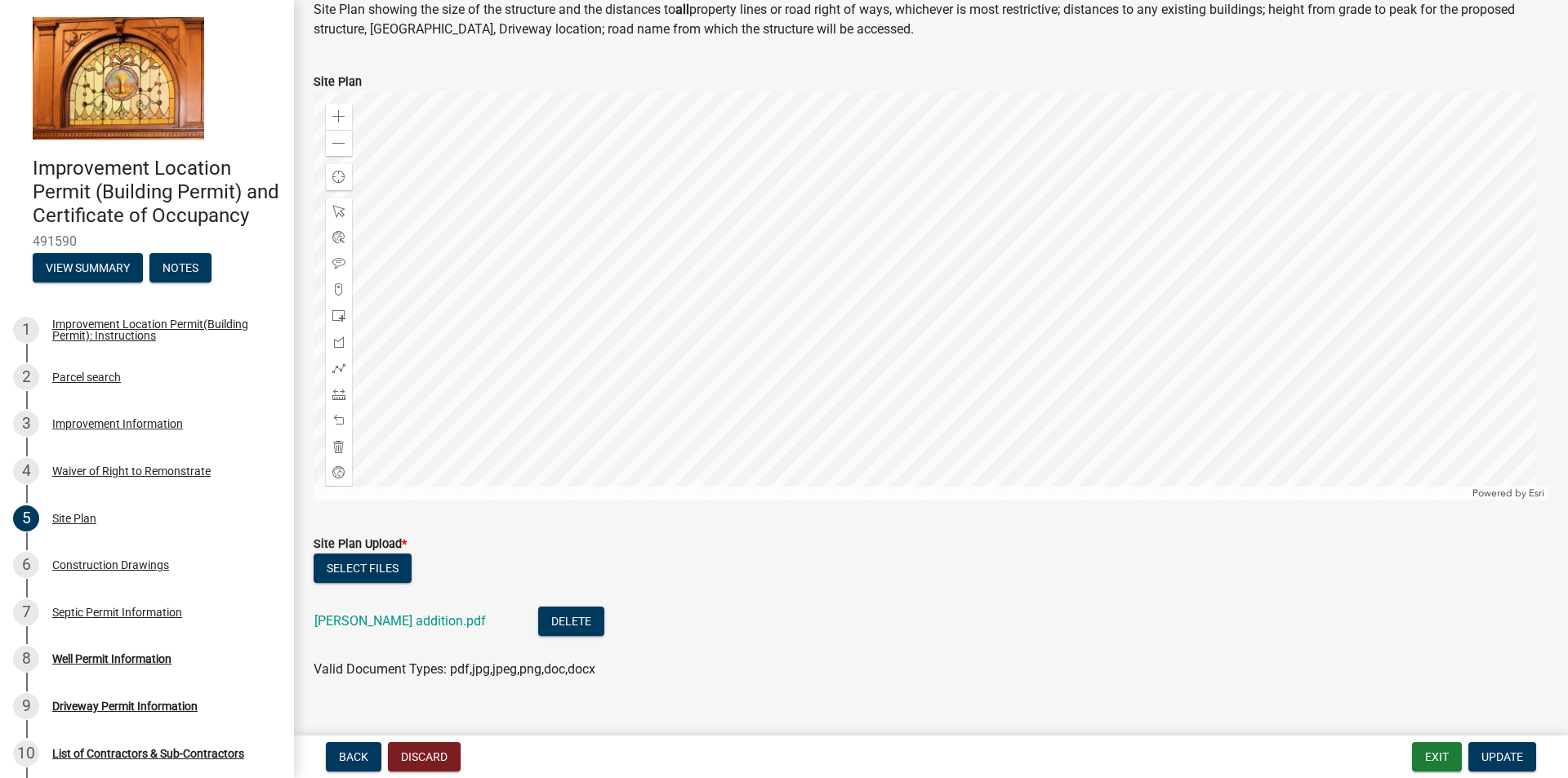
scroll to position [79, 0]
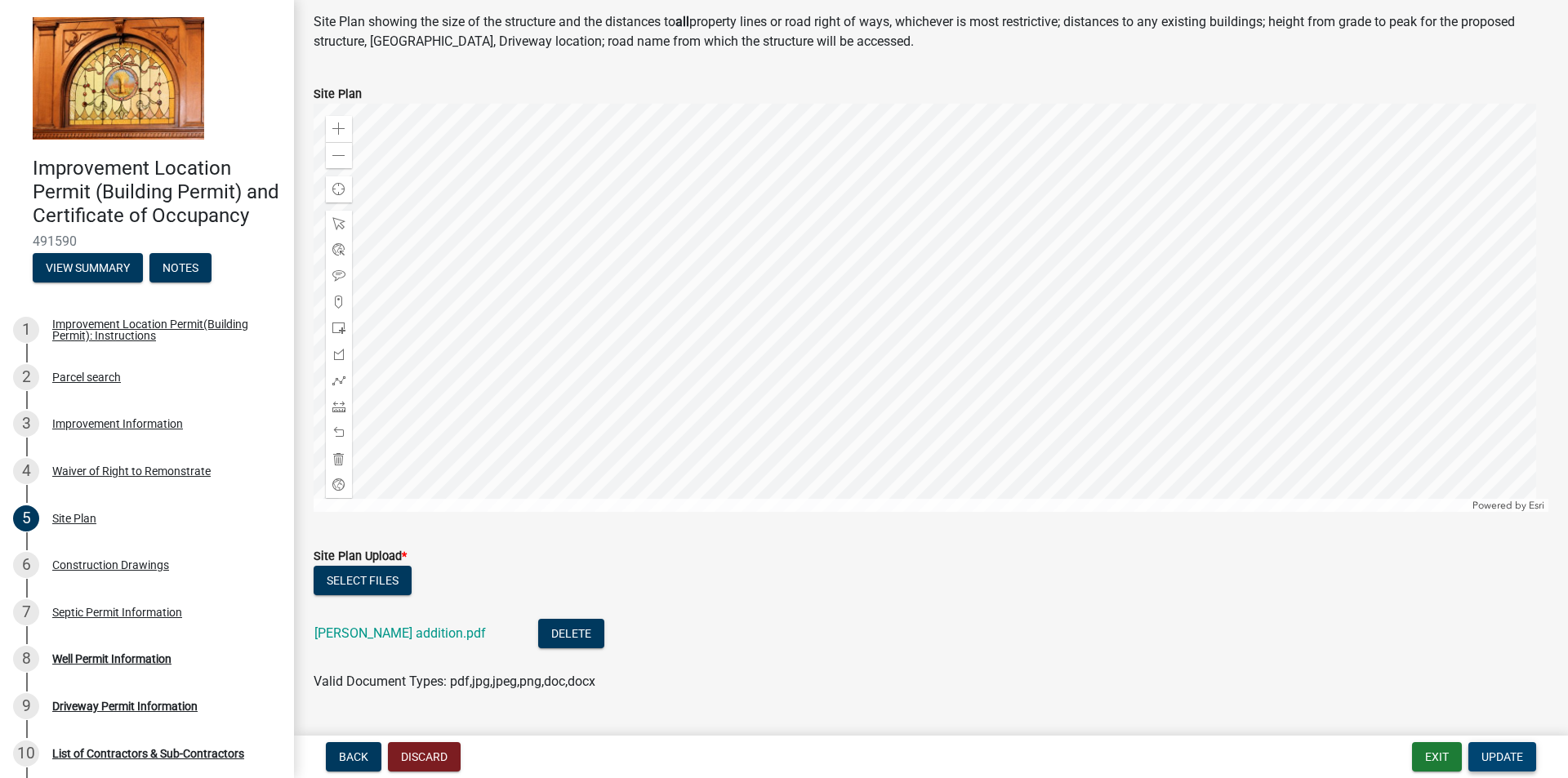
click at [1490, 757] on span "Update" at bounding box center [1501, 757] width 42 height 14
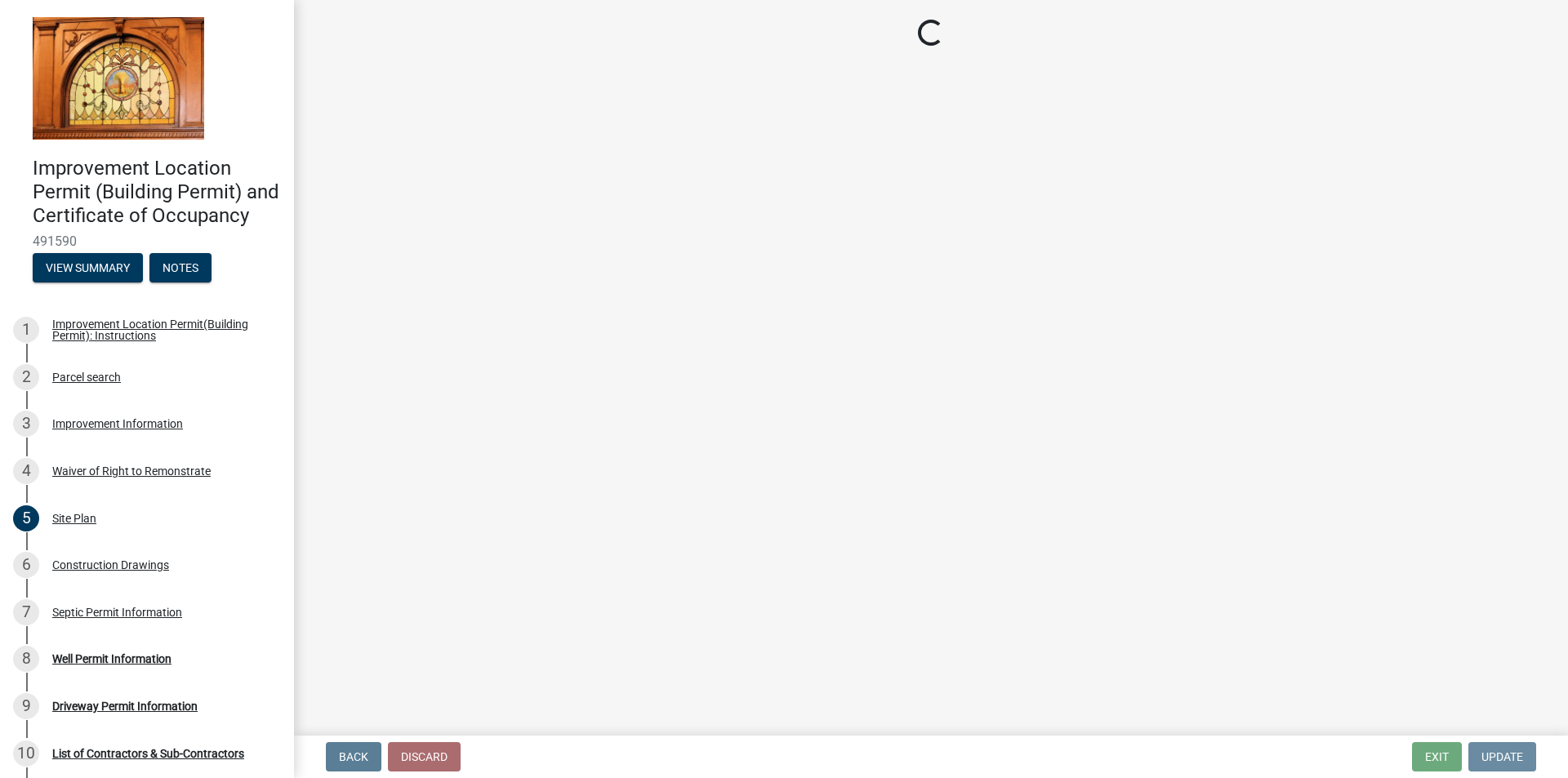
scroll to position [0, 0]
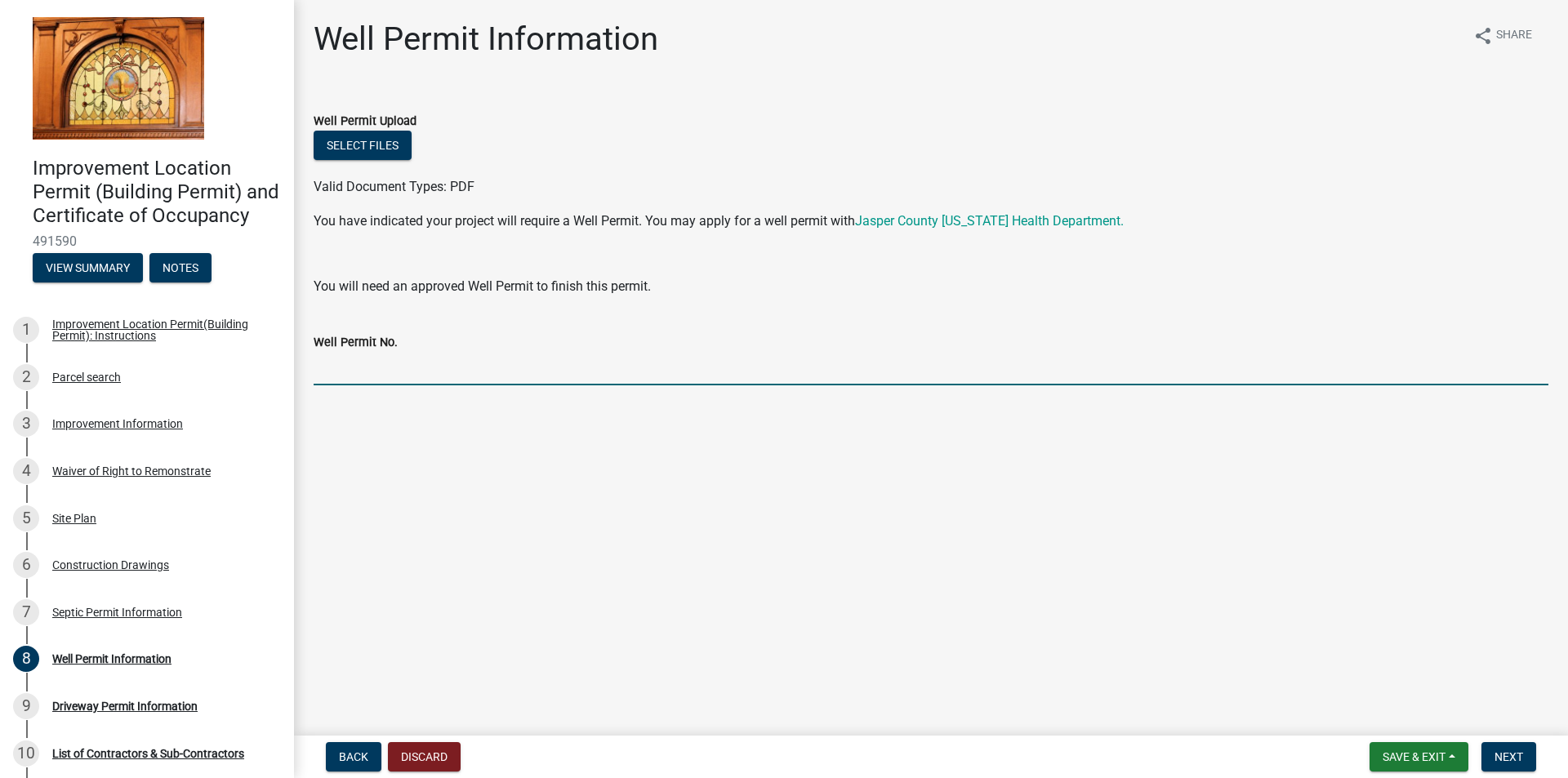
click at [433, 375] on input "Well Permit No." at bounding box center [931, 369] width 1235 height 34
type input "existing"
click at [1498, 752] on span "Next" at bounding box center [1509, 757] width 29 height 14
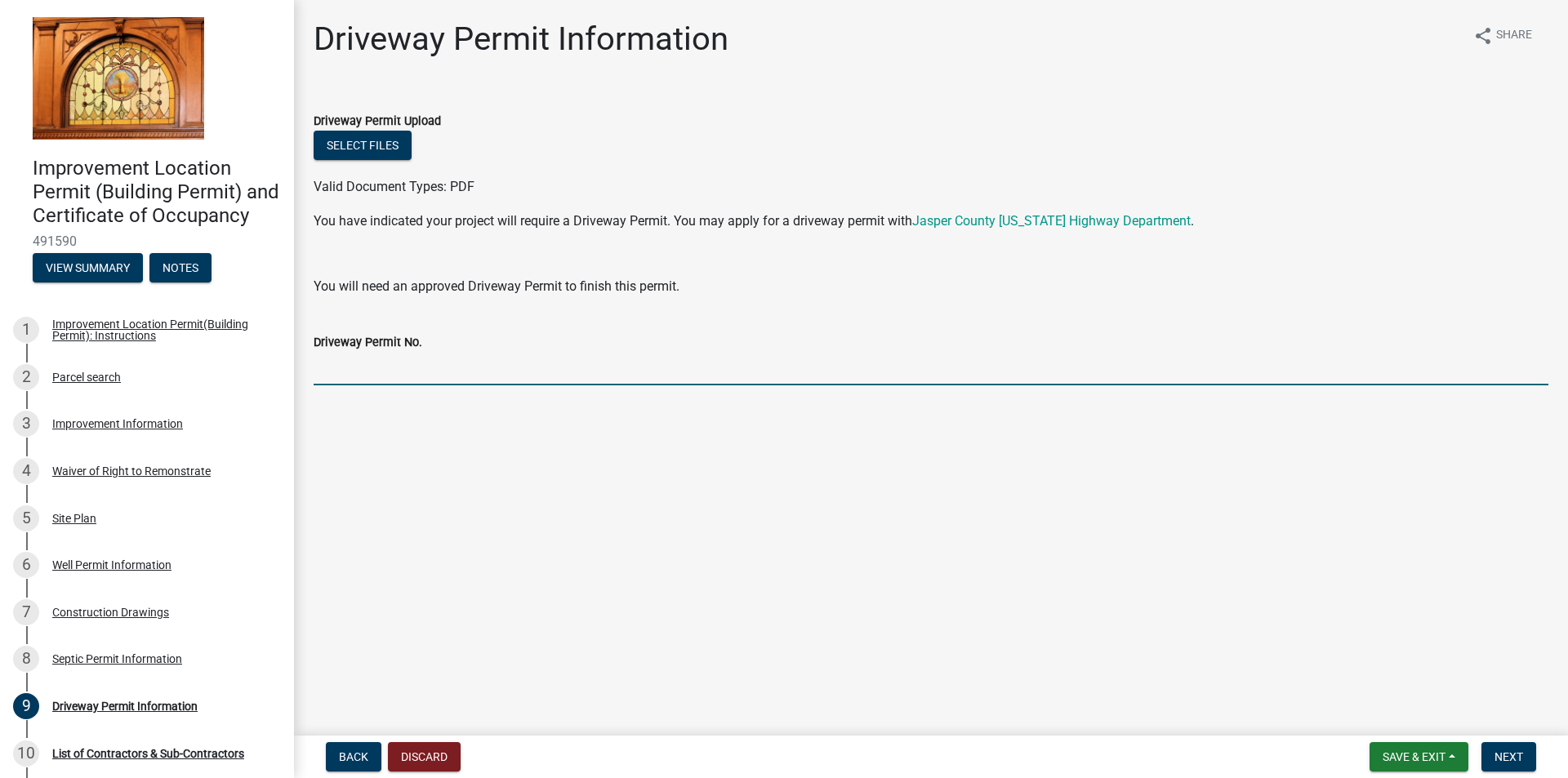
click at [436, 375] on input "Driveway Permit No." at bounding box center [931, 369] width 1235 height 34
type input "EXISTING"
click at [1528, 752] on button "Next" at bounding box center [1508, 757] width 55 height 29
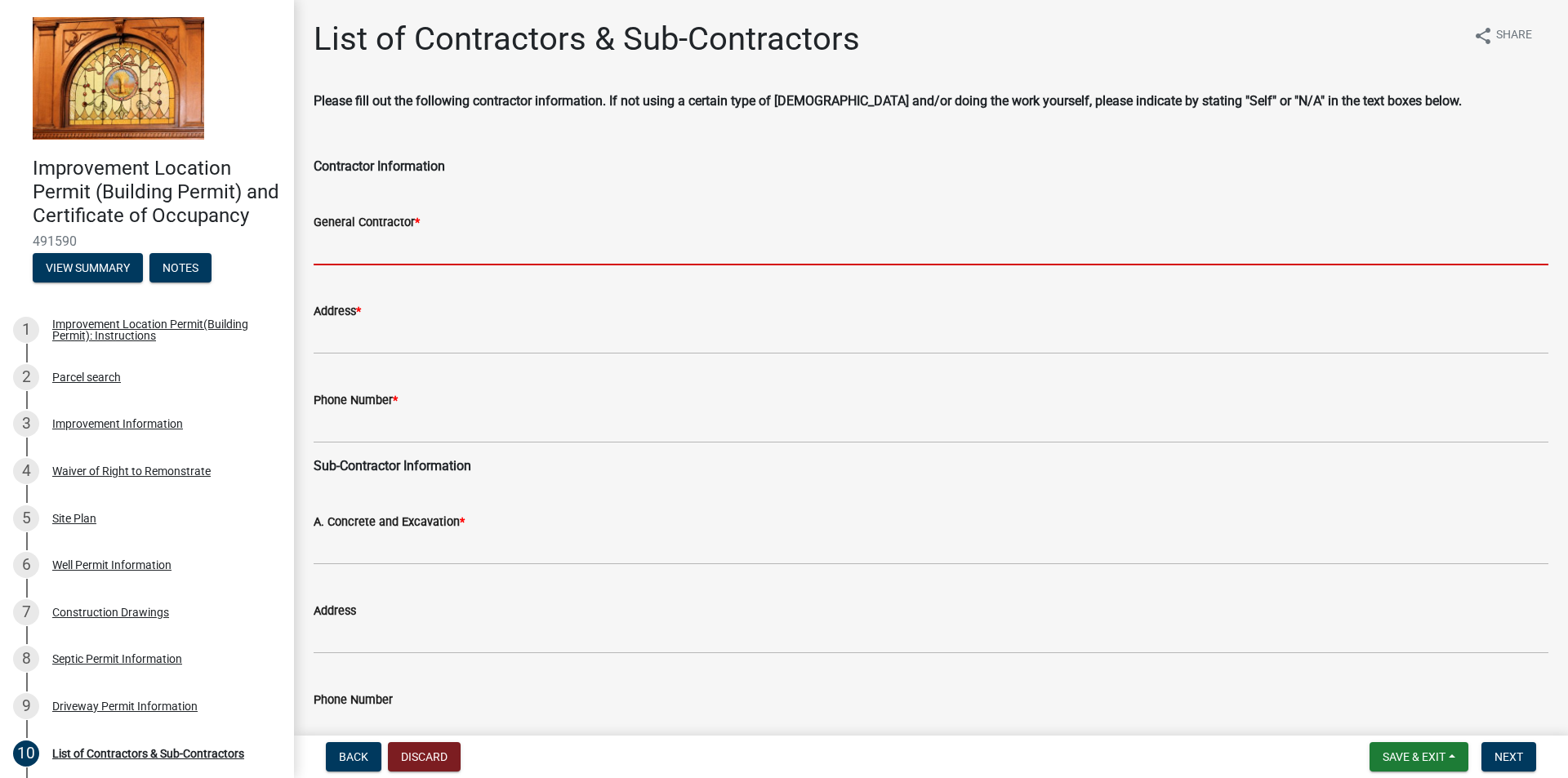
click at [446, 257] on input "General Contractor *" at bounding box center [931, 248] width 1235 height 34
type input "Hollandale Builders"
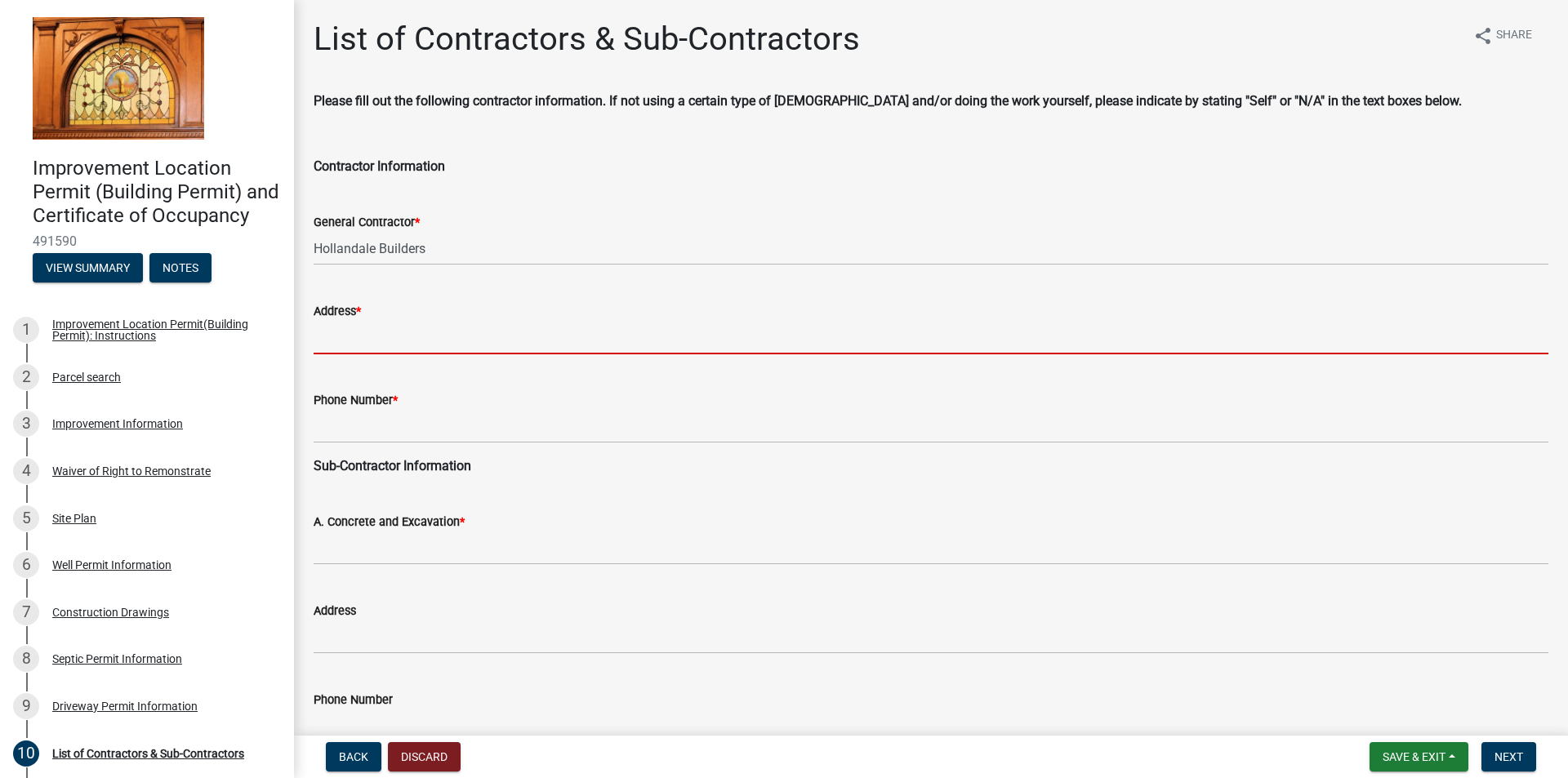
click at [429, 343] on input "Address *" at bounding box center [931, 337] width 1235 height 34
type input "PO Box 291, DeMotte"
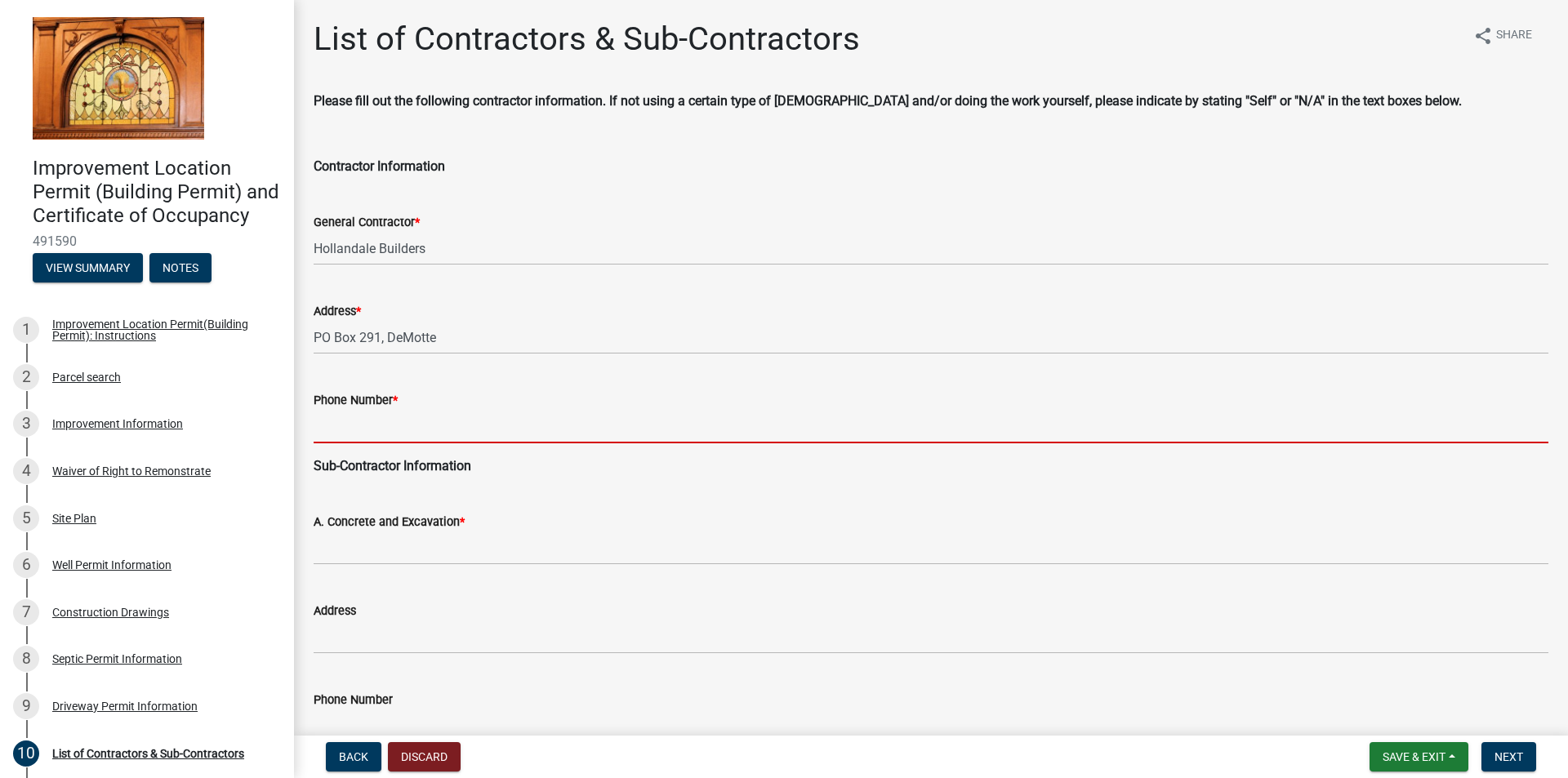
click at [408, 433] on input "Phone Number *" at bounding box center [931, 427] width 1235 height 34
type input "2197129136"
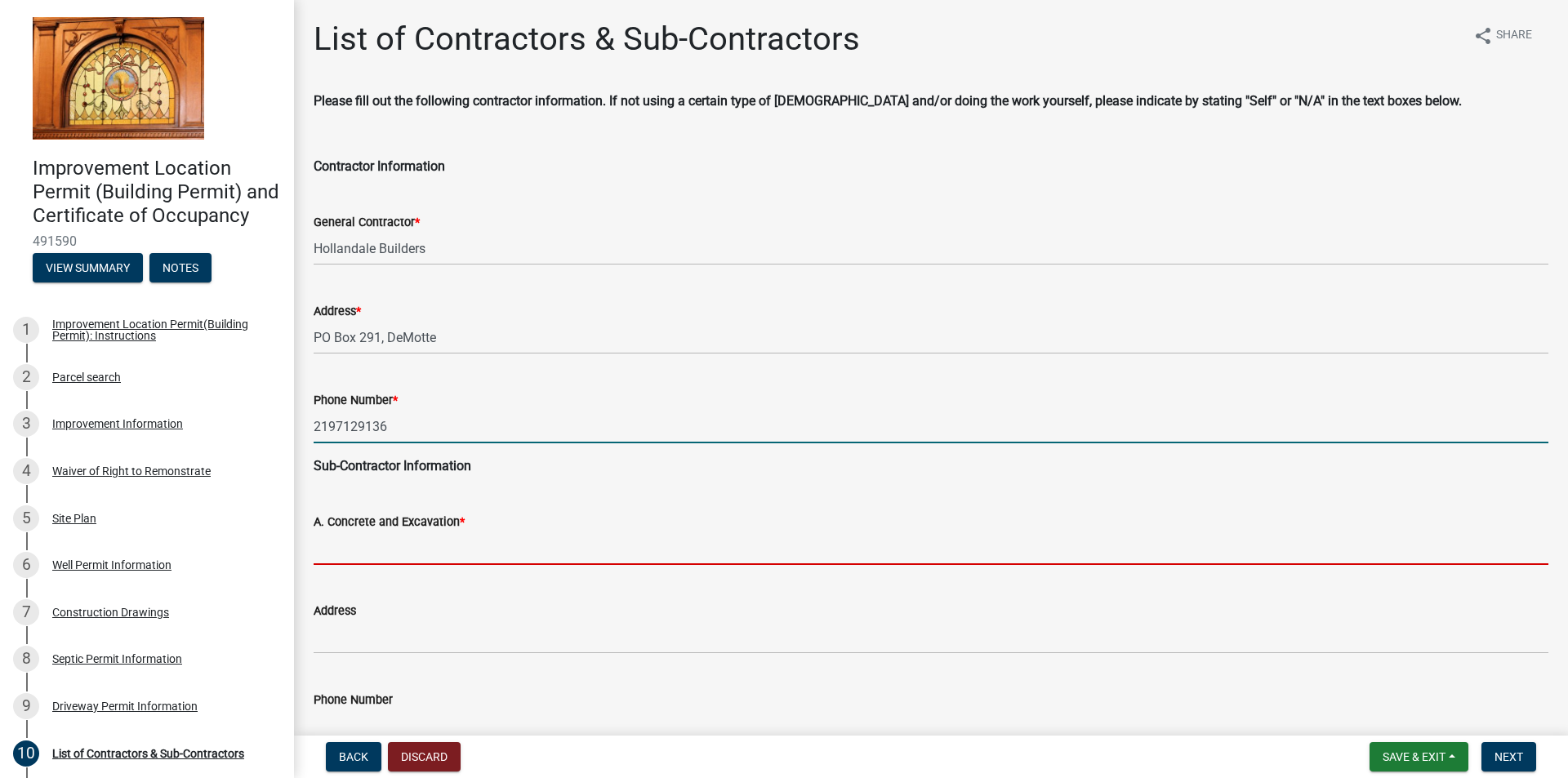
click at [400, 544] on input "A. Concrete and Excavation *" at bounding box center [931, 548] width 1235 height 34
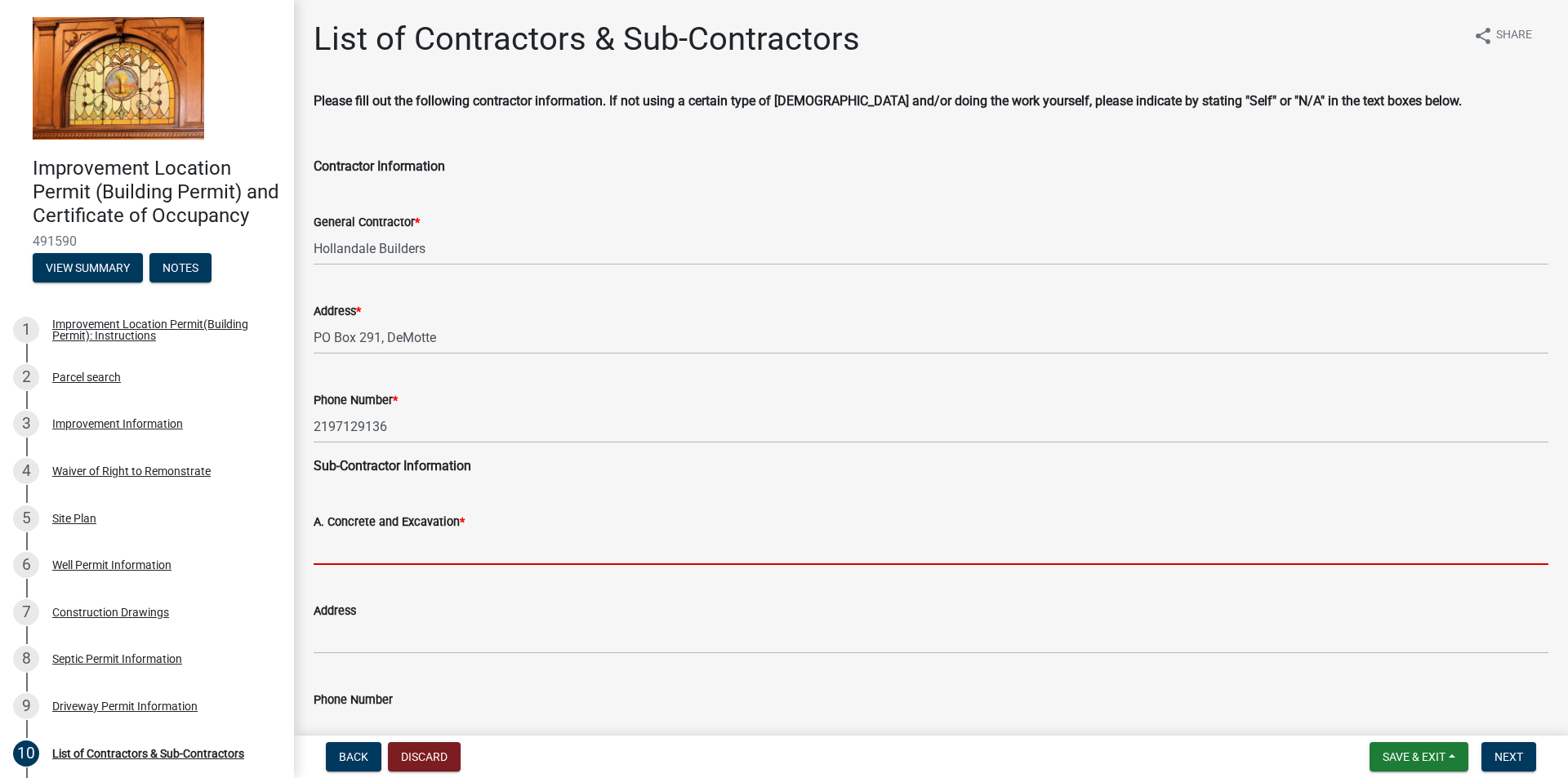
type input "Hollandale"
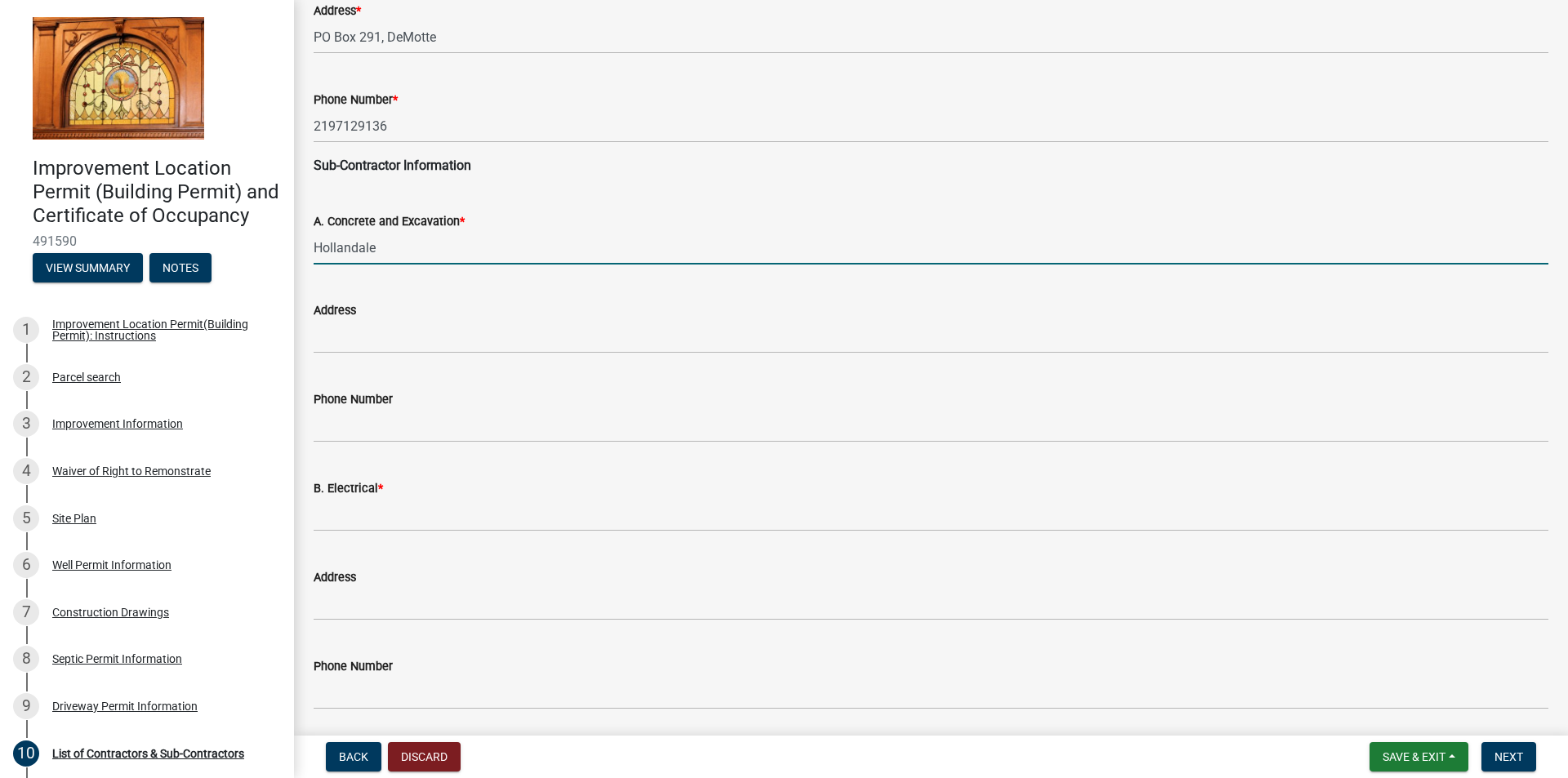
scroll to position [326, 0]
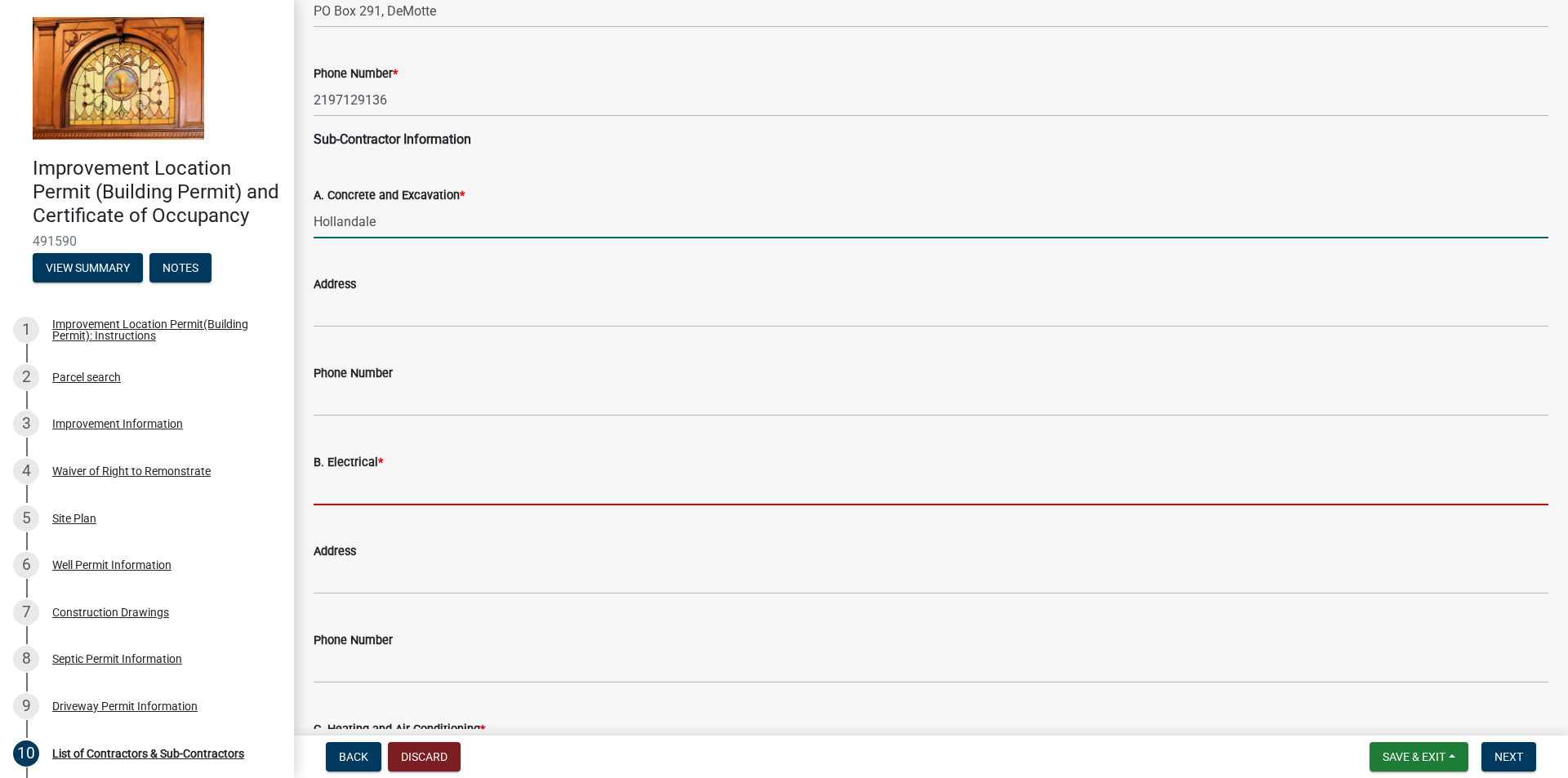
click at [400, 481] on input "B. Electrical *" at bounding box center [931, 488] width 1235 height 34
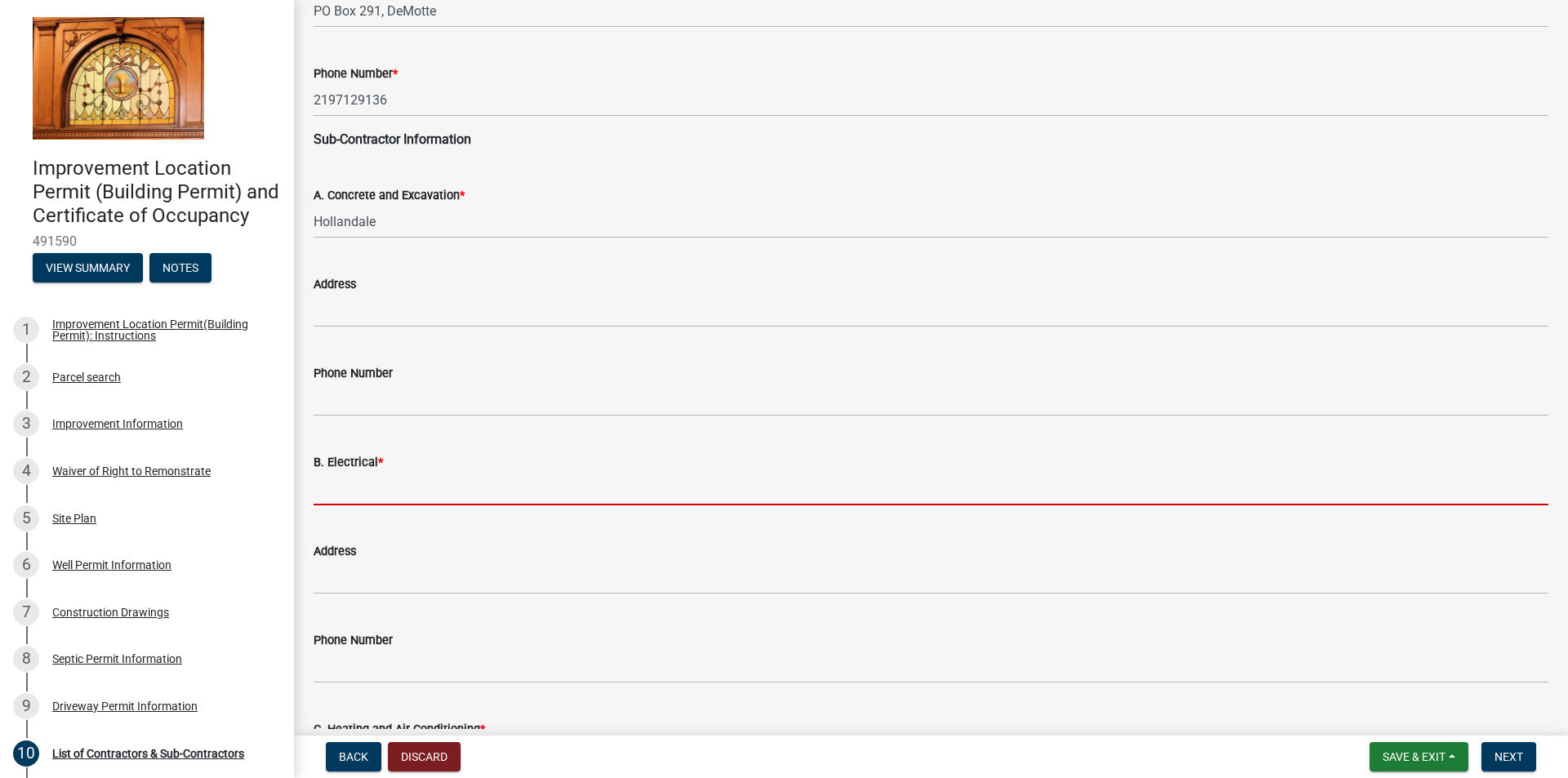
type input "Hollandale"
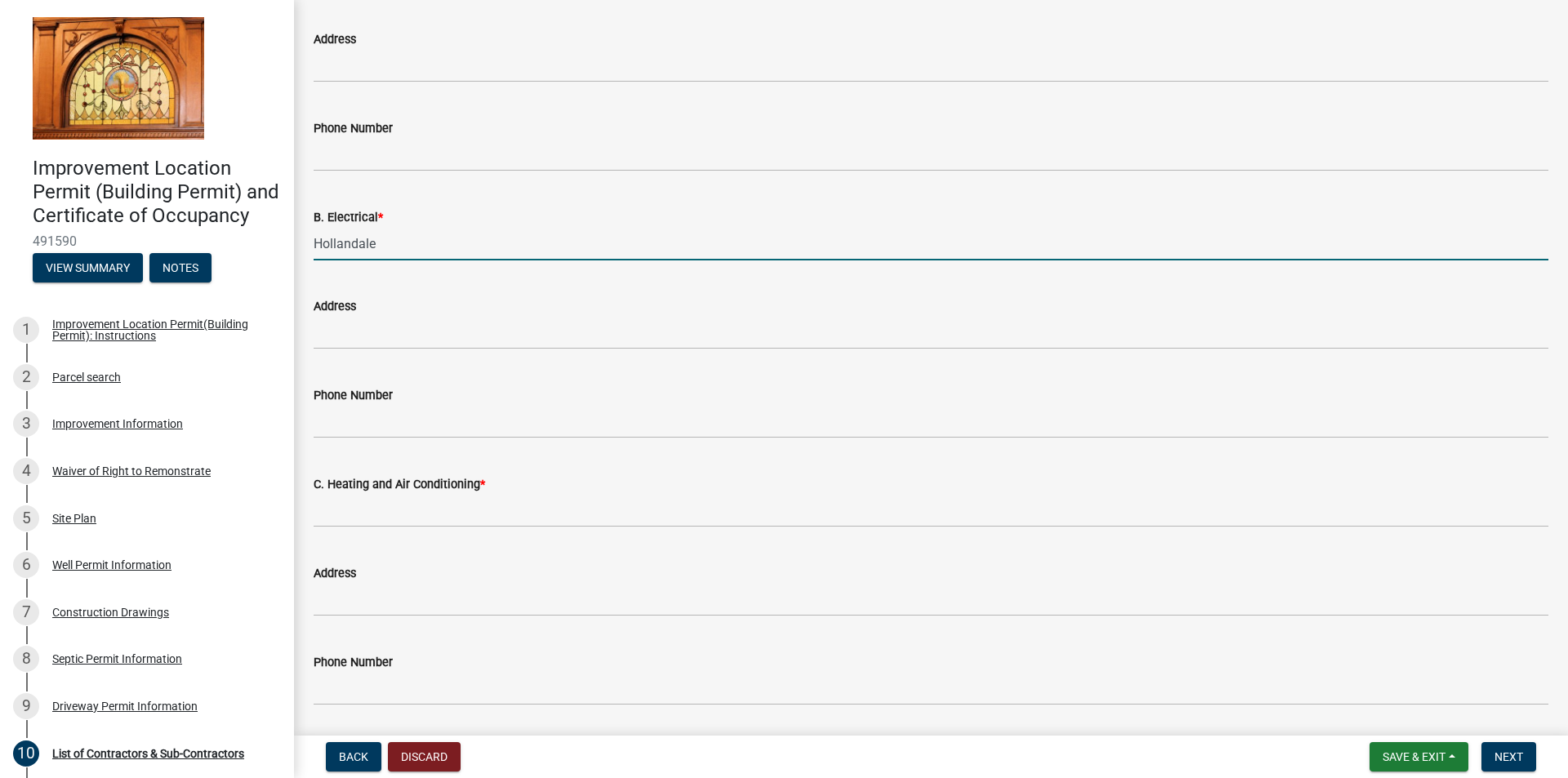
scroll to position [653, 0]
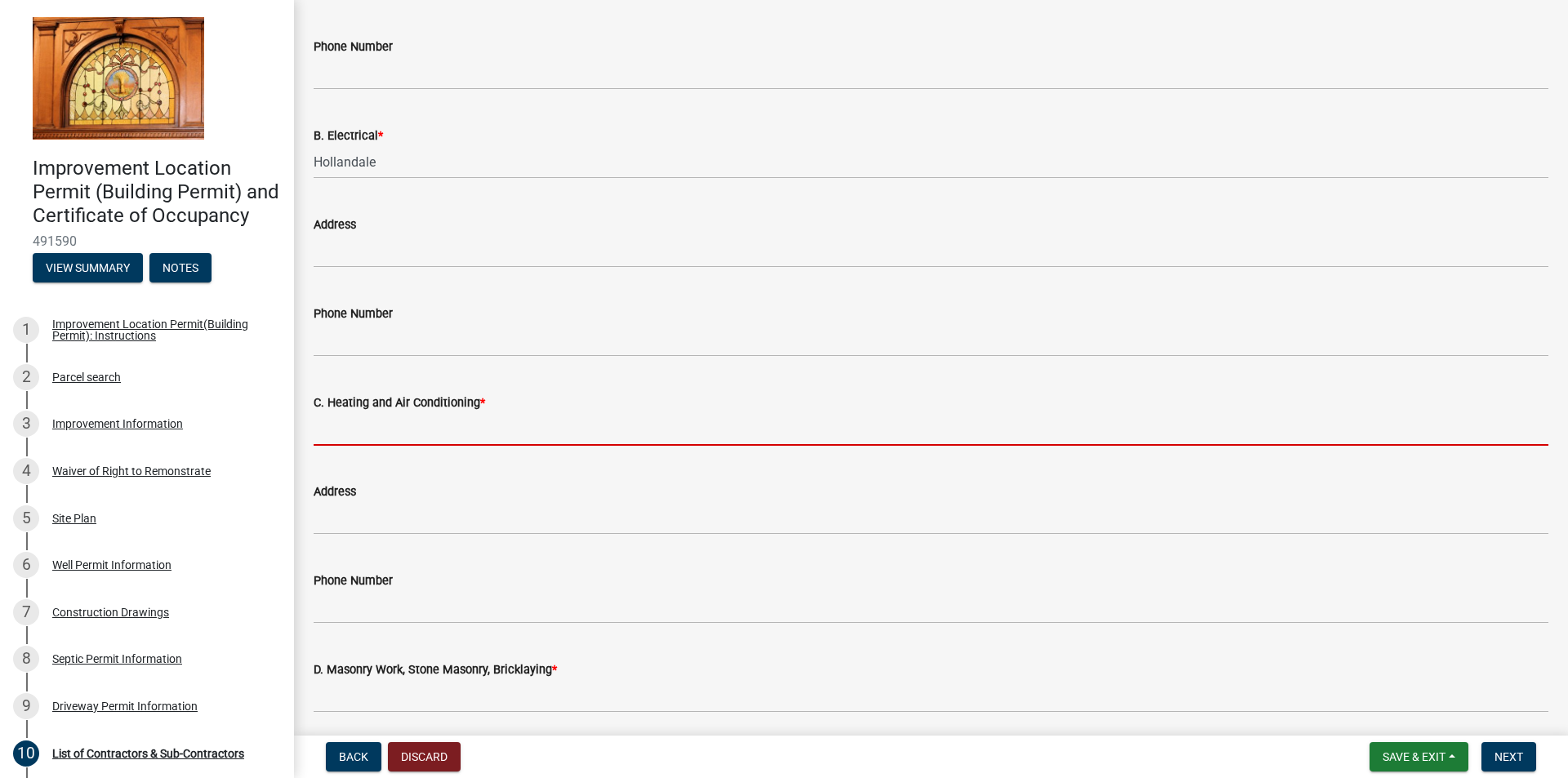
click at [403, 431] on input "C. Heating and Air Conditioning *" at bounding box center [931, 429] width 1235 height 34
type input "All Seasons Heating"
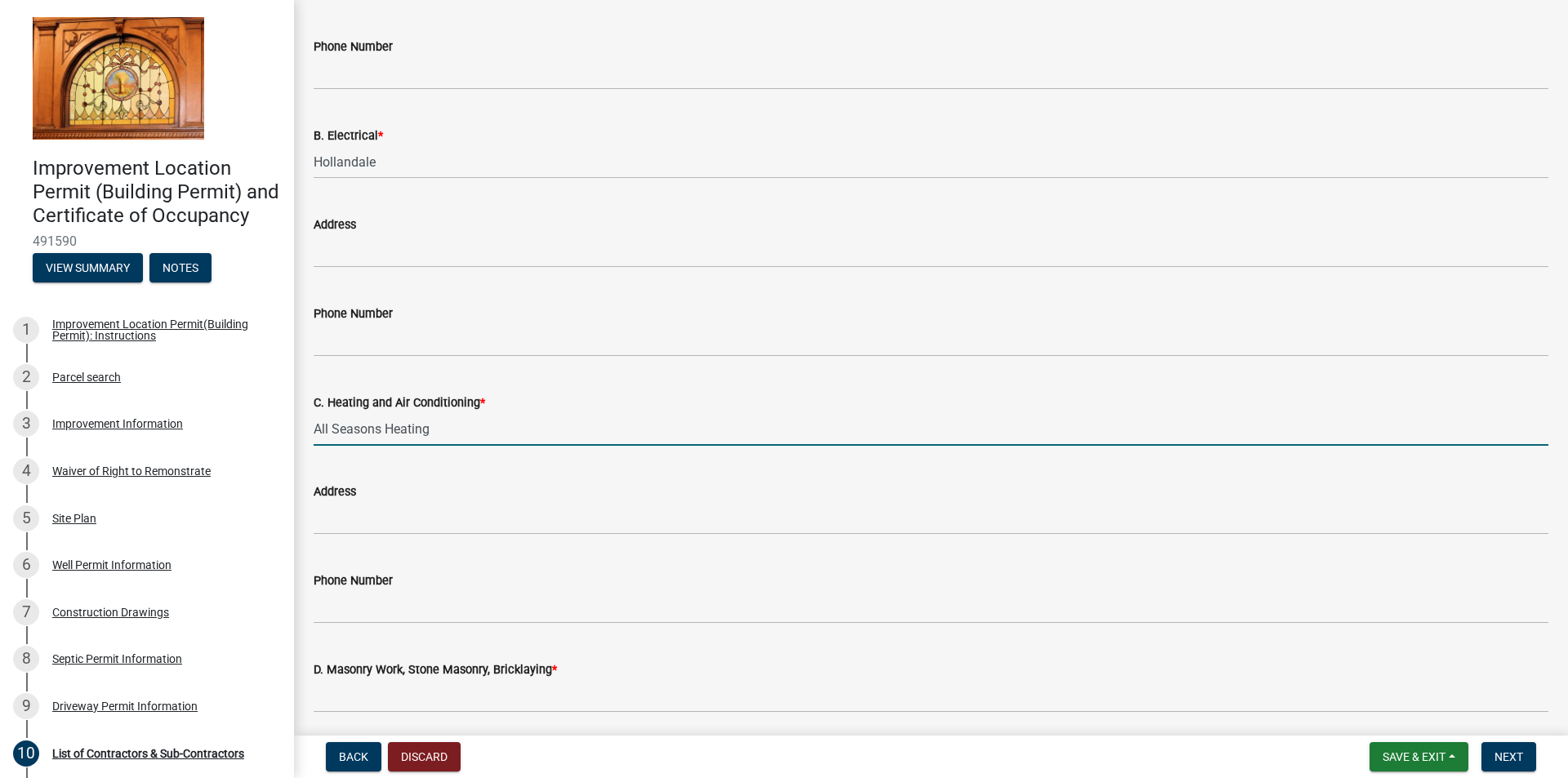
click at [418, 588] on div "Phone Number" at bounding box center [931, 580] width 1235 height 19
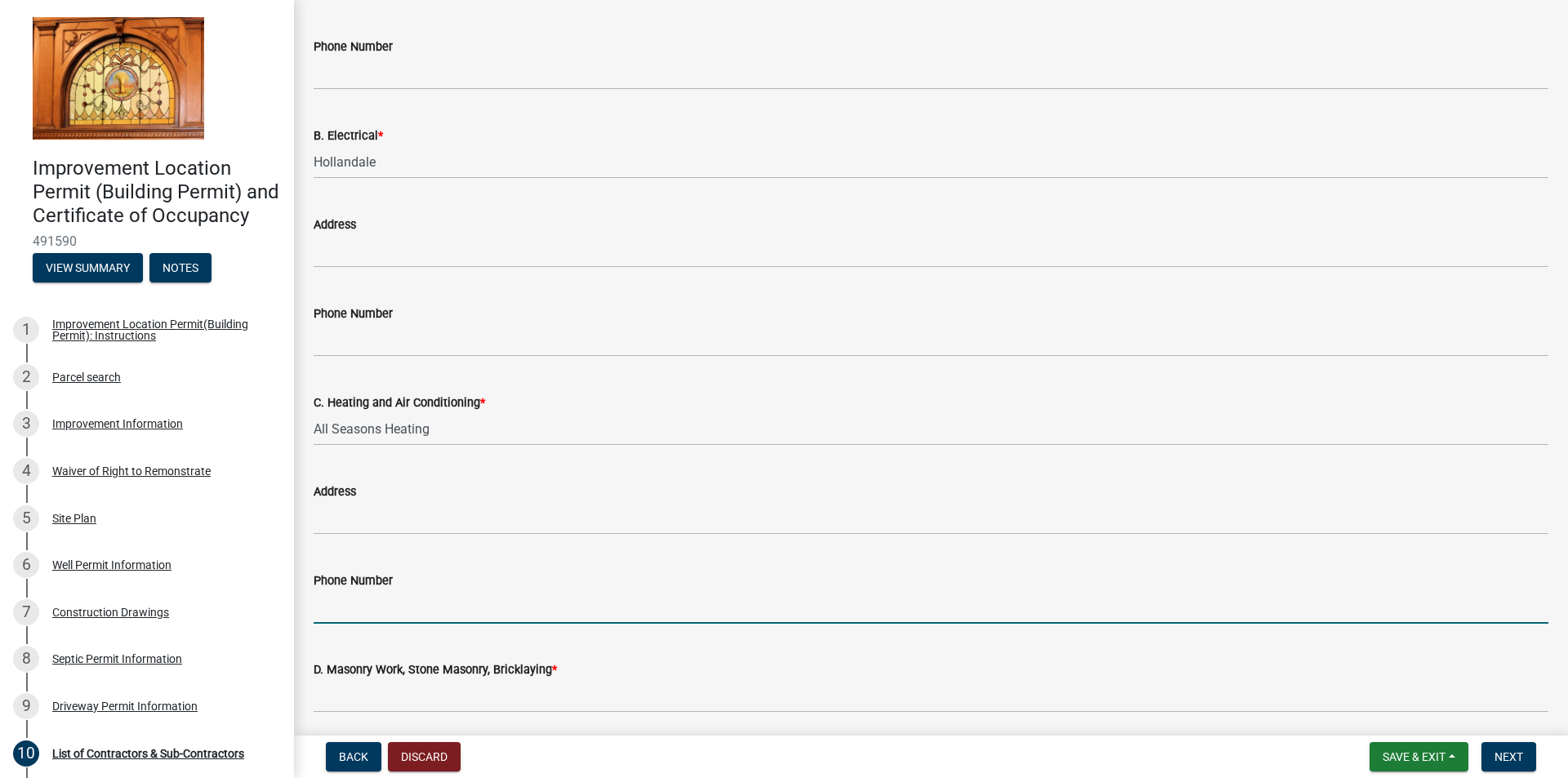
drag, startPoint x: 402, startPoint y: 603, endPoint x: 430, endPoint y: 585, distance: 33.3
click at [402, 603] on input "Phone Number" at bounding box center [931, 607] width 1235 height 34
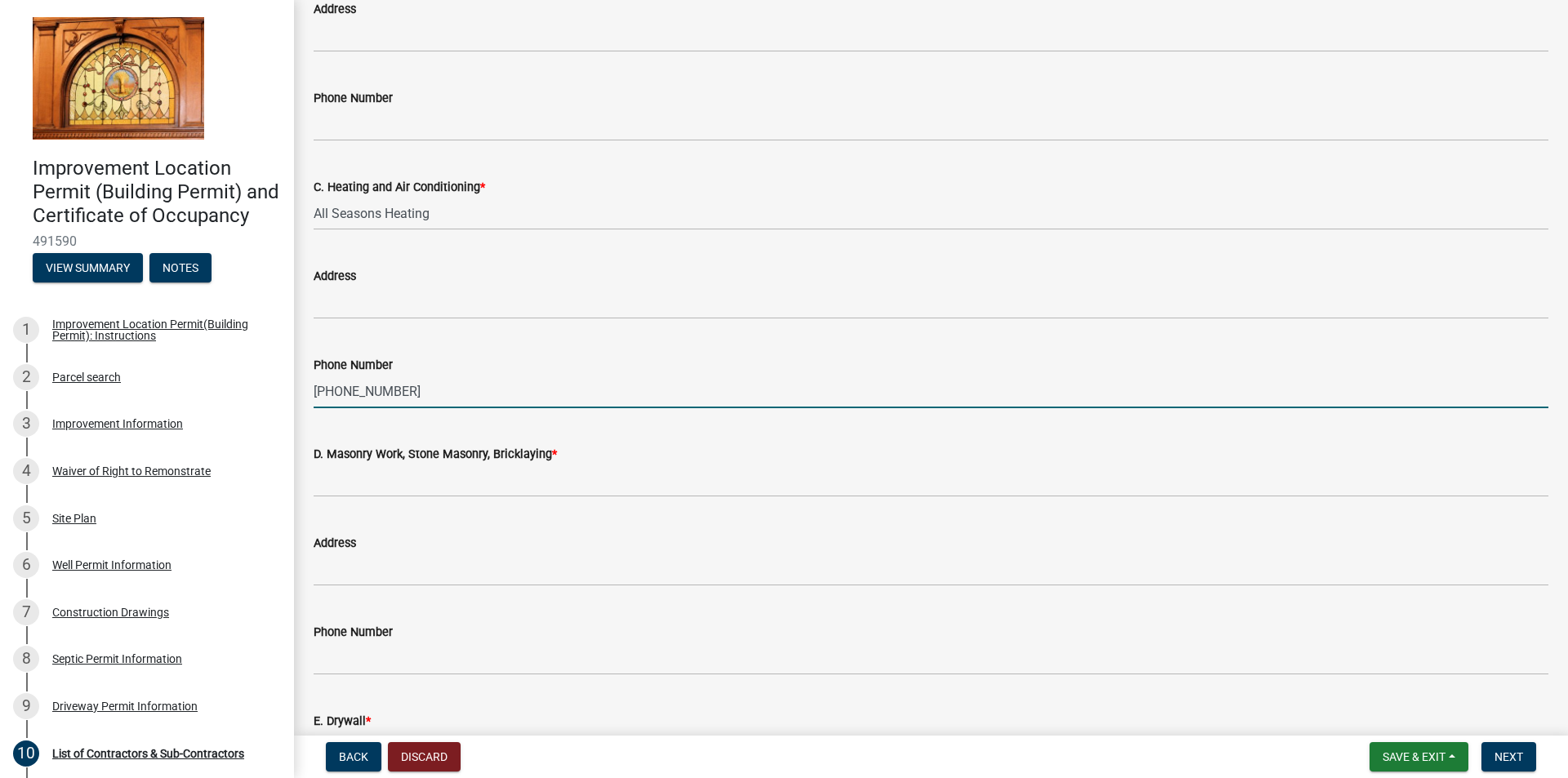
scroll to position [980, 0]
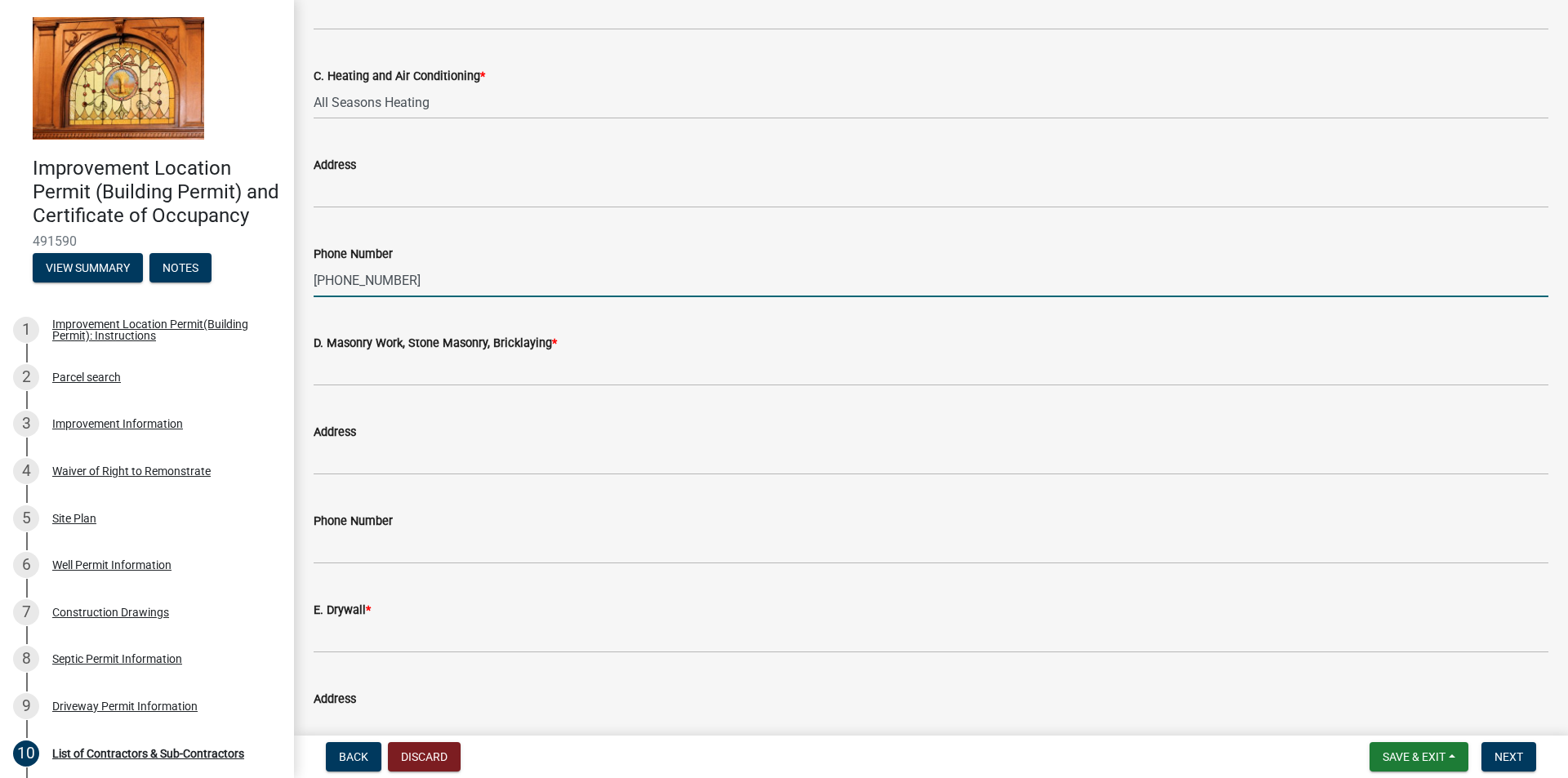
type input "[PHONE_NUMBER]"
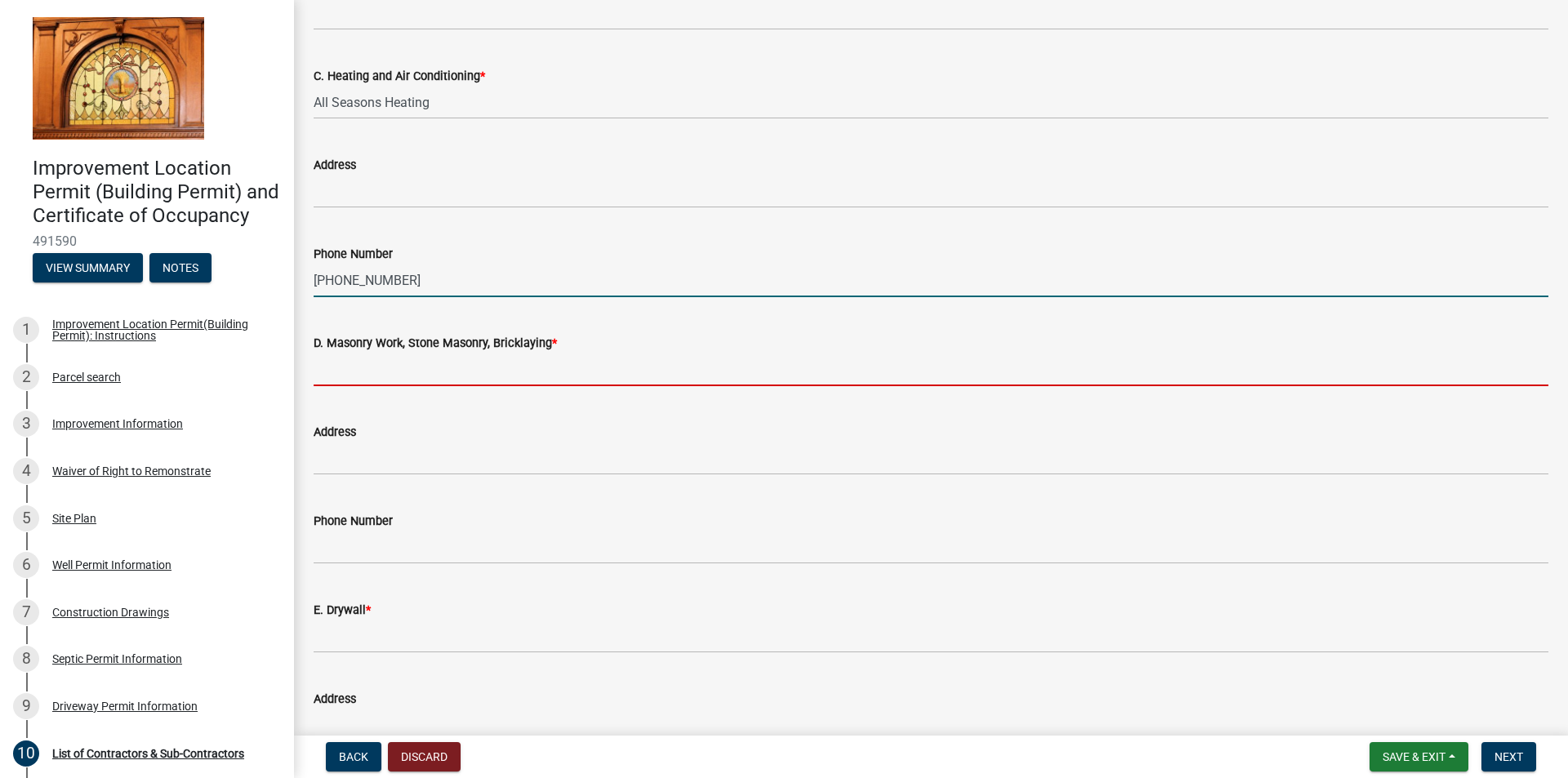
click at [357, 378] on input "D. Masonry Work, Stone Masonry, Bricklaying *" at bounding box center [931, 369] width 1235 height 34
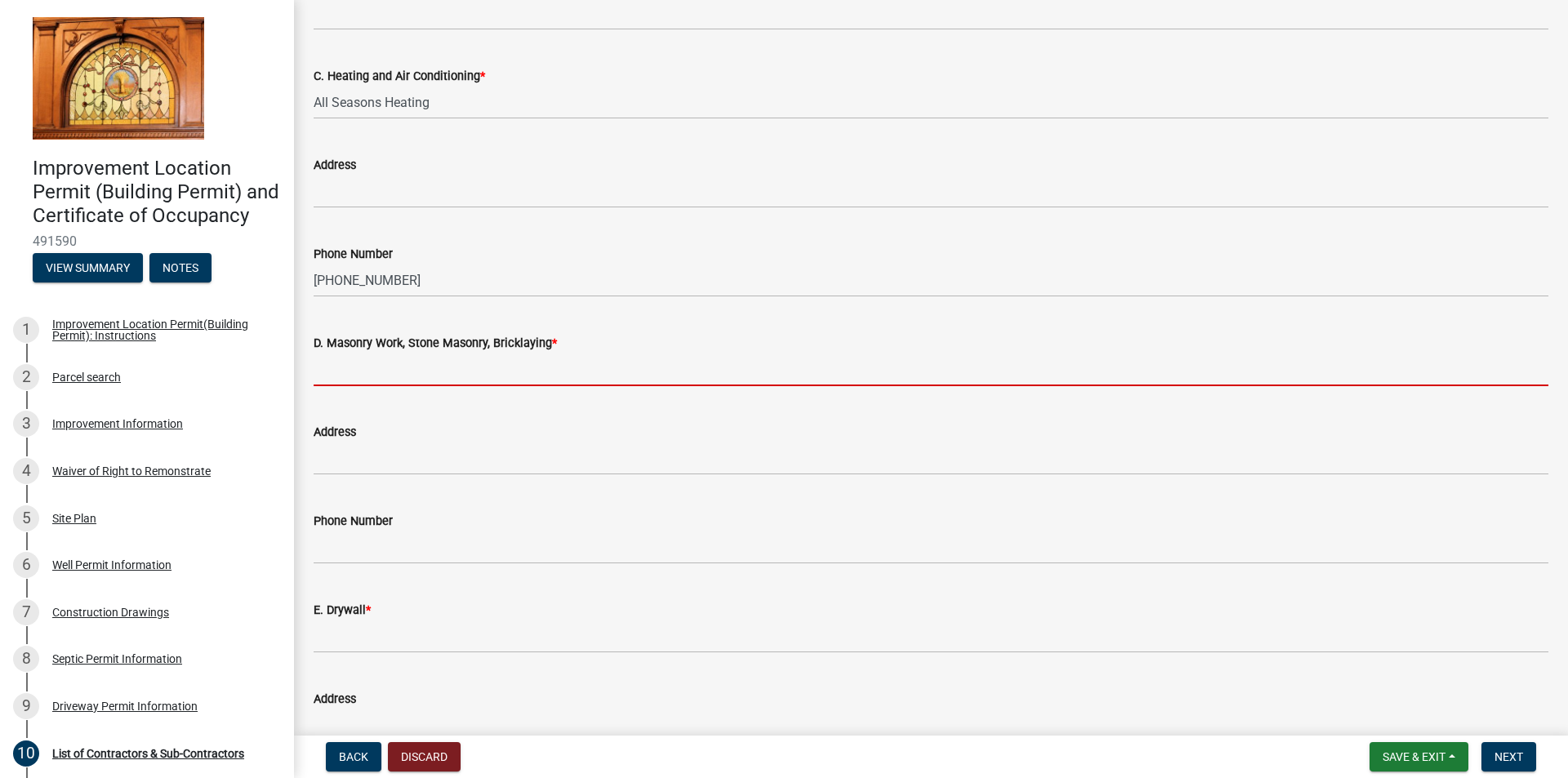
type input "DJ Masonry"
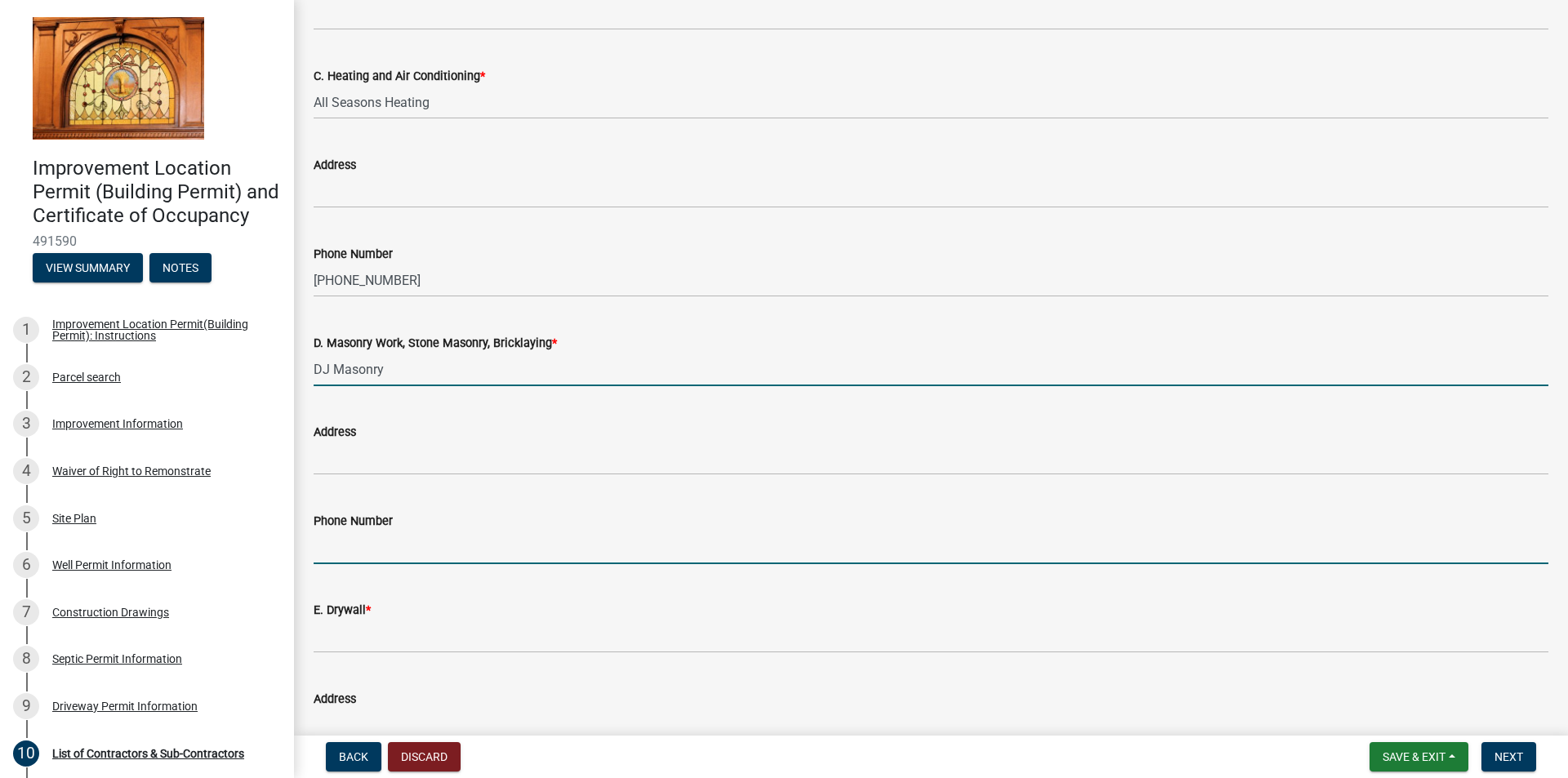
click at [383, 545] on input "Phone Number" at bounding box center [931, 547] width 1235 height 34
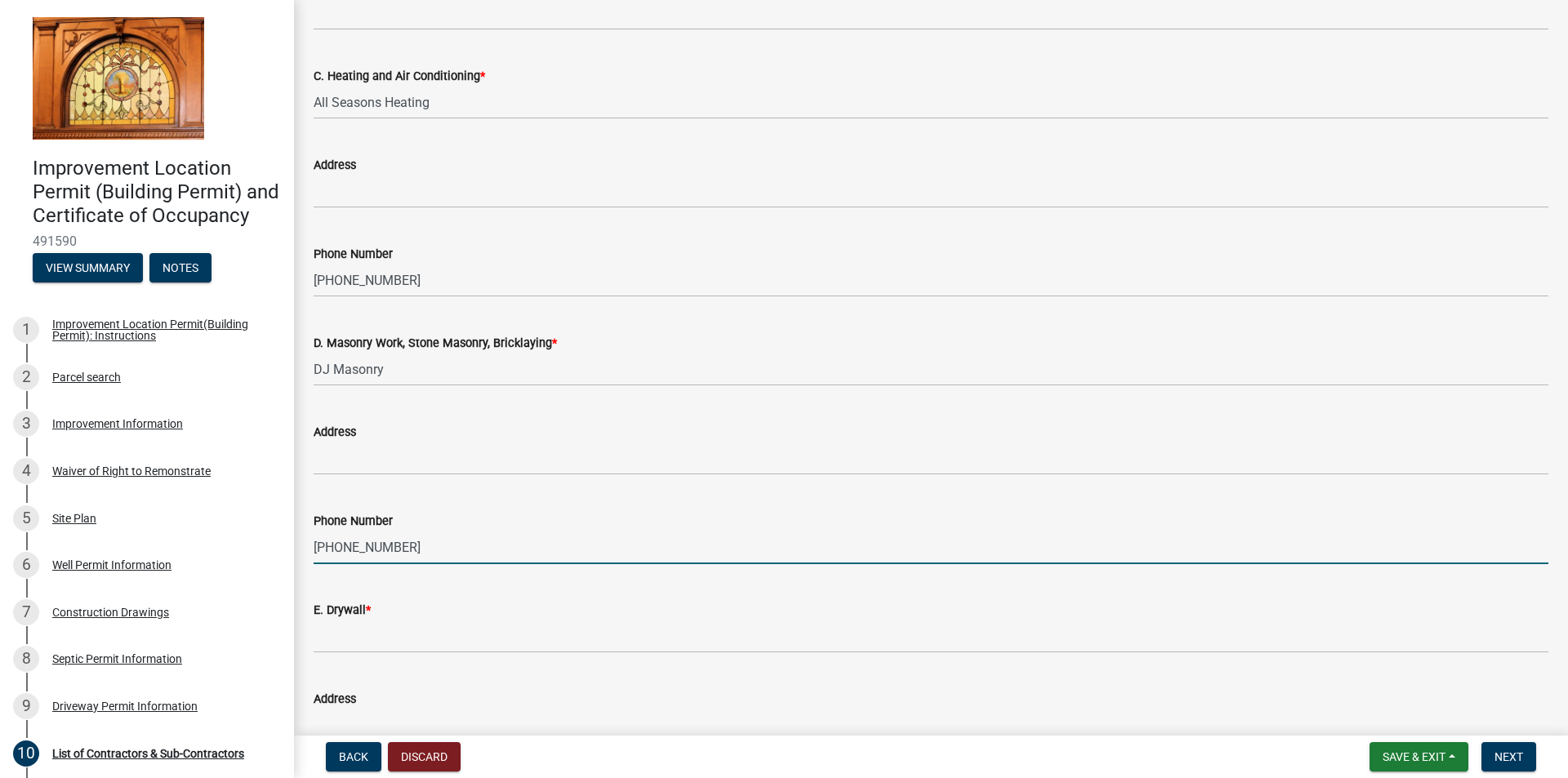
type input "[PHONE_NUMBER]"
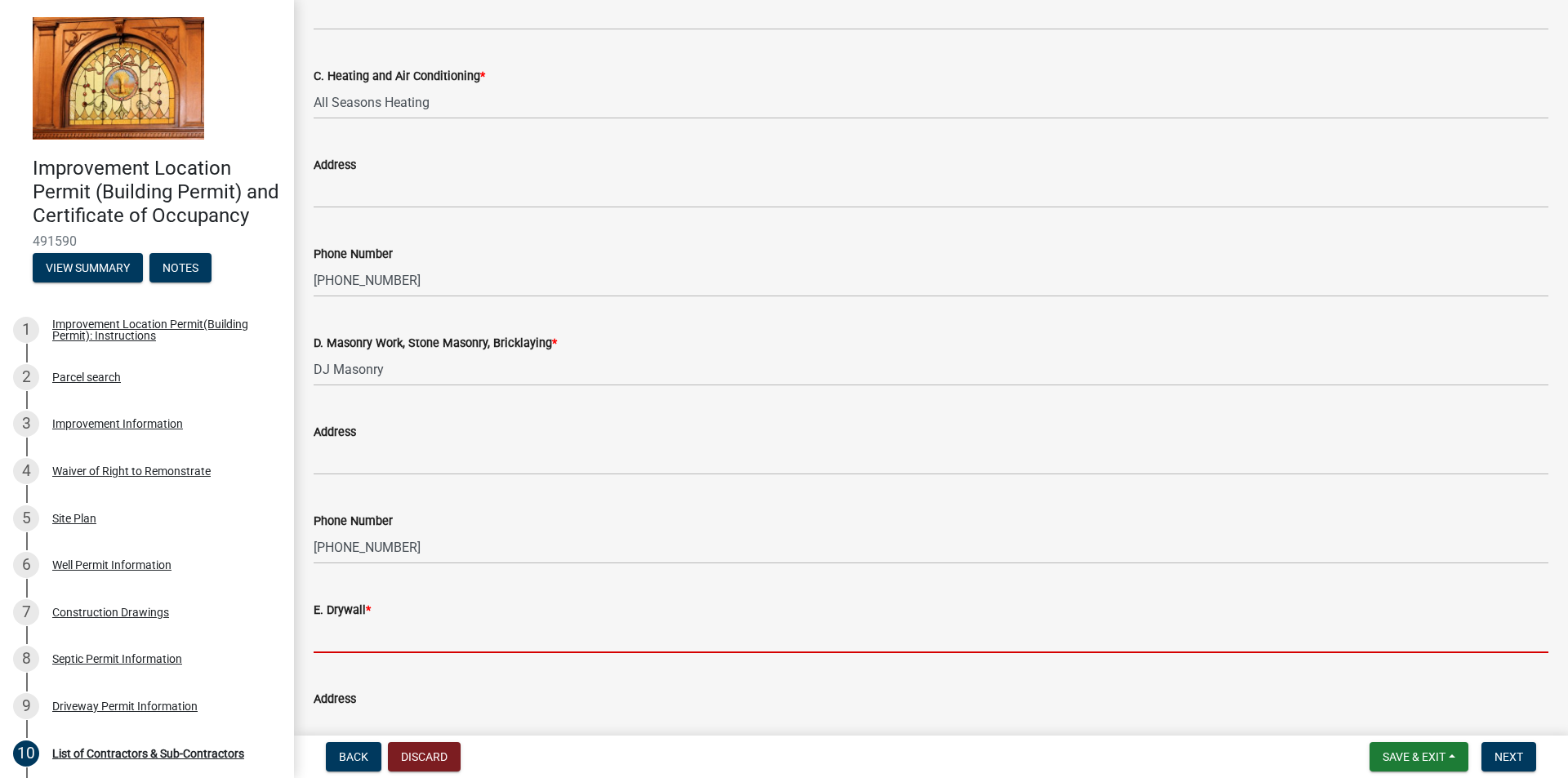
click at [384, 639] on input "E. Drywall *" at bounding box center [931, 636] width 1235 height 34
type input "Saxon Dry Wall"
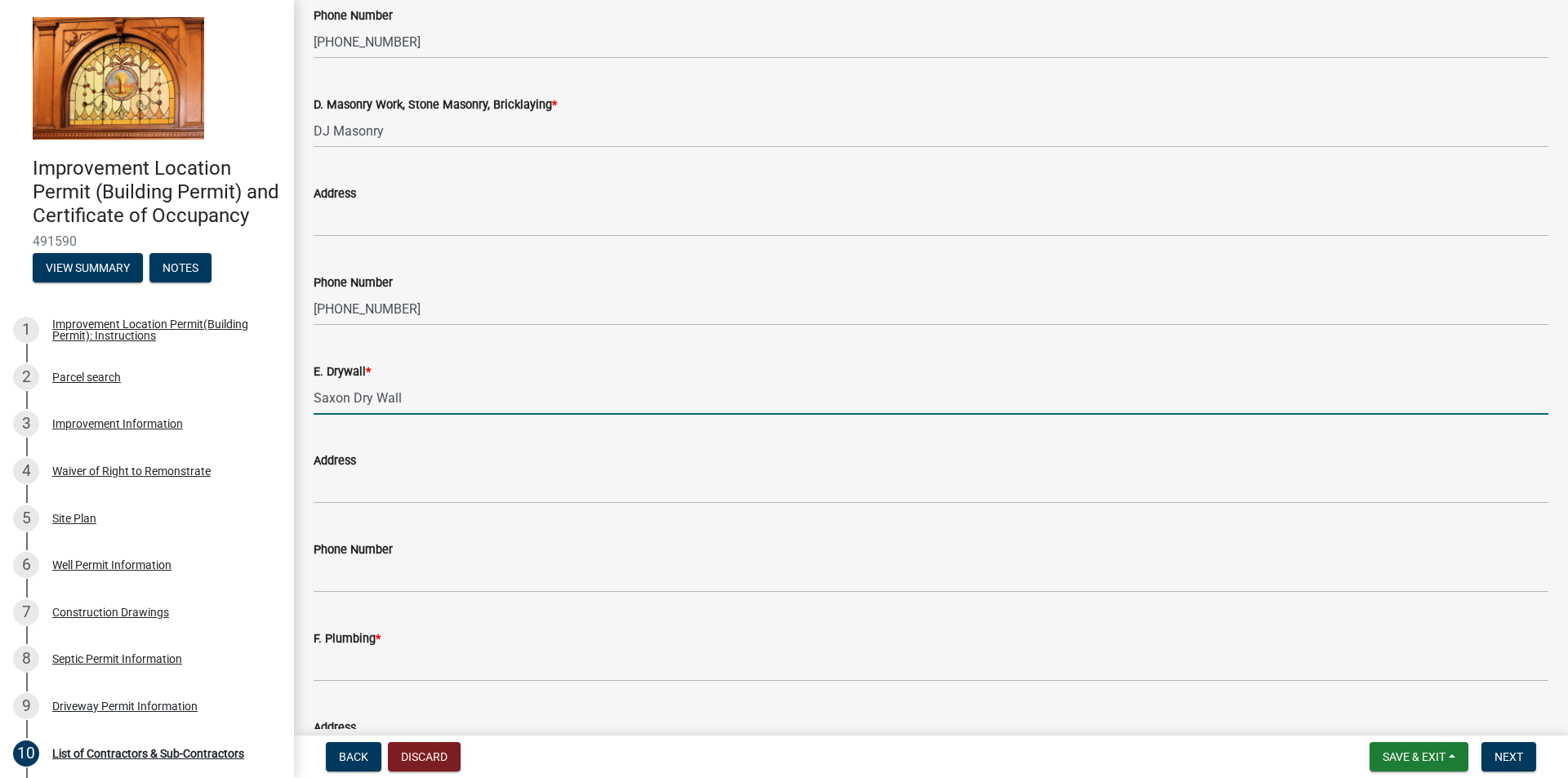
scroll to position [1225, 0]
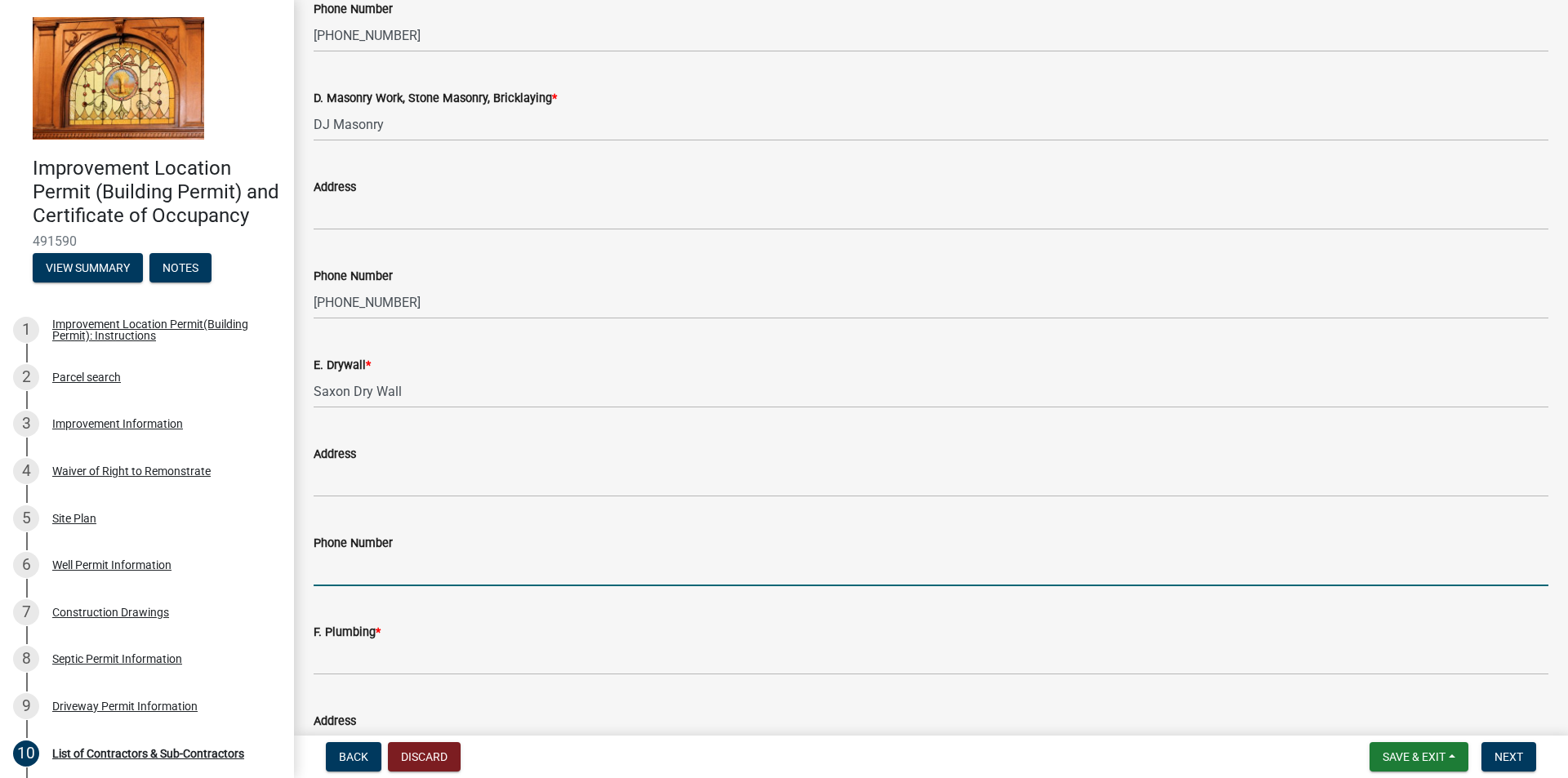
click at [378, 572] on input "Phone Number" at bounding box center [931, 570] width 1235 height 34
type input "[PHONE_NUMBER]"
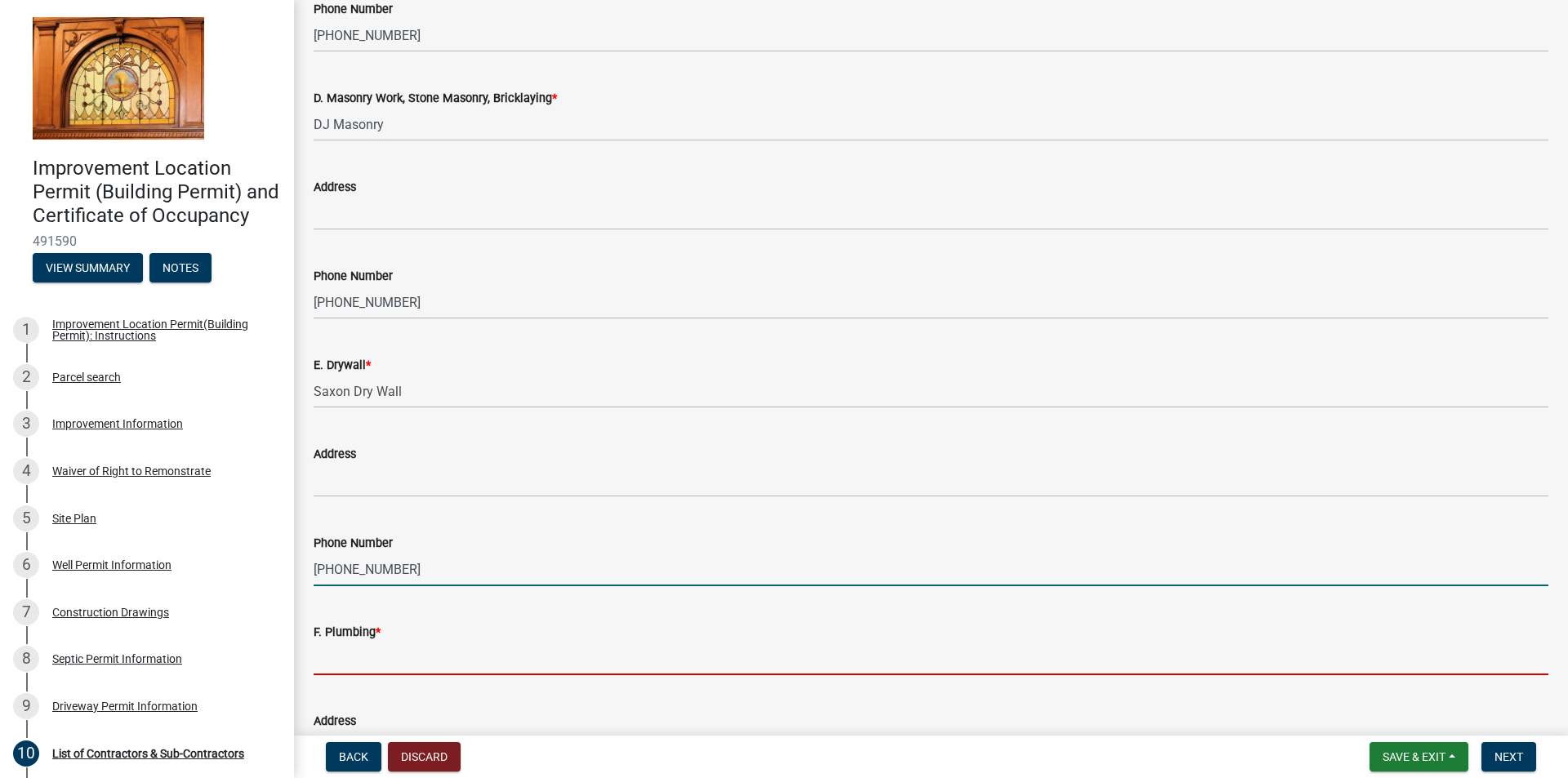
click at [384, 655] on input "F. Plumbing *" at bounding box center [931, 658] width 1235 height 34
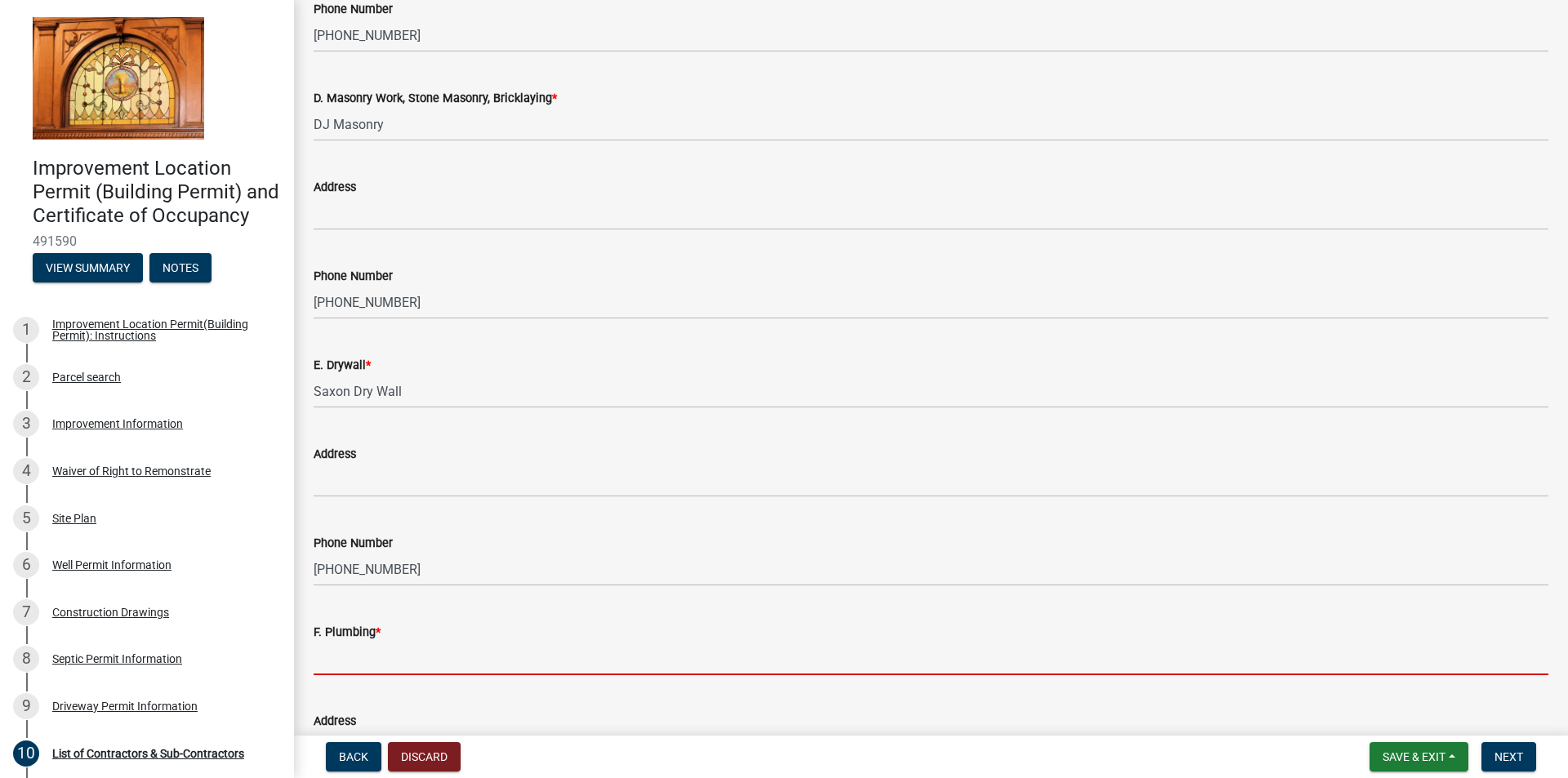
type input "[PERSON_NAME] Plumbing"
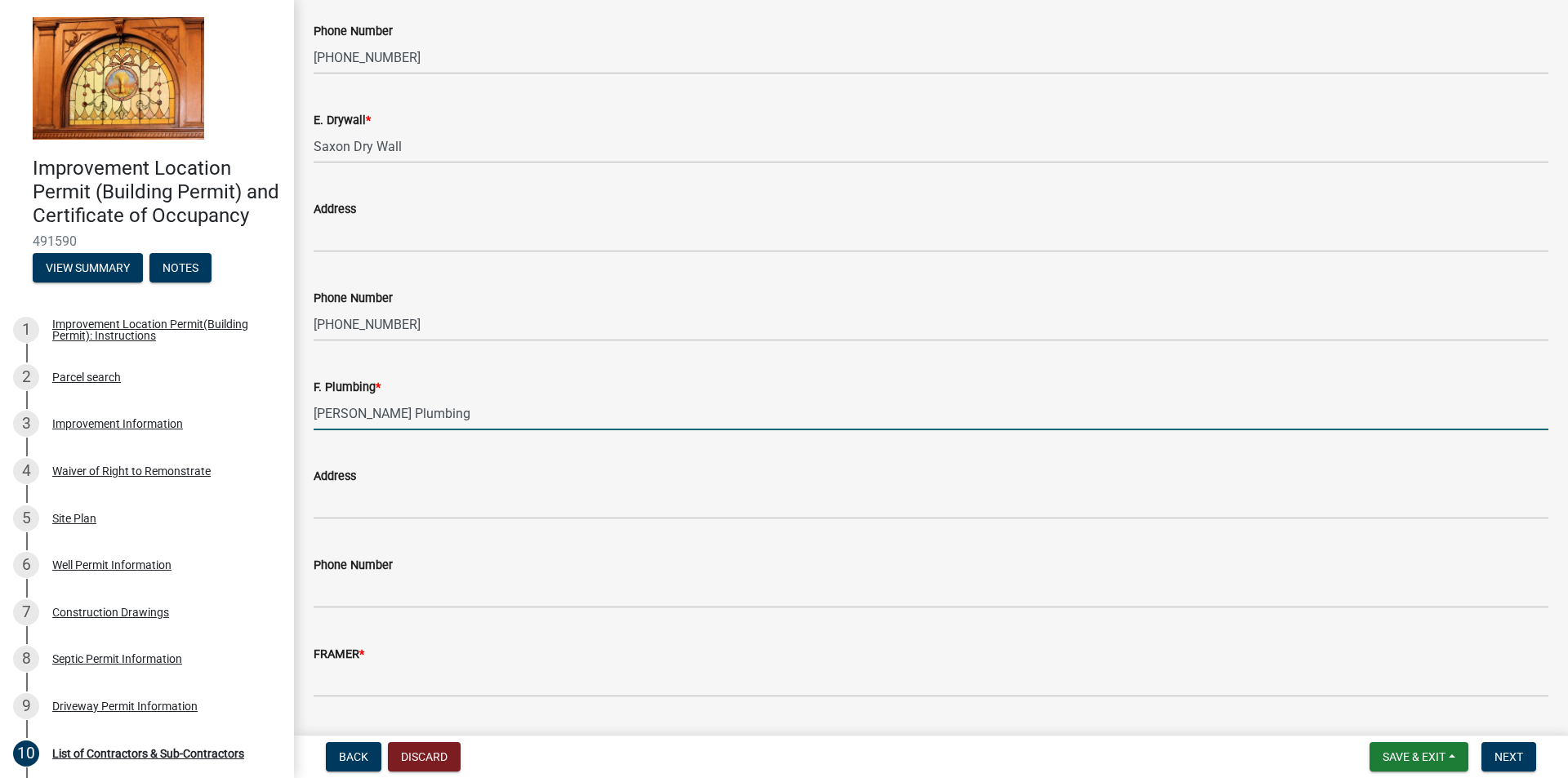
scroll to position [1514, 0]
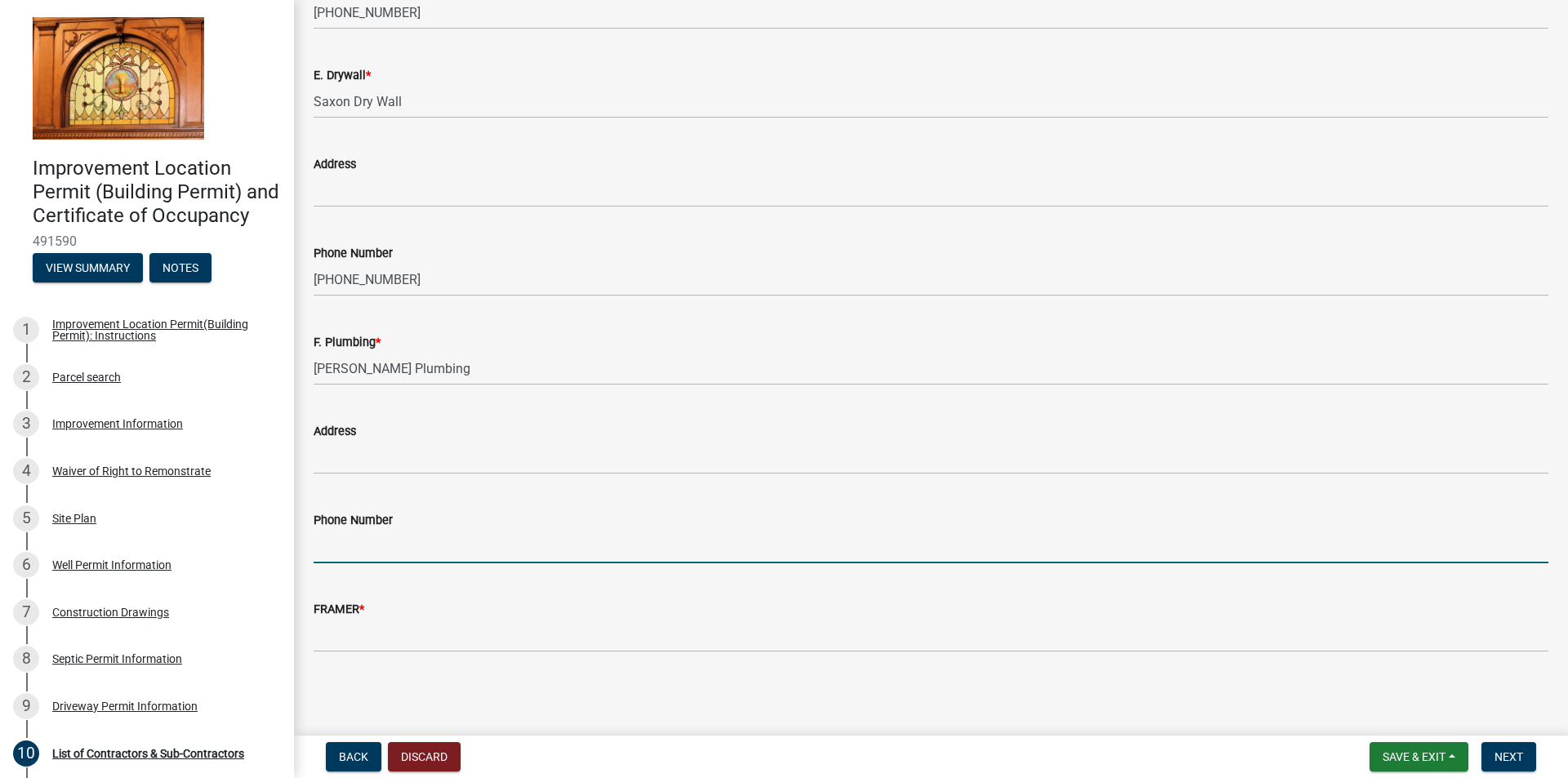
click at [398, 553] on input "Phone Number" at bounding box center [931, 546] width 1235 height 34
type input "[PHONE_NUMBER]"
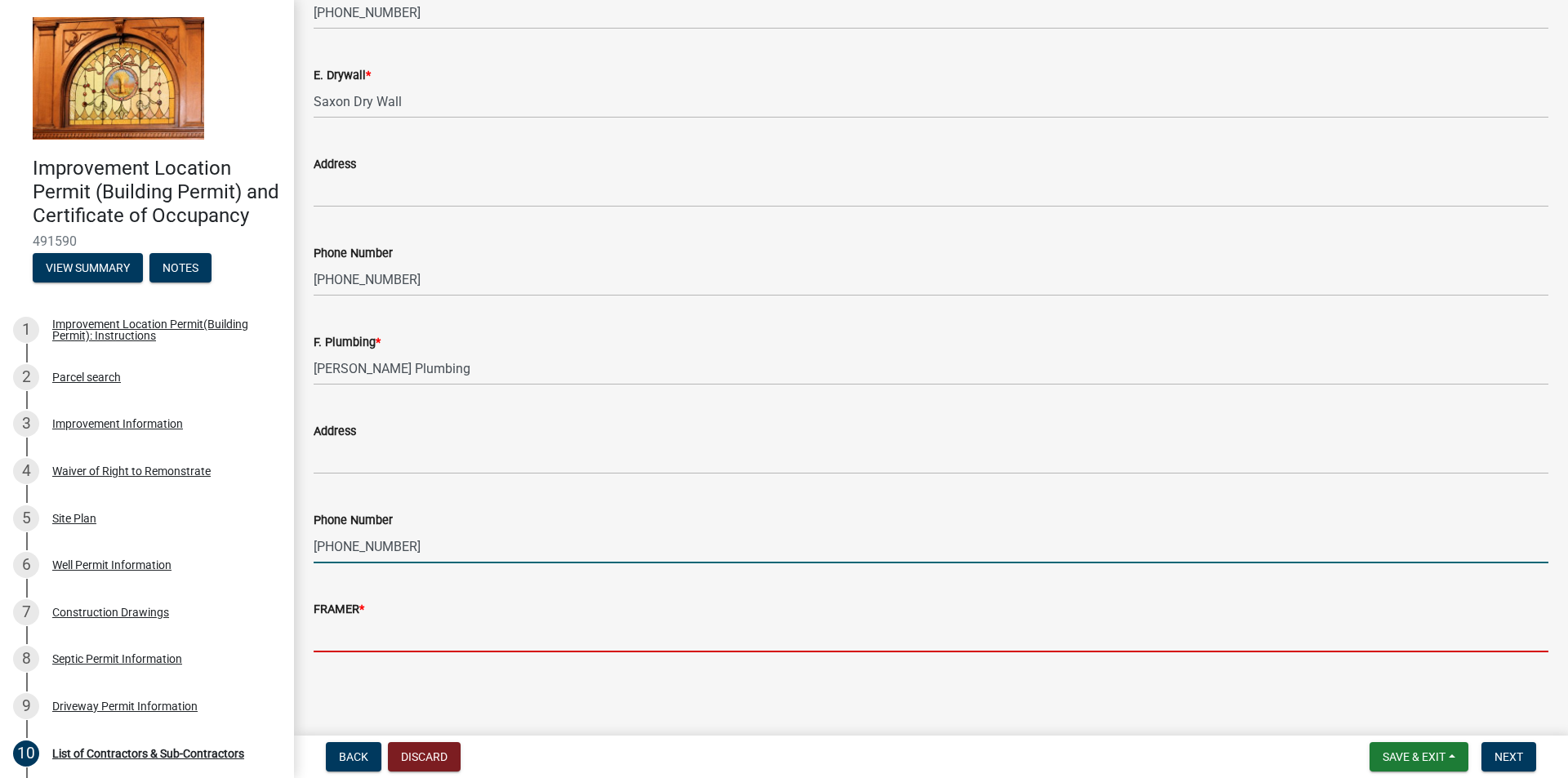
click at [375, 637] on input "FRAMER *" at bounding box center [931, 635] width 1235 height 34
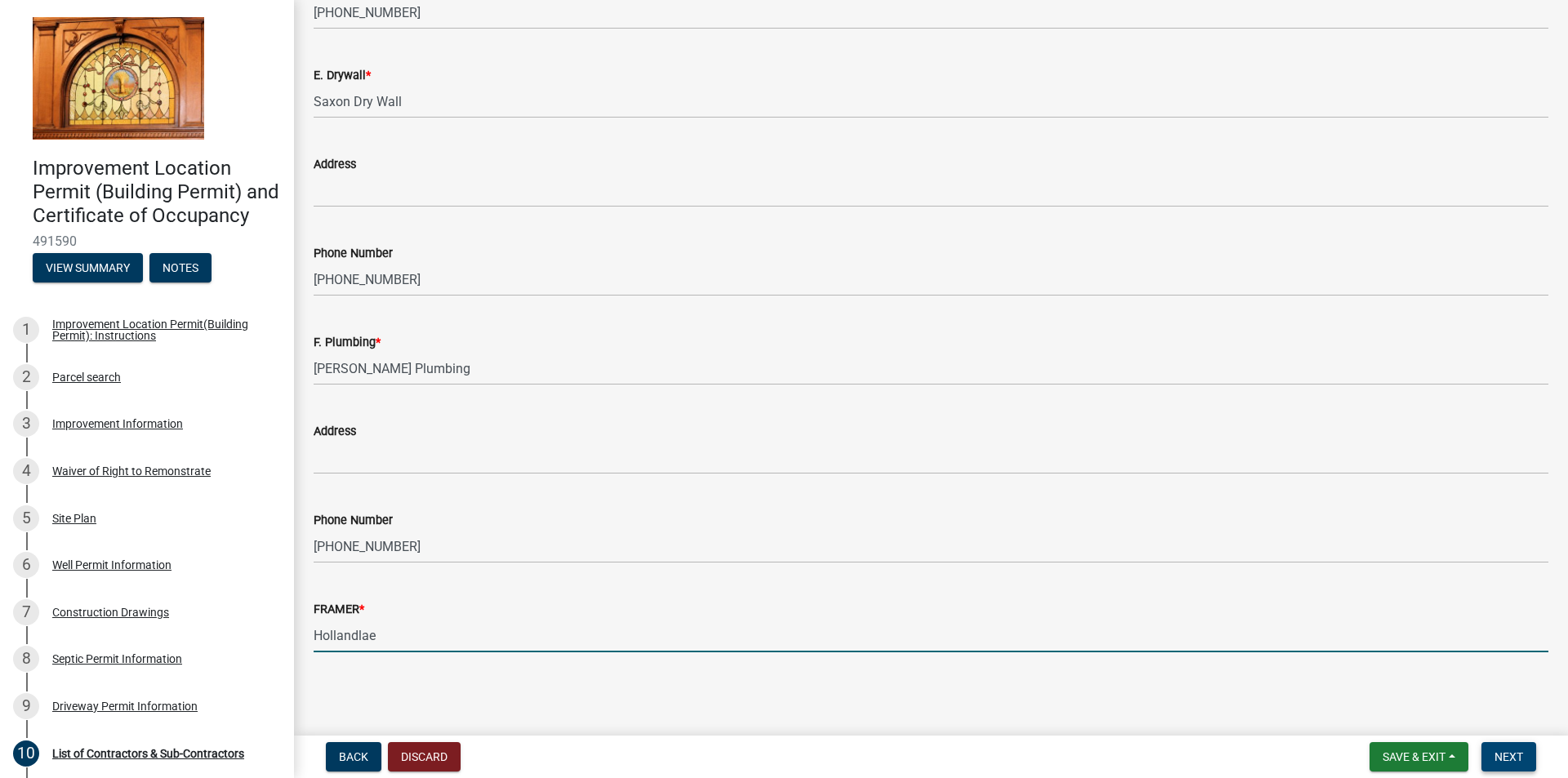
type input "Hollandlae"
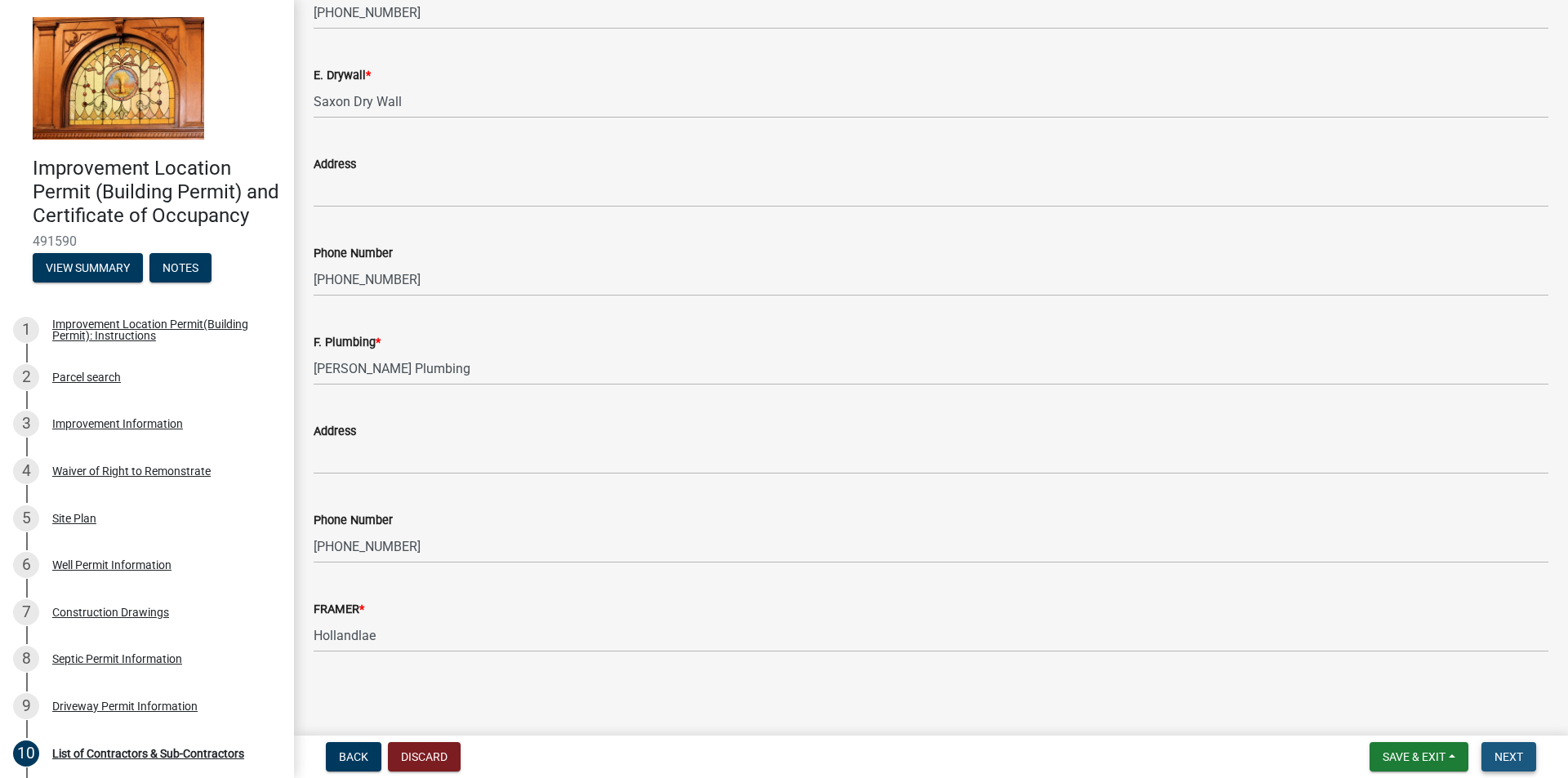
click at [1502, 753] on span "Next" at bounding box center [1509, 757] width 29 height 14
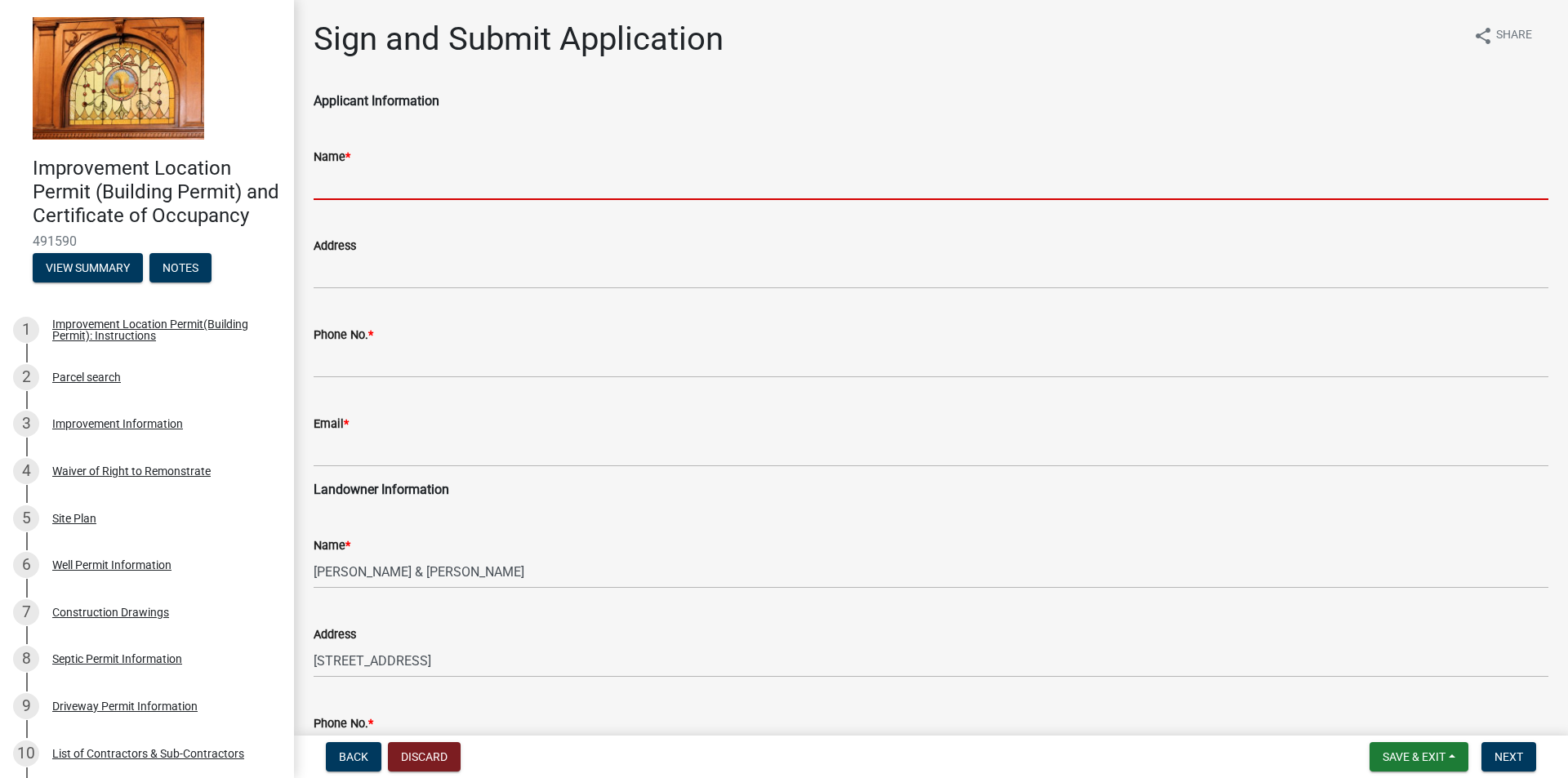
click at [383, 182] on input "Name *" at bounding box center [931, 183] width 1235 height 34
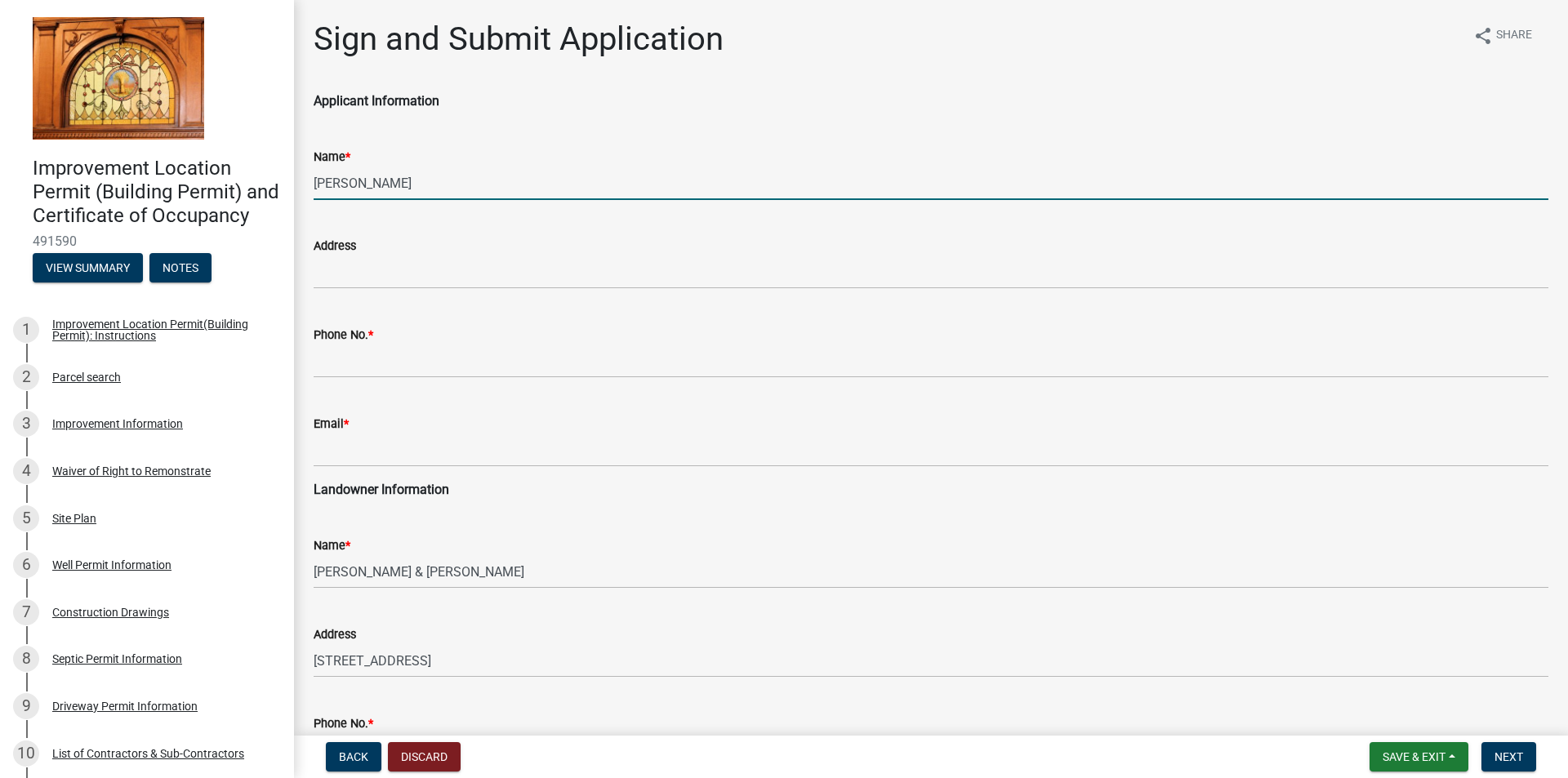
type input "[PERSON_NAME]"
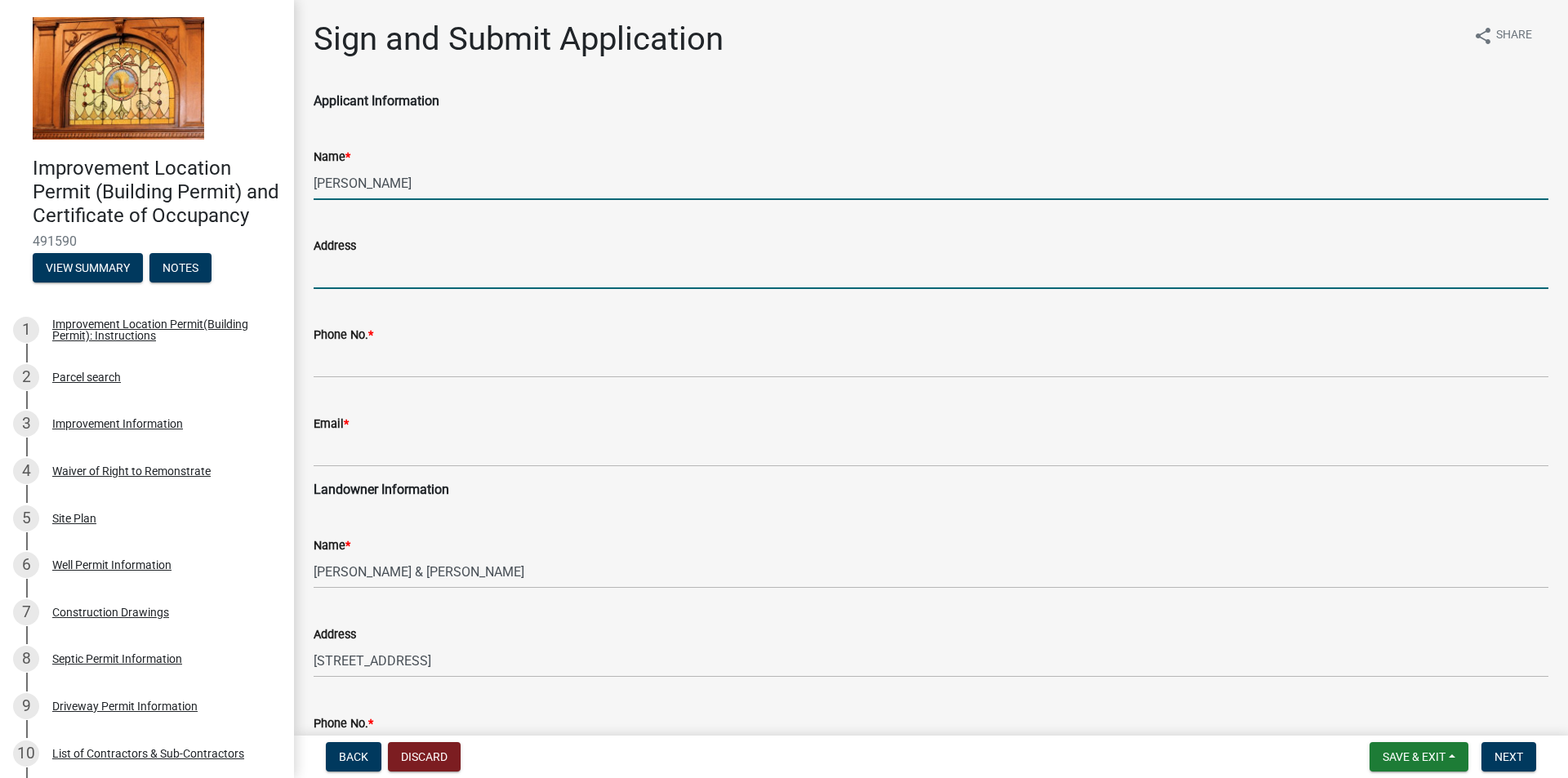
click at [357, 272] on input "Address" at bounding box center [931, 272] width 1235 height 34
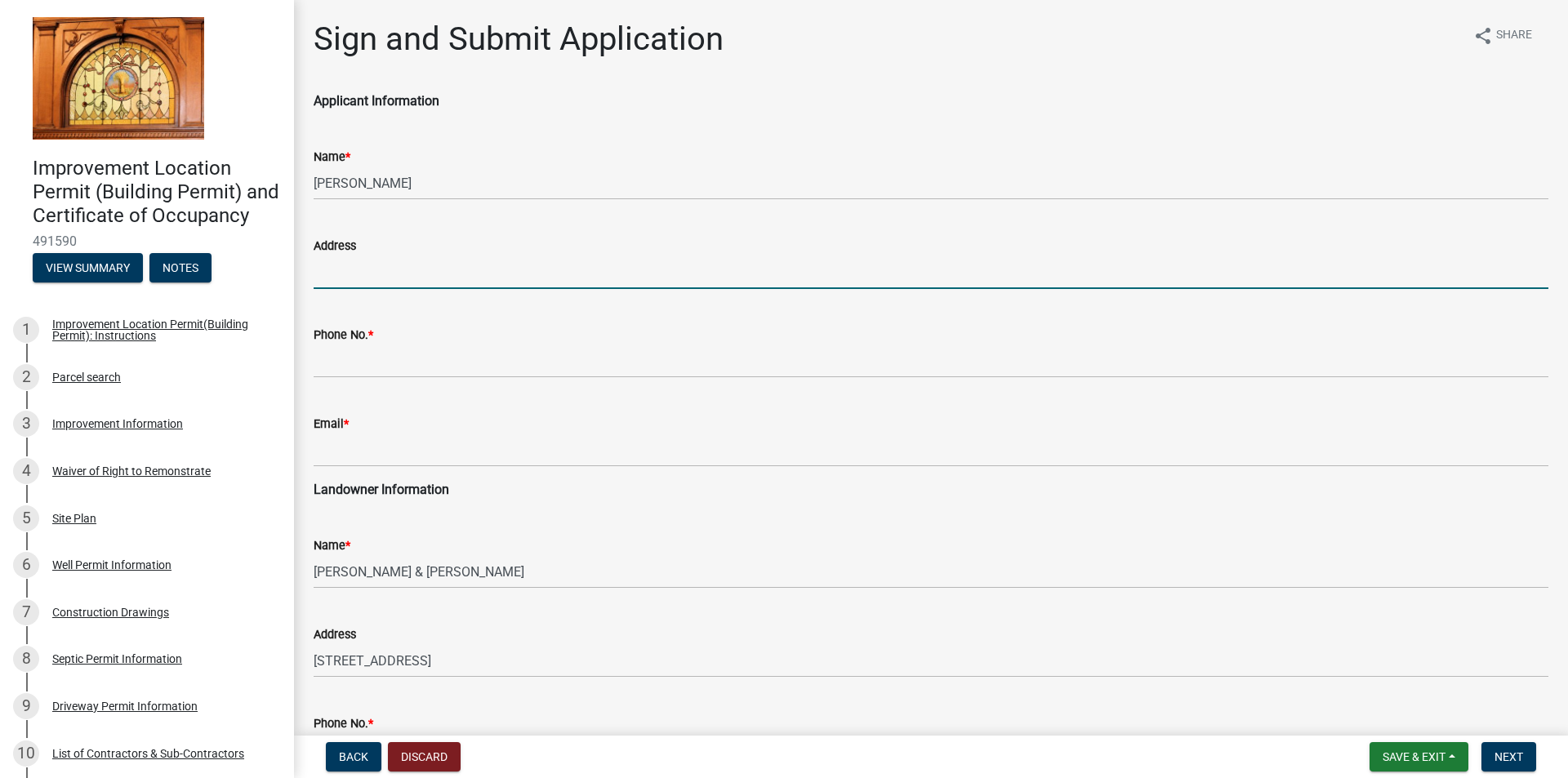
type input "PO Box 291"
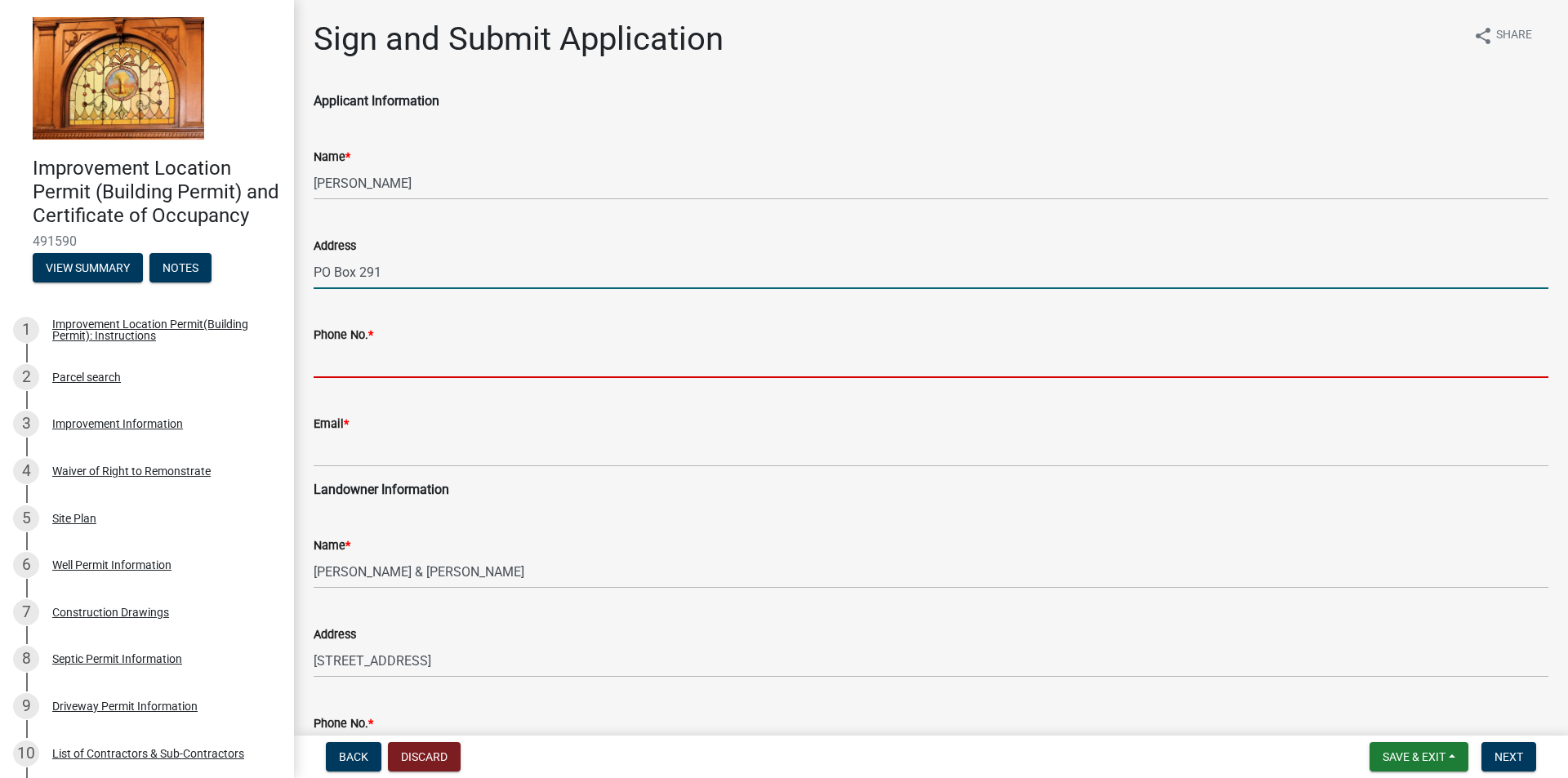
type input "2199874331"
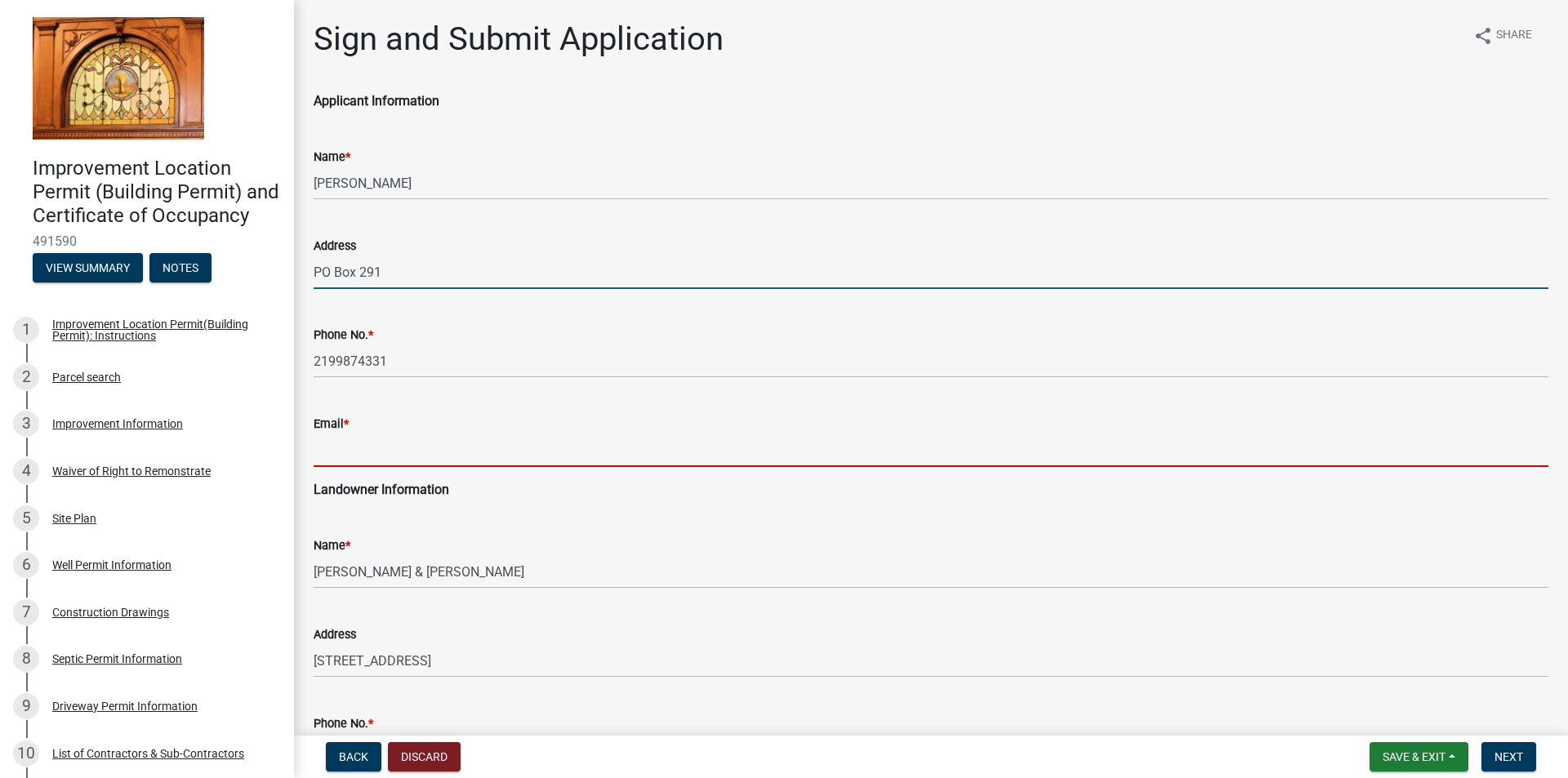
type input "[EMAIL_ADDRESS][DOMAIN_NAME]"
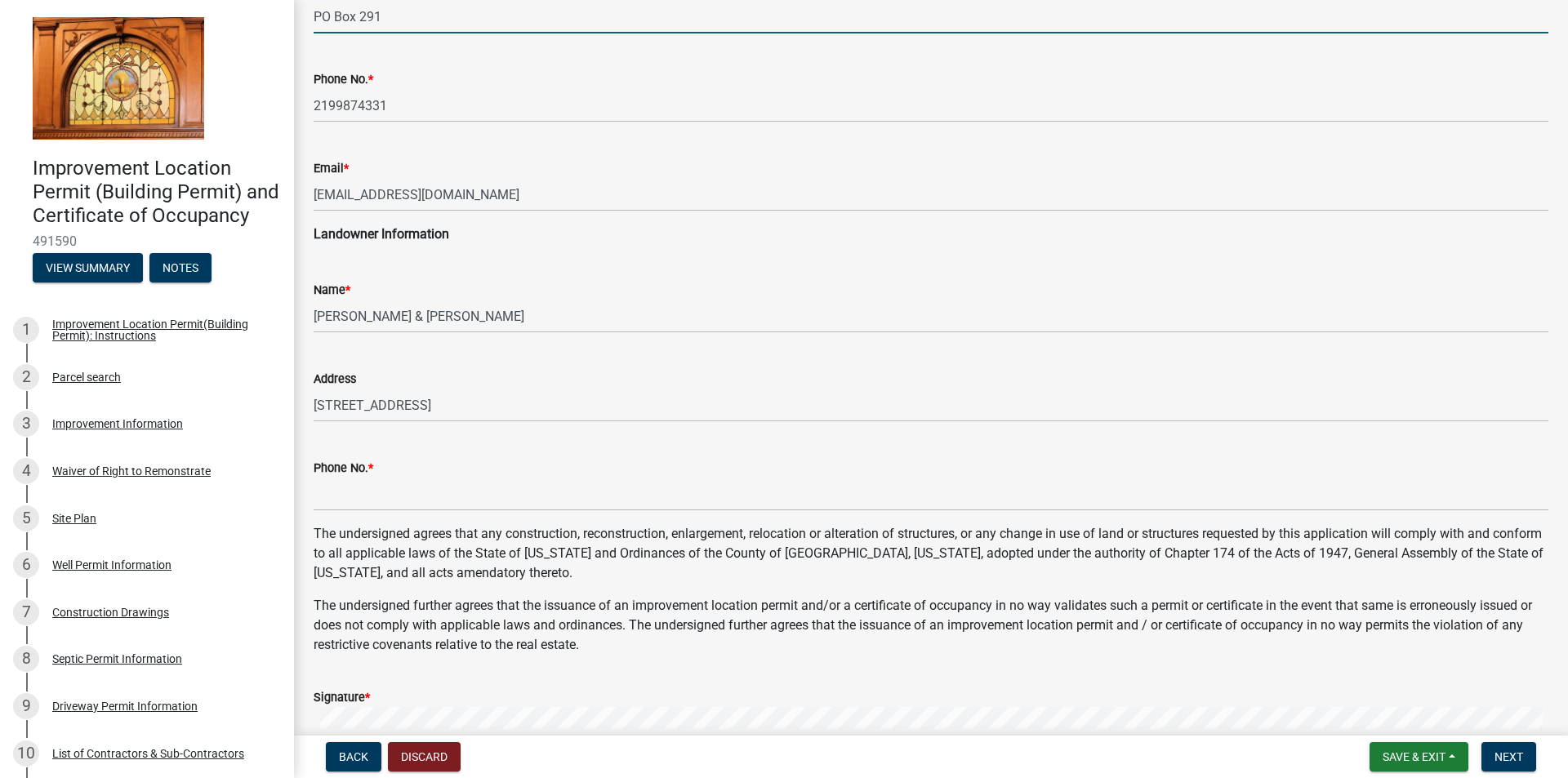
scroll to position [326, 0]
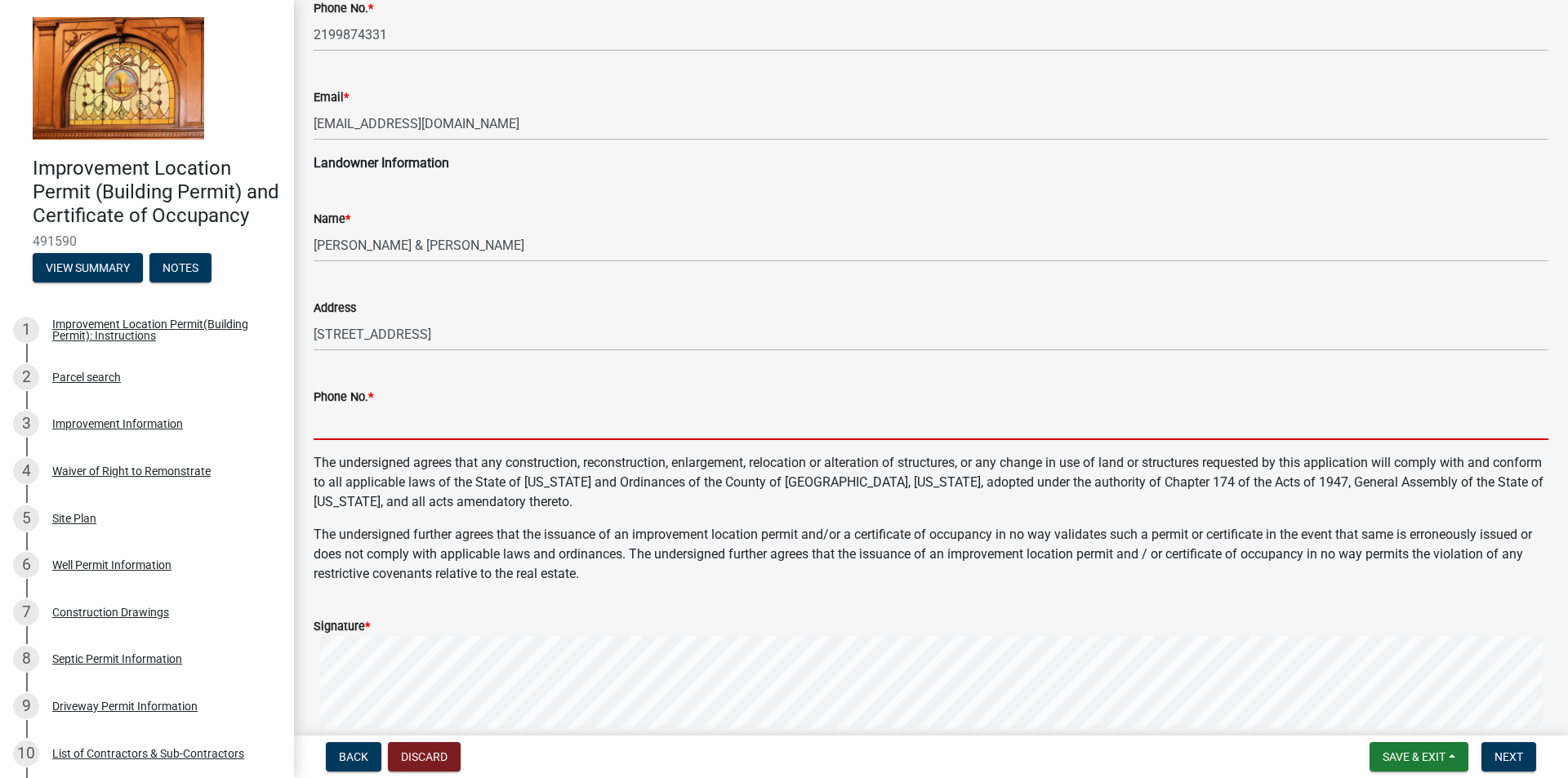
click at [359, 420] on input "Phone No. *" at bounding box center [931, 423] width 1235 height 34
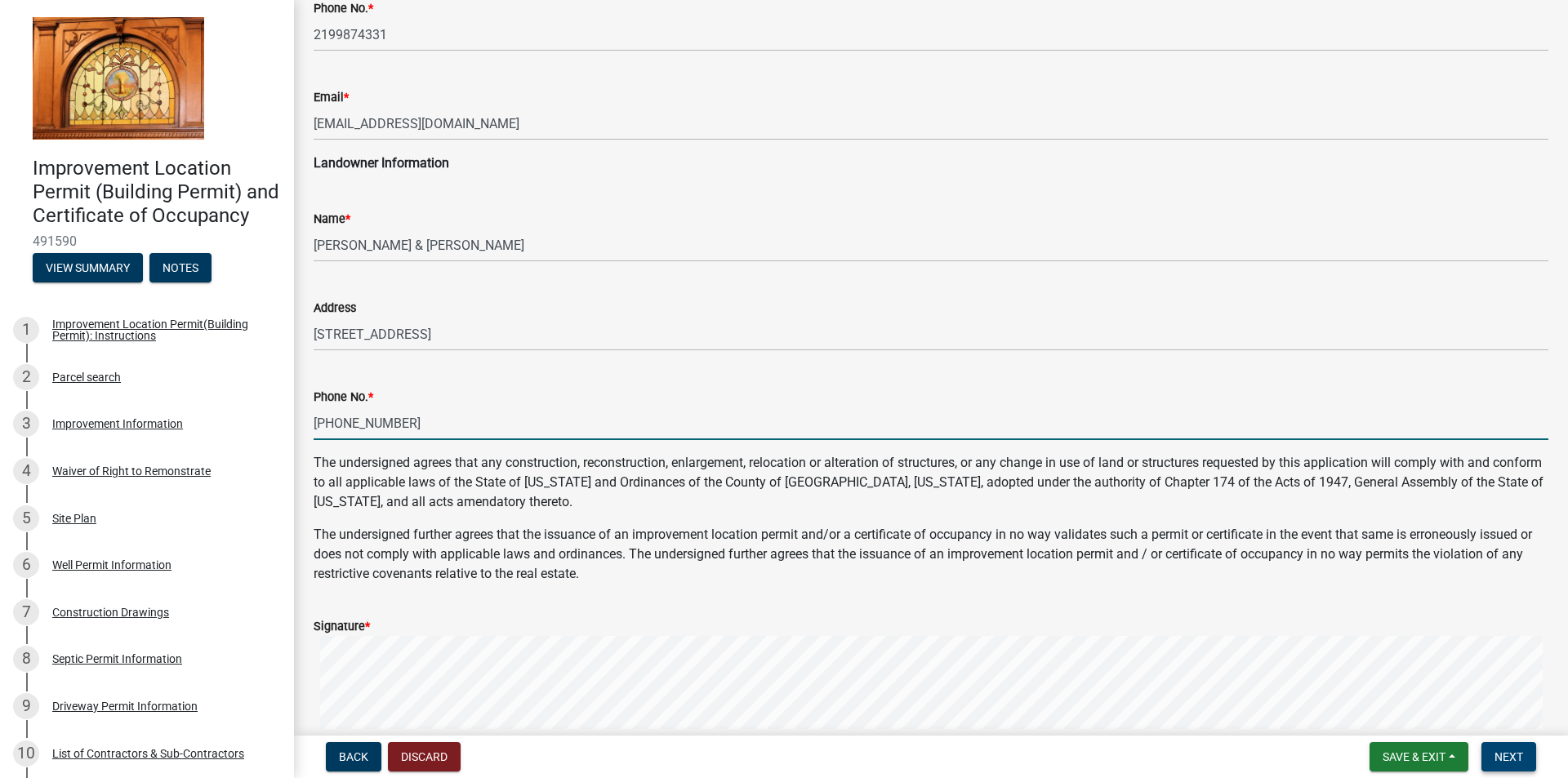
type input "[PHONE_NUMBER]"
click at [1498, 761] on span "Next" at bounding box center [1509, 757] width 29 height 14
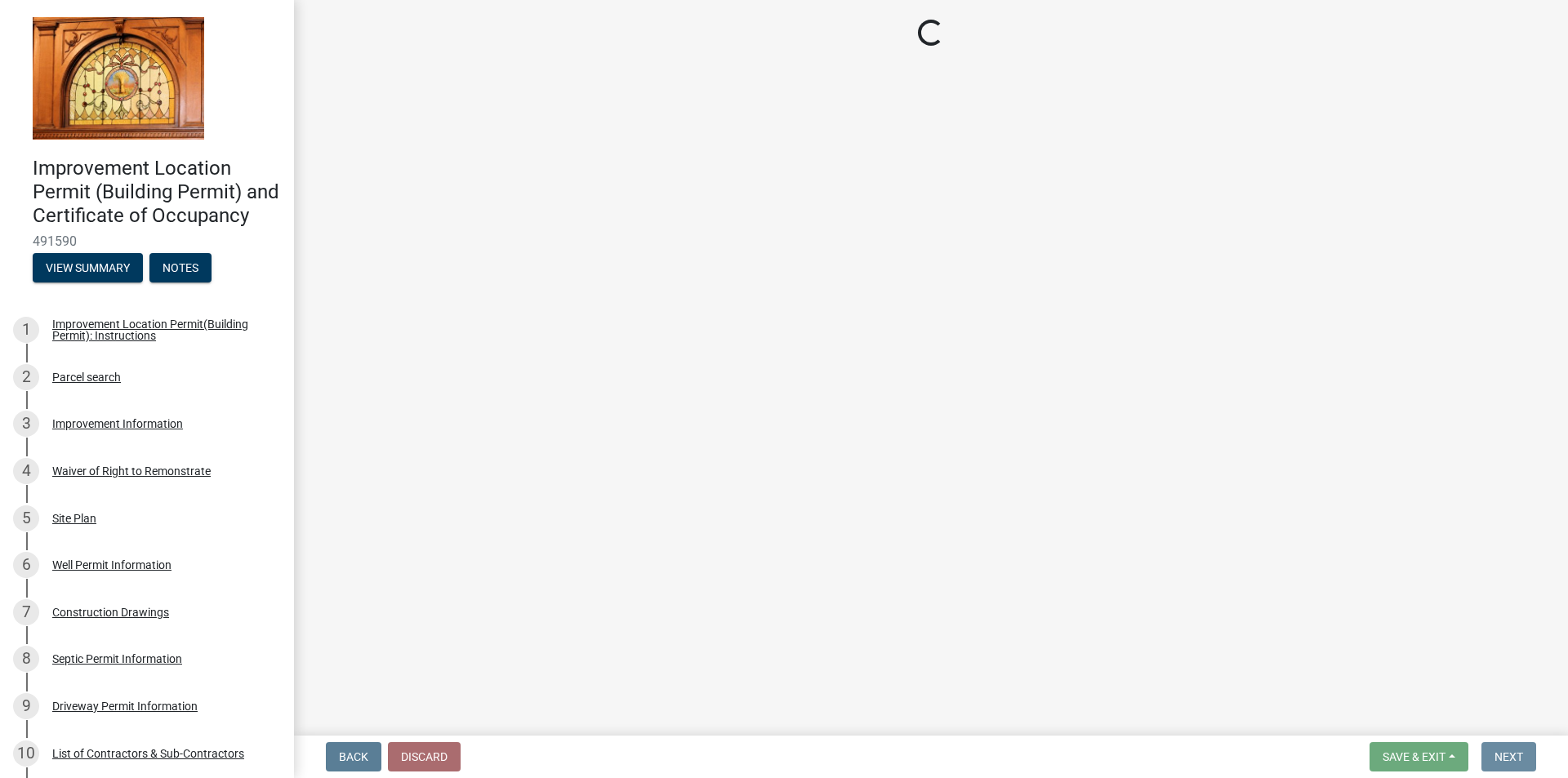
scroll to position [0, 0]
